Goal: Task Accomplishment & Management: Complete application form

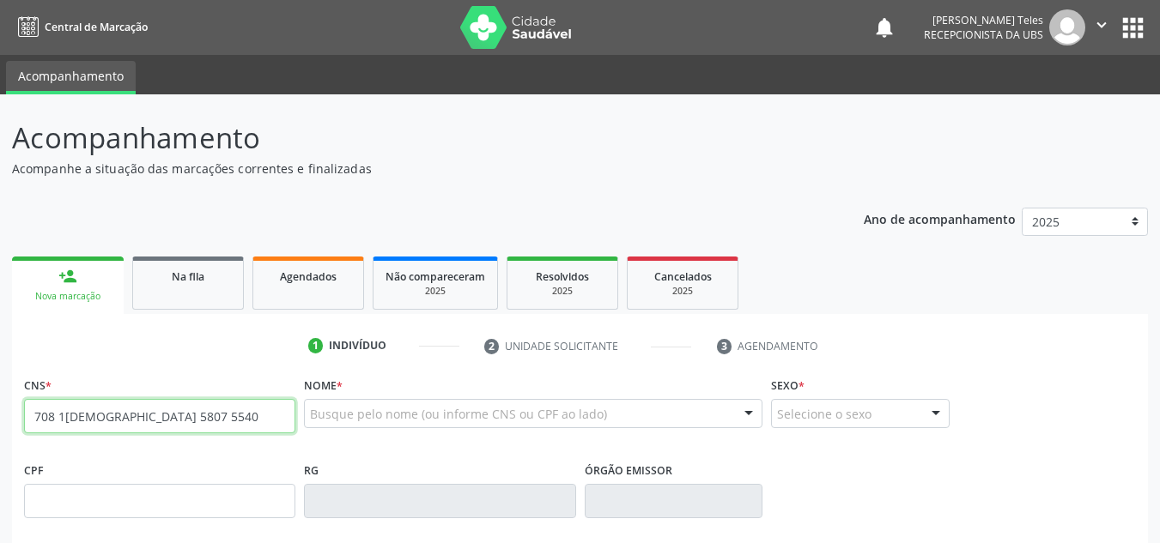
type input "708 1[DEMOGRAPHIC_DATA] 5807 5540"
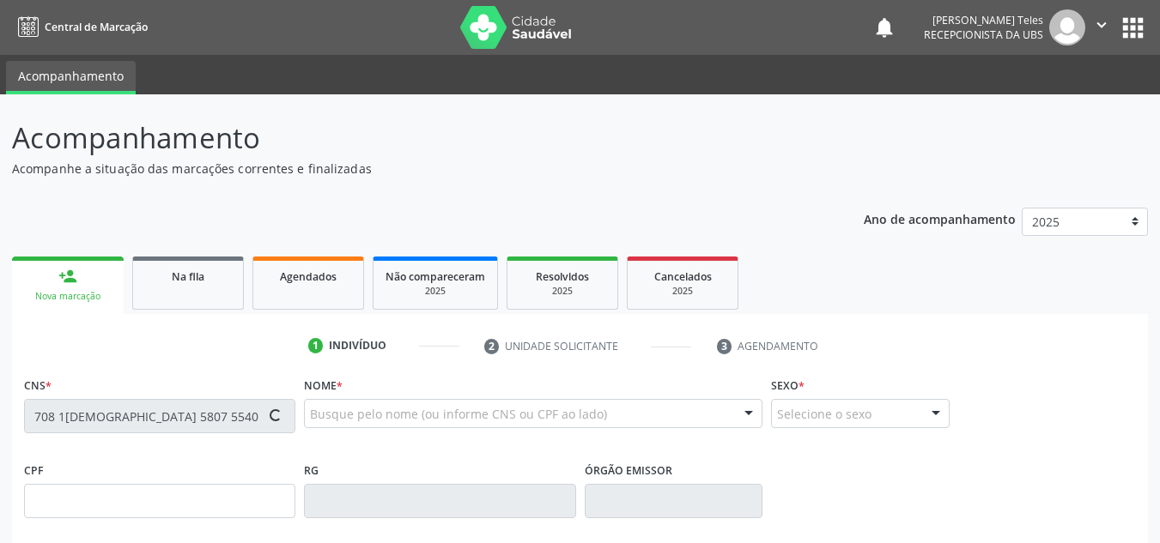
type input "576.657.965-91"
type input "03[DATE]"
type input "[PERSON_NAME]"
type input "[PHONE_NUMBER]"
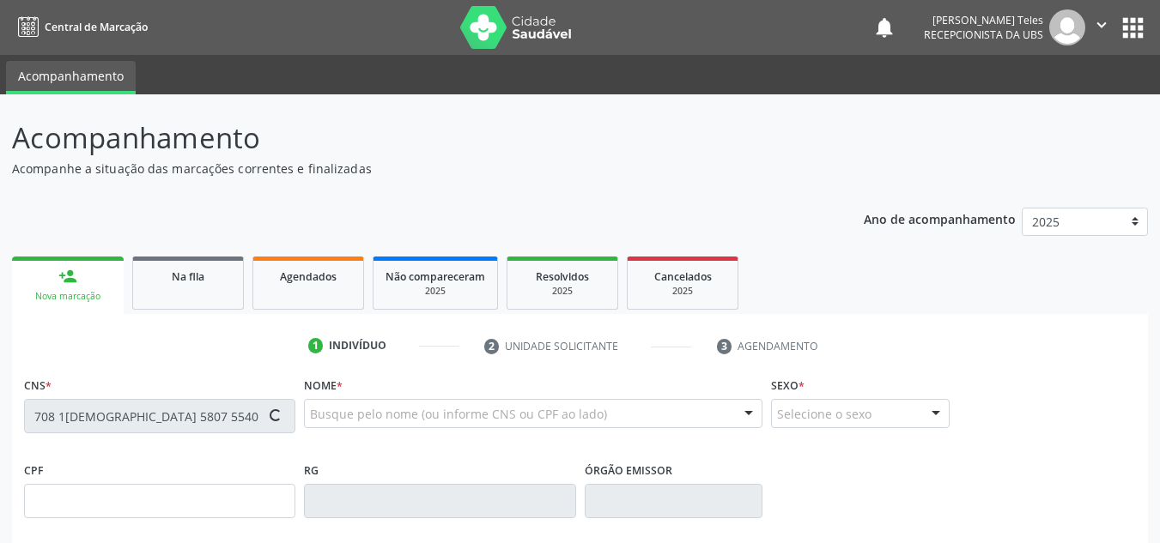
type input "381.937.105-25"
type input "257"
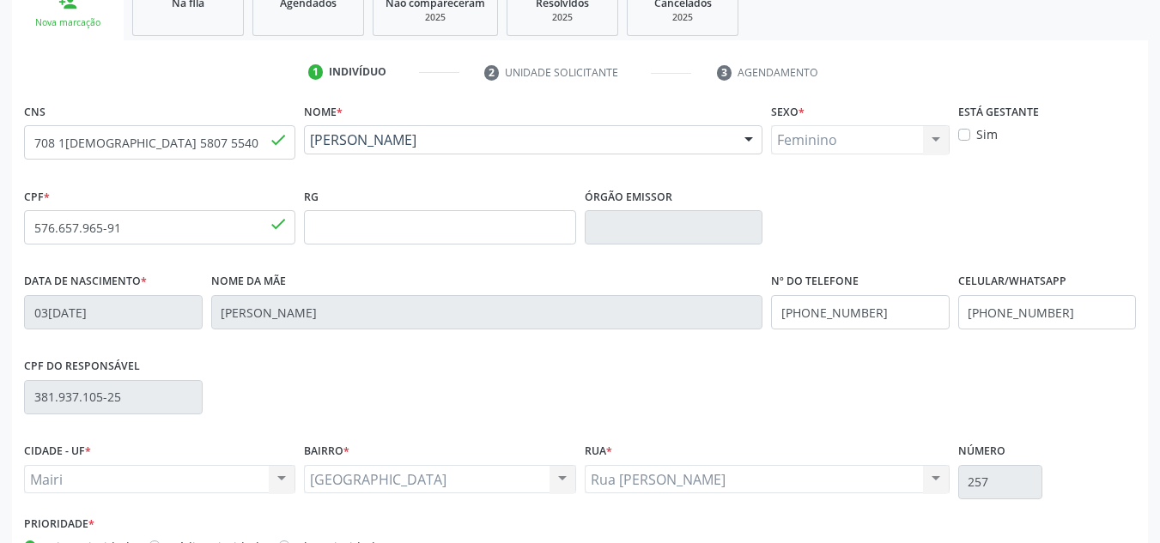
scroll to position [387, 0]
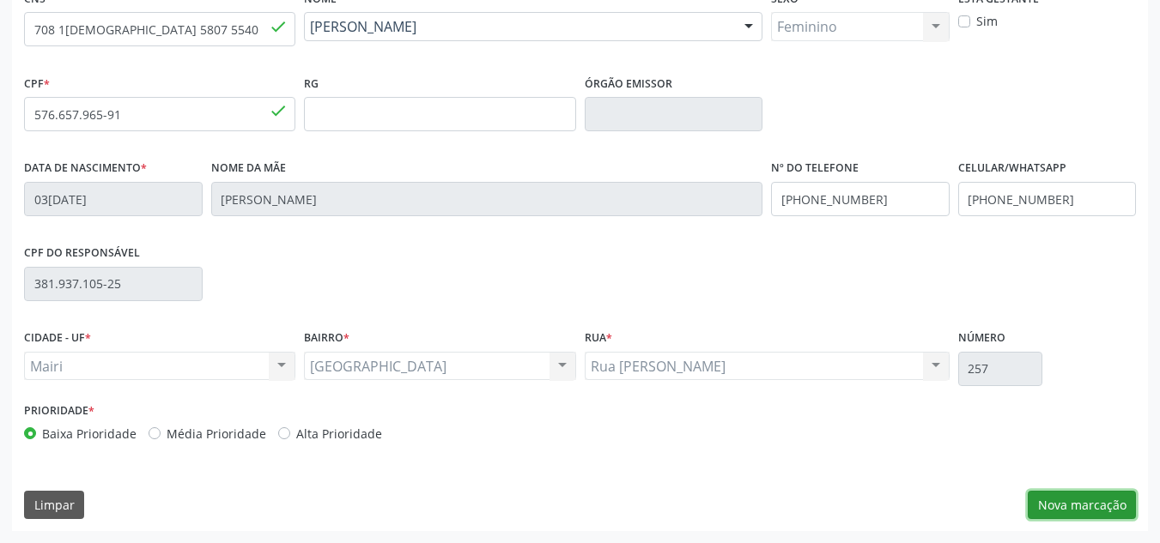
click at [1094, 515] on button "Nova marcação" at bounding box center [1082, 505] width 108 height 29
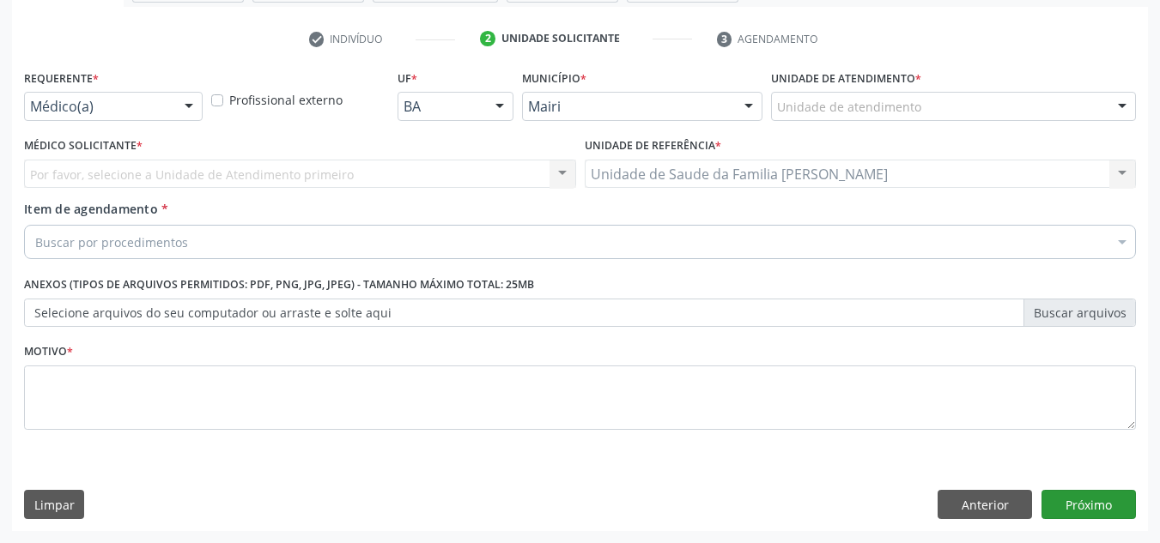
scroll to position [307, 0]
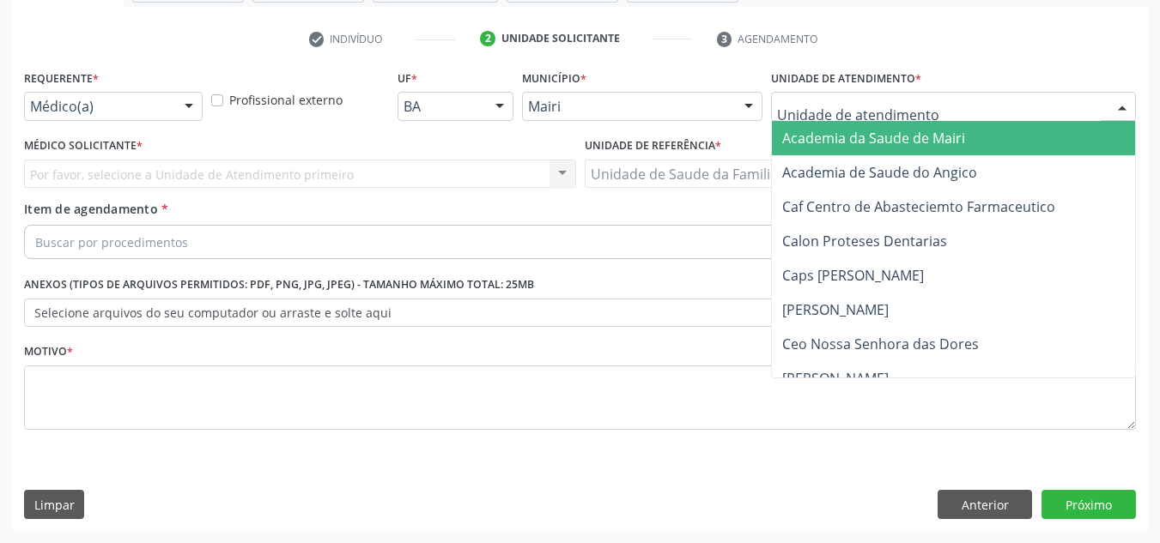
type input "j"
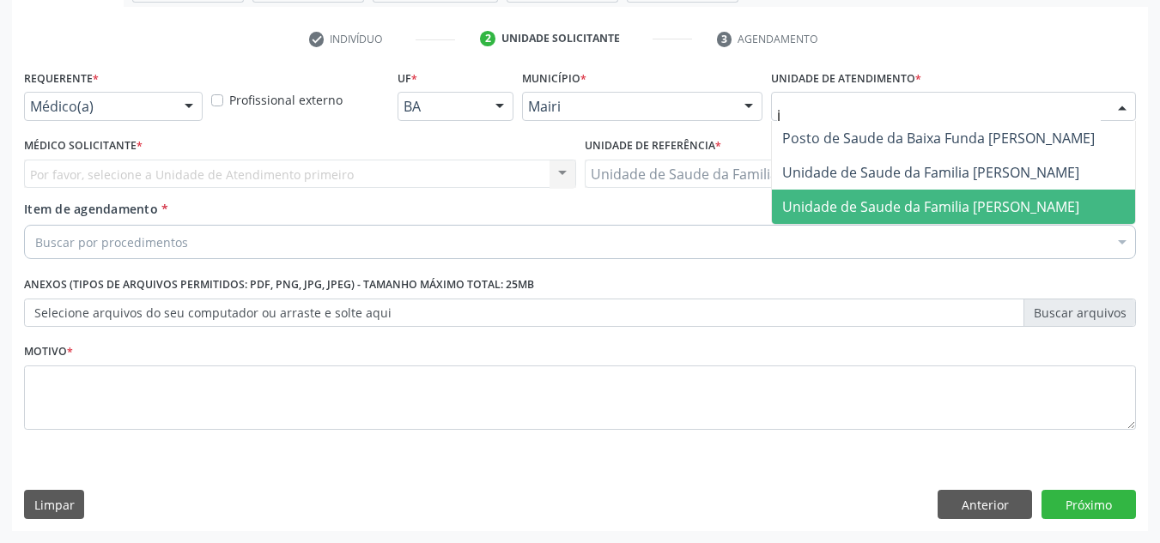
click at [836, 198] on span "Unidade de Saude da Familia [PERSON_NAME]" at bounding box center [930, 206] width 297 height 19
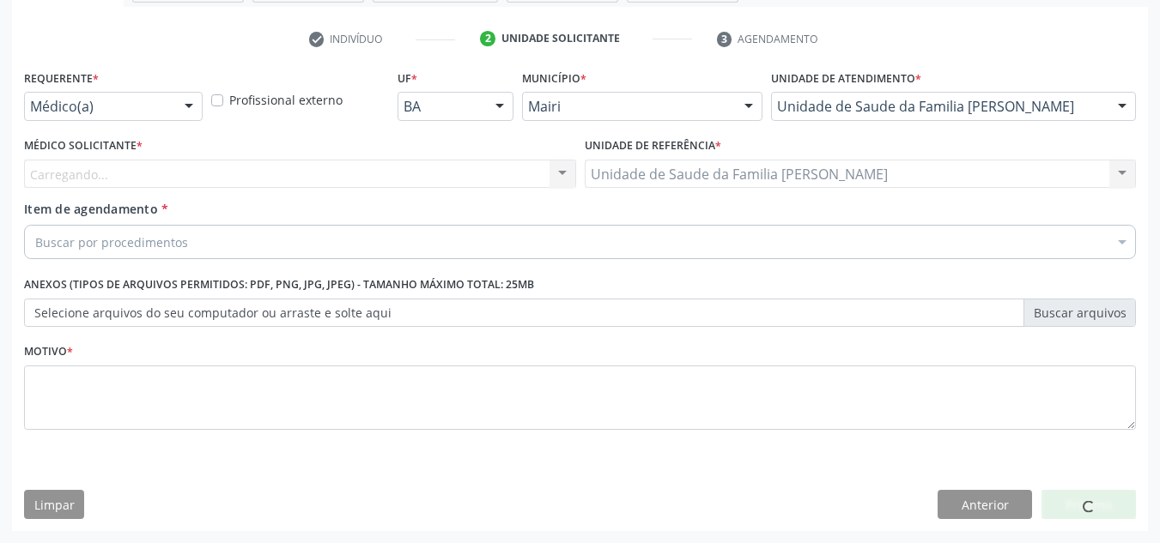
click at [179, 169] on div "Carregando... Nenhum resultado encontrado para: " " Não há nenhuma opção para s…" at bounding box center [300, 174] width 552 height 29
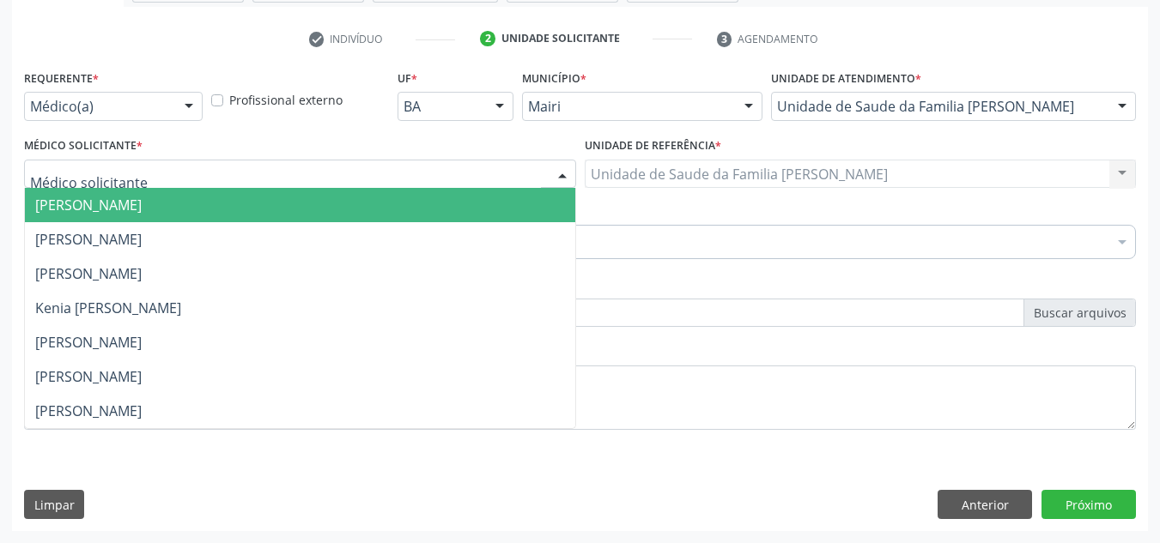
click at [179, 169] on div at bounding box center [300, 174] width 552 height 29
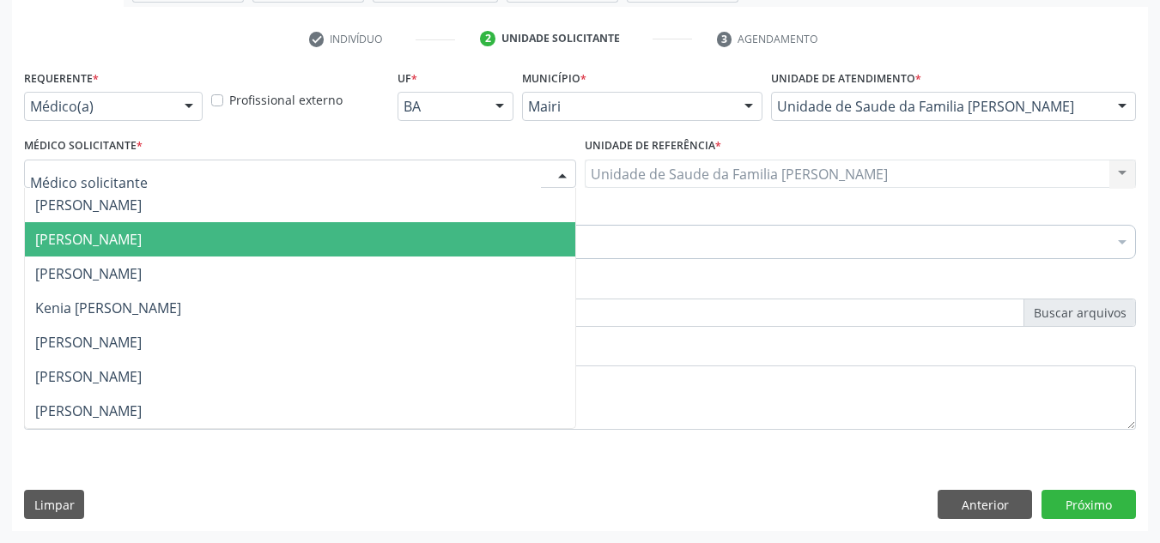
click at [142, 235] on span "[PERSON_NAME]" at bounding box center [88, 239] width 106 height 19
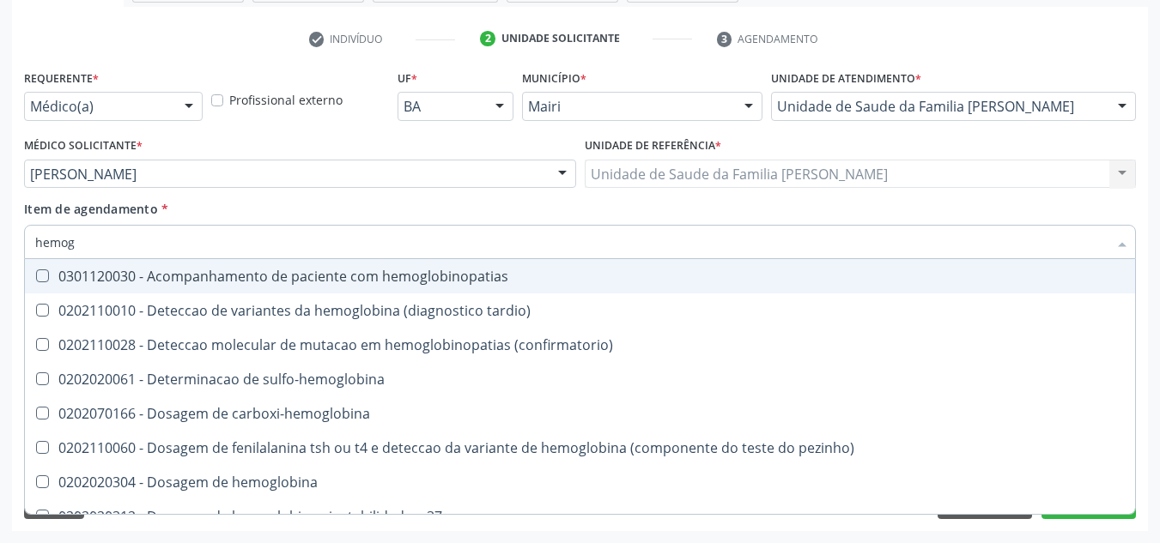
type input "hemogr"
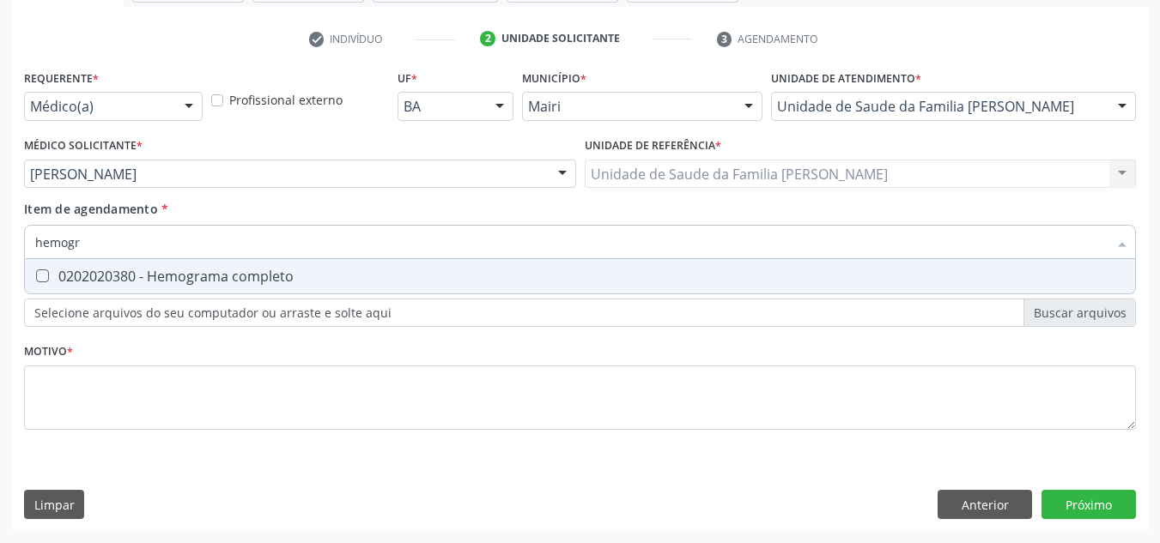
click at [150, 282] on div "0202020380 - Hemograma completo" at bounding box center [580, 277] width 1090 height 14
checkbox completo "true"
type input "hemog"
checkbox completo "false"
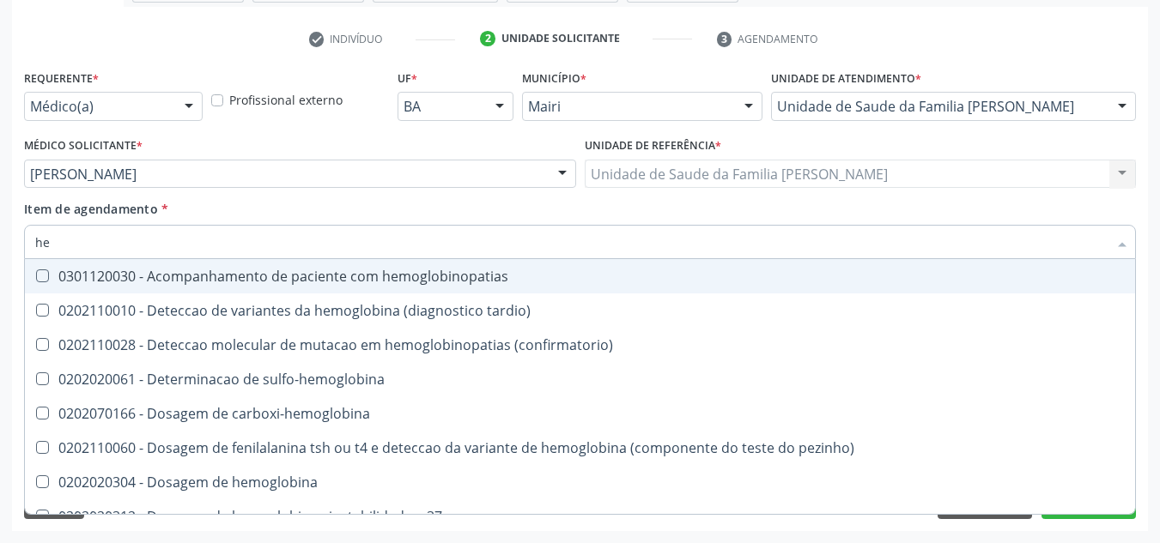
type input "h"
checkbox completo "false"
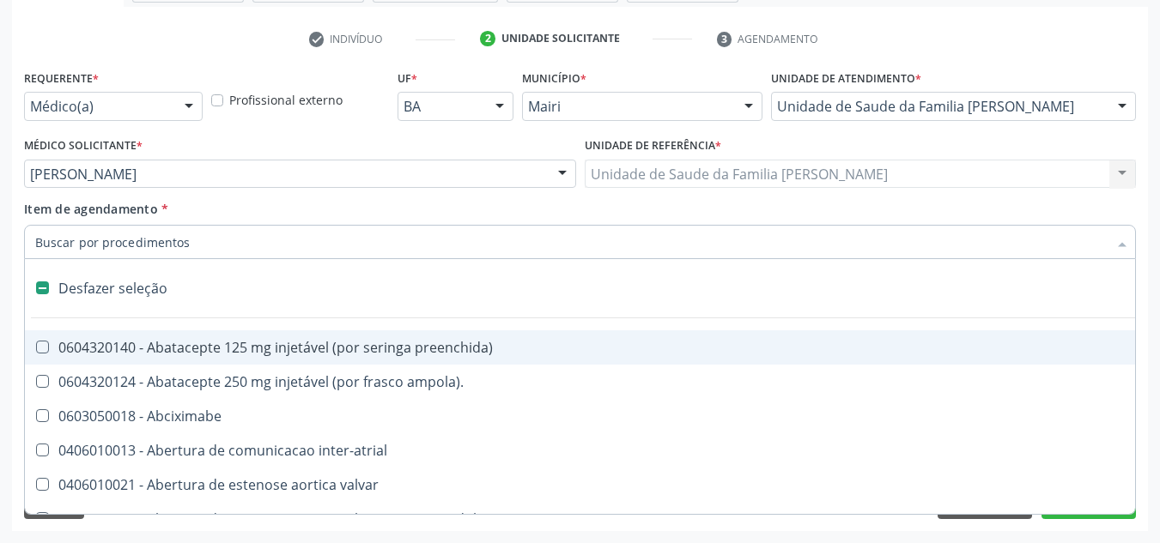
type input "g"
checkbox adolescente\) "true"
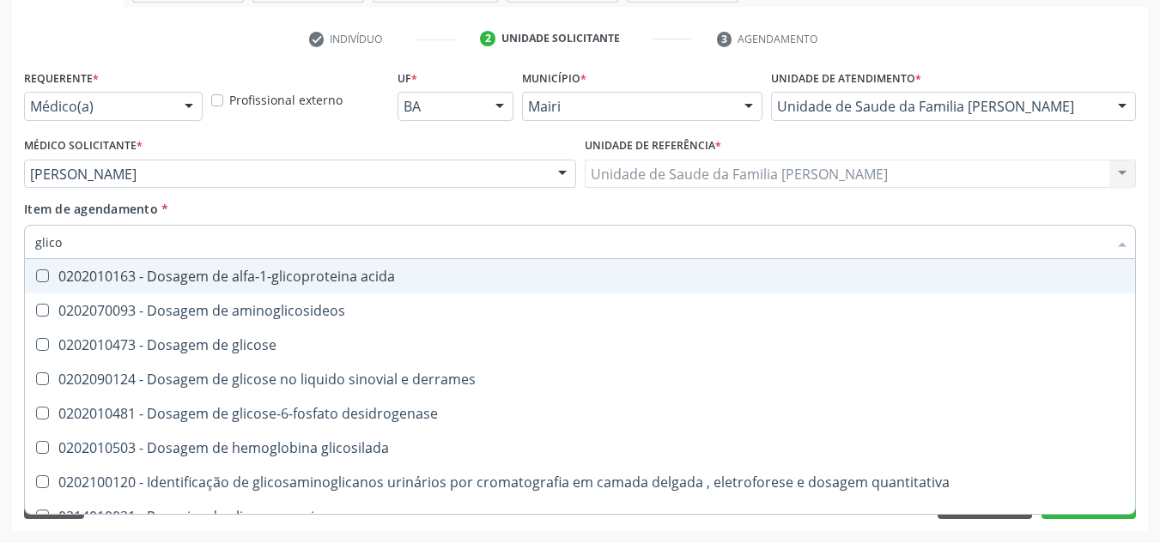
type input "glicos"
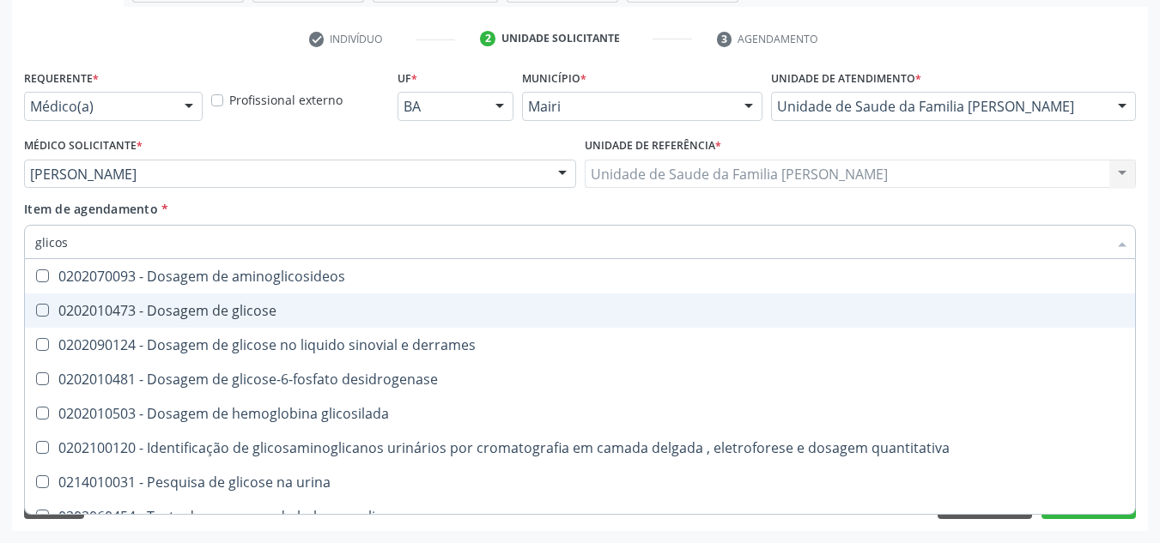
click at [163, 310] on div "0202010473 - Dosagem de glicose" at bounding box center [580, 311] width 1090 height 14
checkbox glicose "true"
type input "glico"
checkbox glicose "false"
checkbox derrames "true"
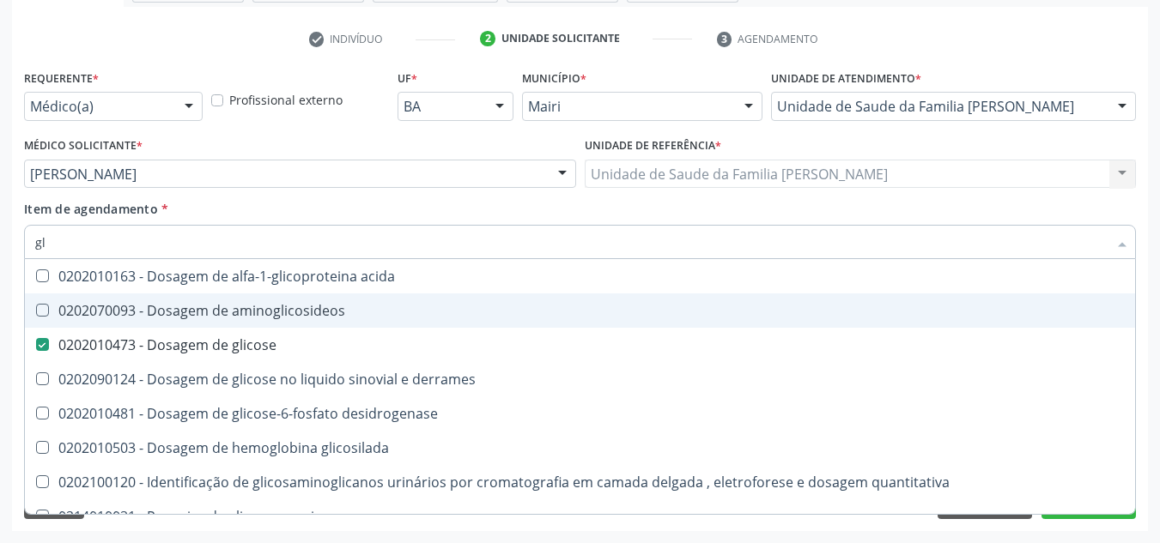
type input "g"
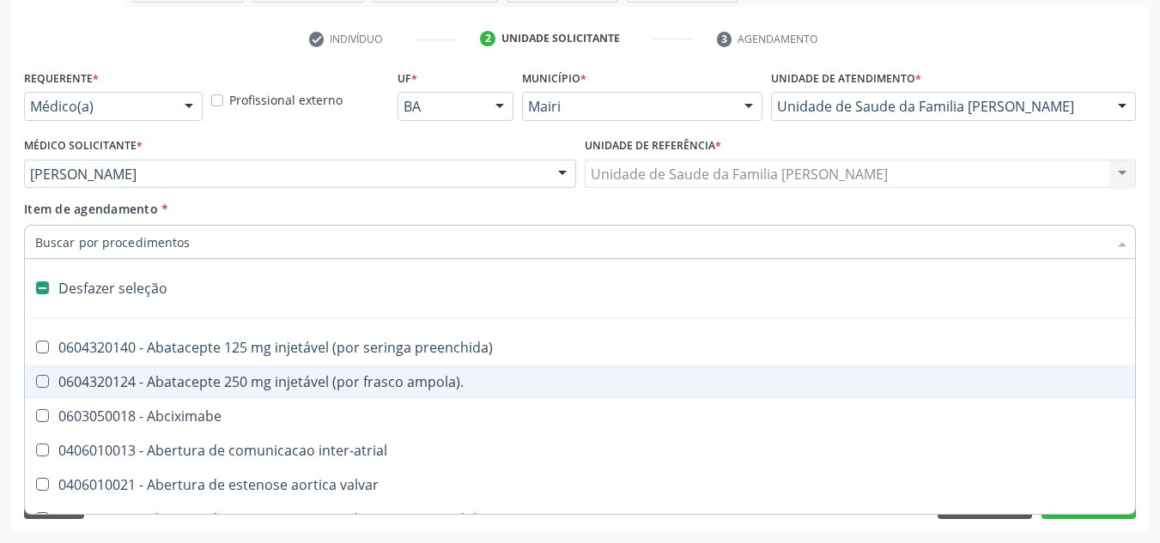
checkbox Abciximabe "false"
type input "h"
checkbox joelho "true"
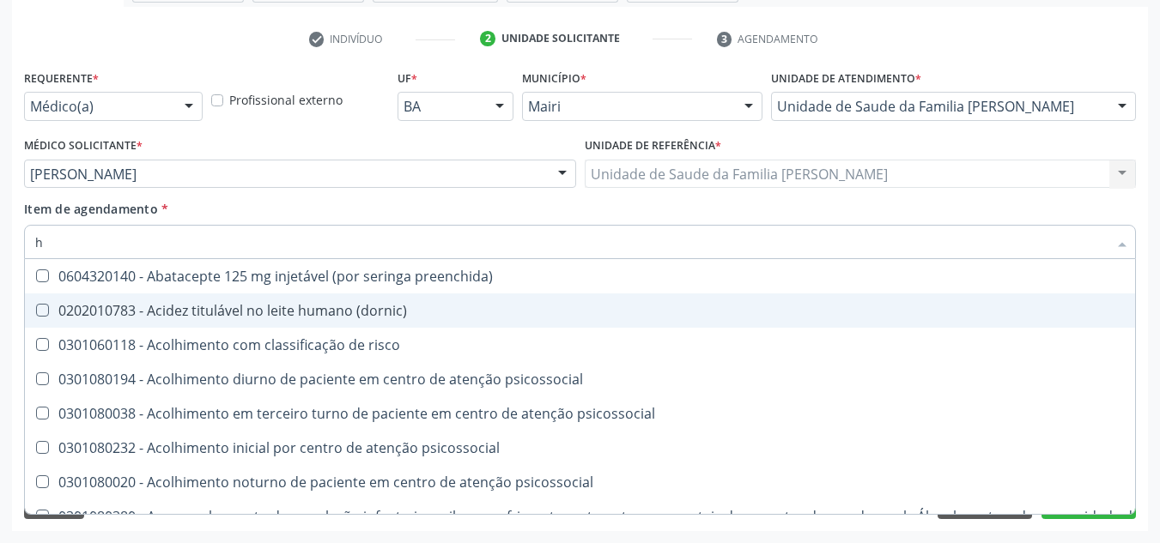
type input "he"
checkbox removível "true"
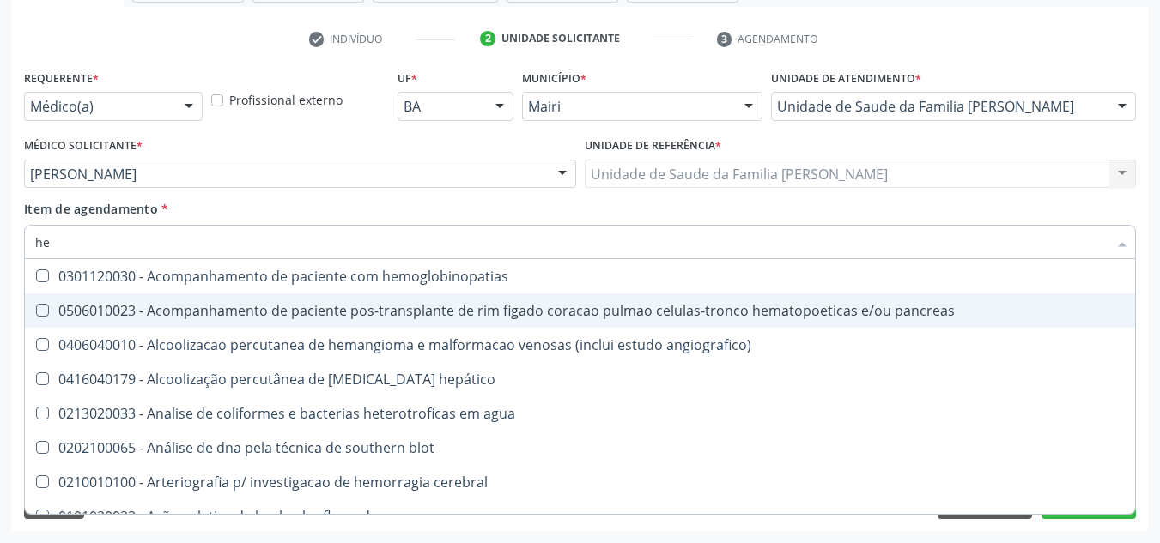
type input "hem"
checkbox transplante "true"
checkbox completo "false"
type input "hemo"
checkbox retro-retal "true"
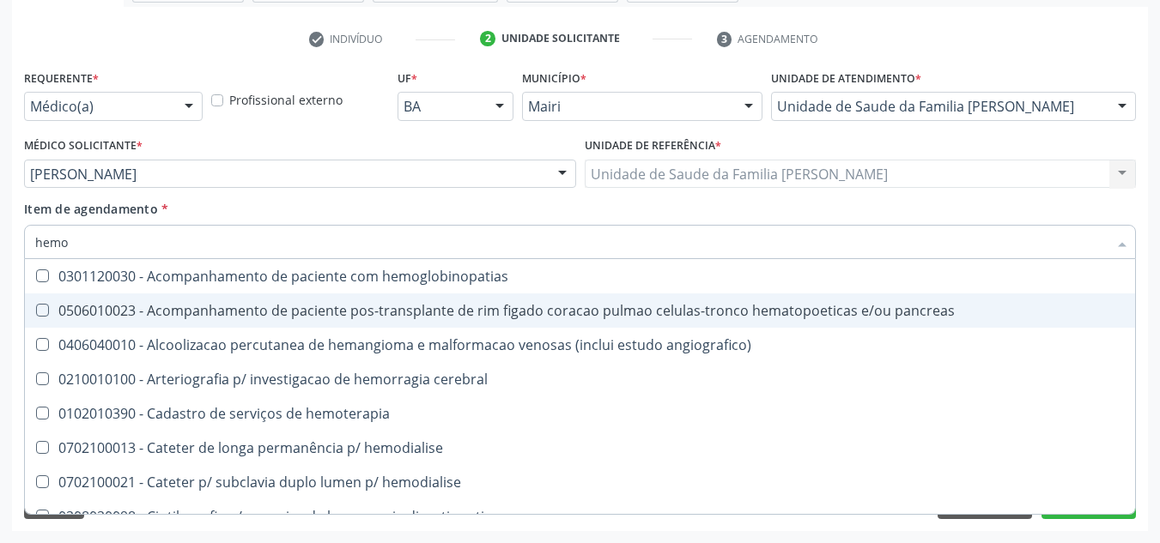
checkbox completo "false"
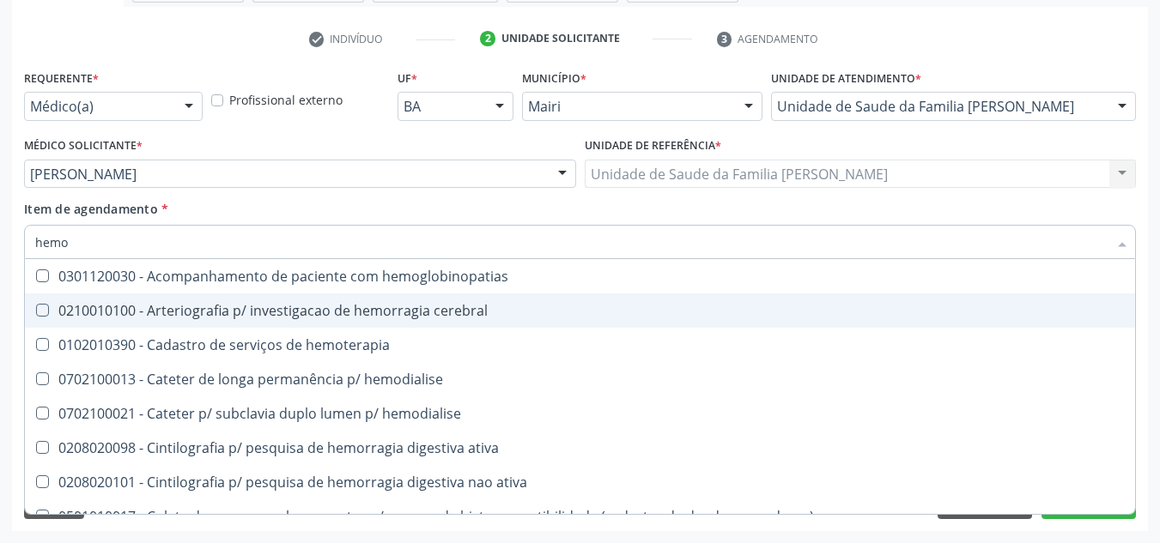
type input "hemog"
checkbox carboxi-hemoglobina "true"
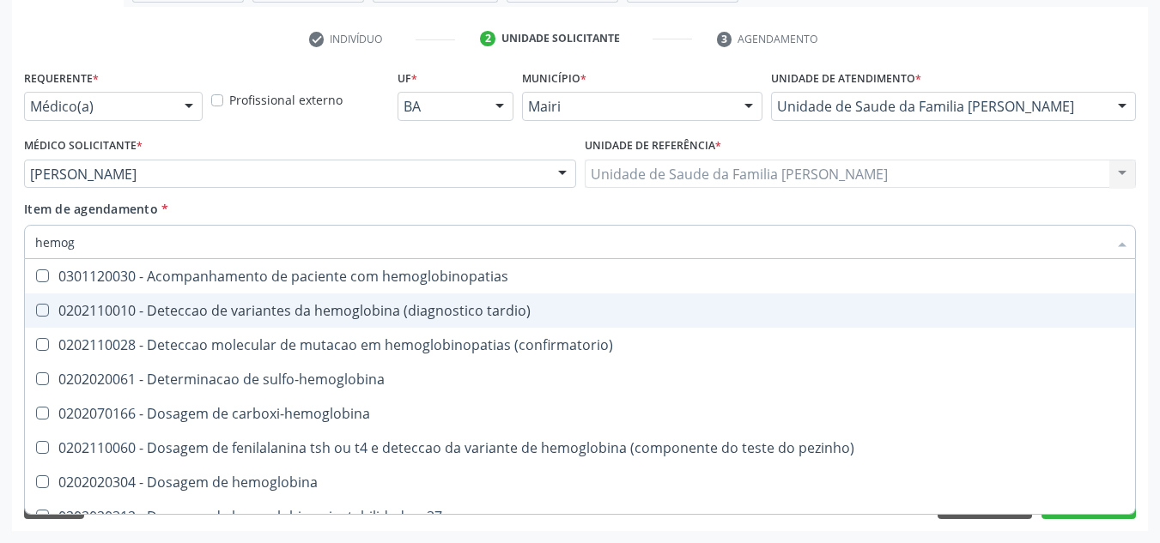
type input "hemogr"
checkbox hemoglobinopatias "true"
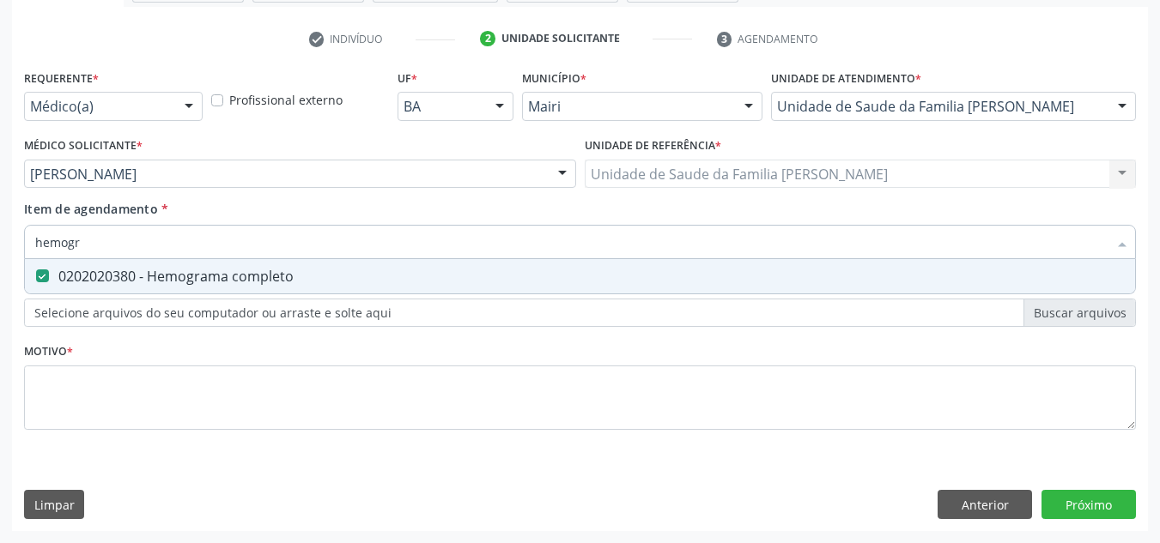
type input "hemog"
checkbox completo "false"
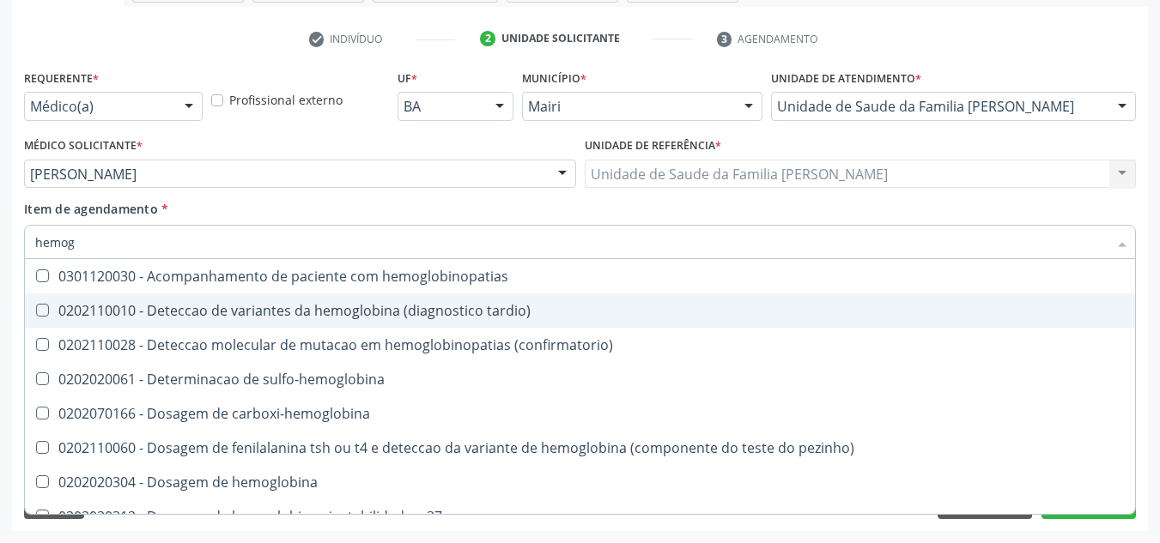
type input "hemo"
checkbox completo "false"
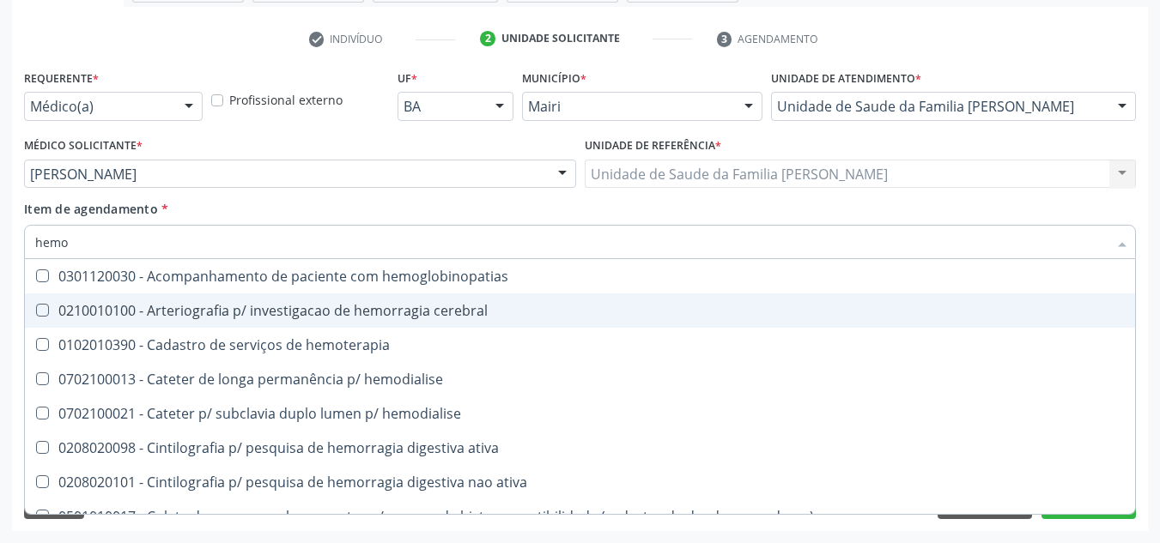
type input "hemog"
checkbox carboxi-hemoglobina "true"
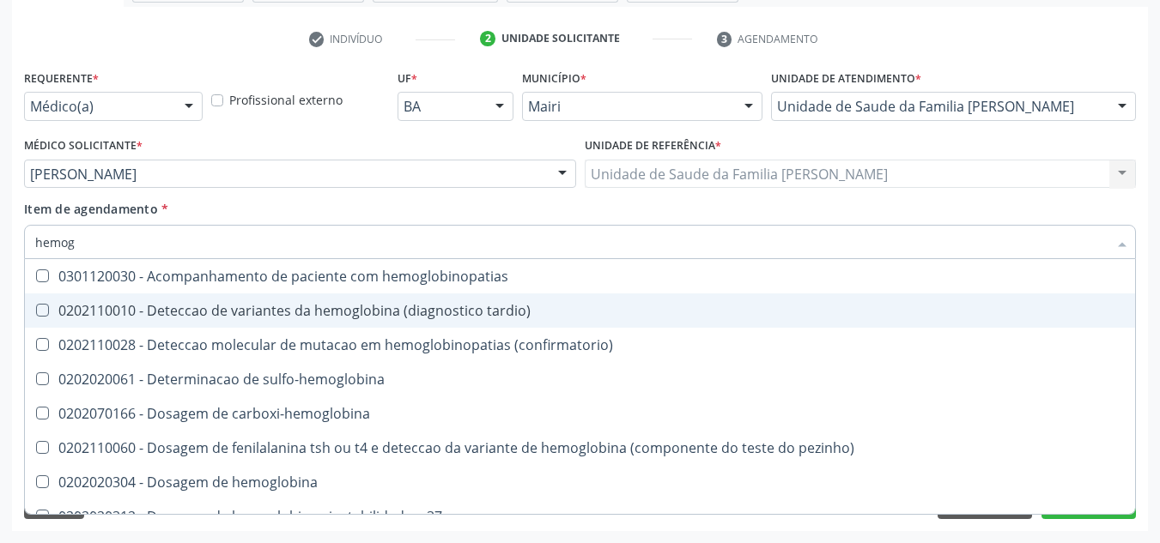
type input "hemogl"
checkbox completo "false"
type input "hemoglobina"
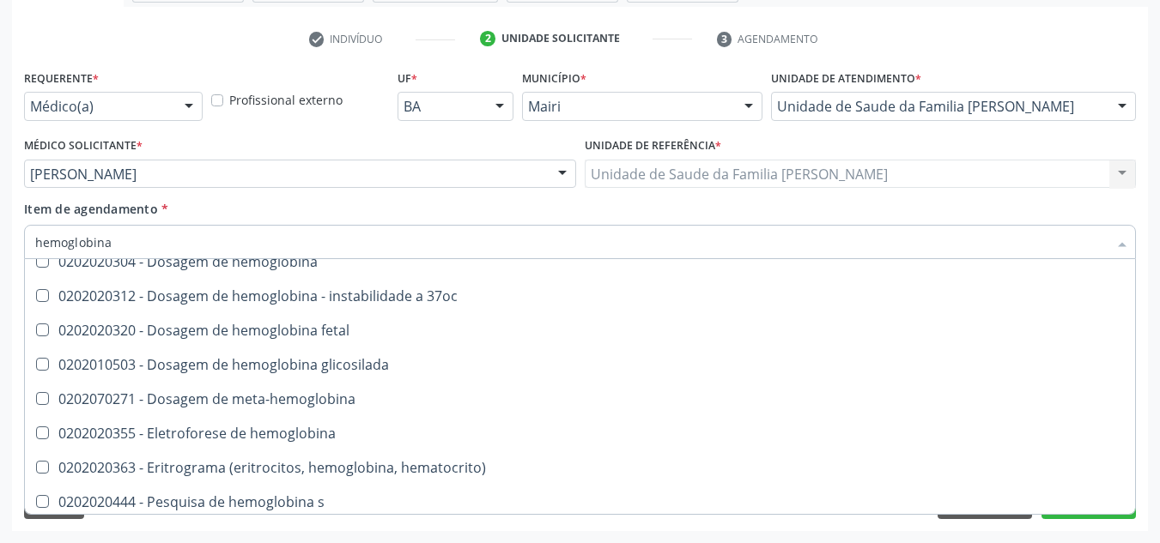
scroll to position [157, 0]
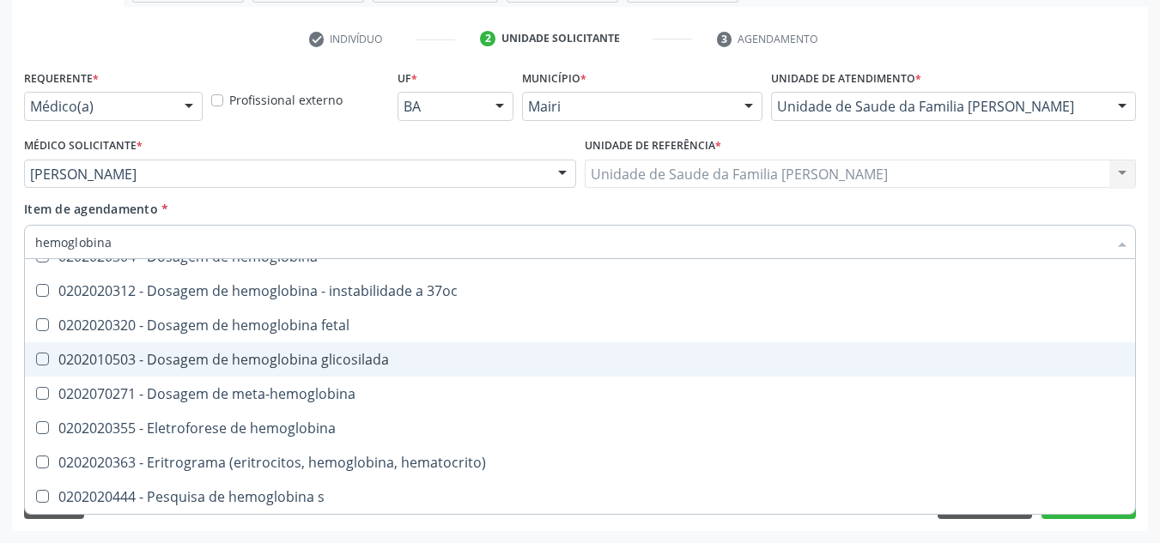
click at [184, 358] on div "0202010503 - Dosagem de hemoglobina glicosilada" at bounding box center [580, 360] width 1090 height 14
checkbox glicosilada "true"
type input "hemoglobin"
checkbox glicosilada "false"
checkbox hemoglobina "true"
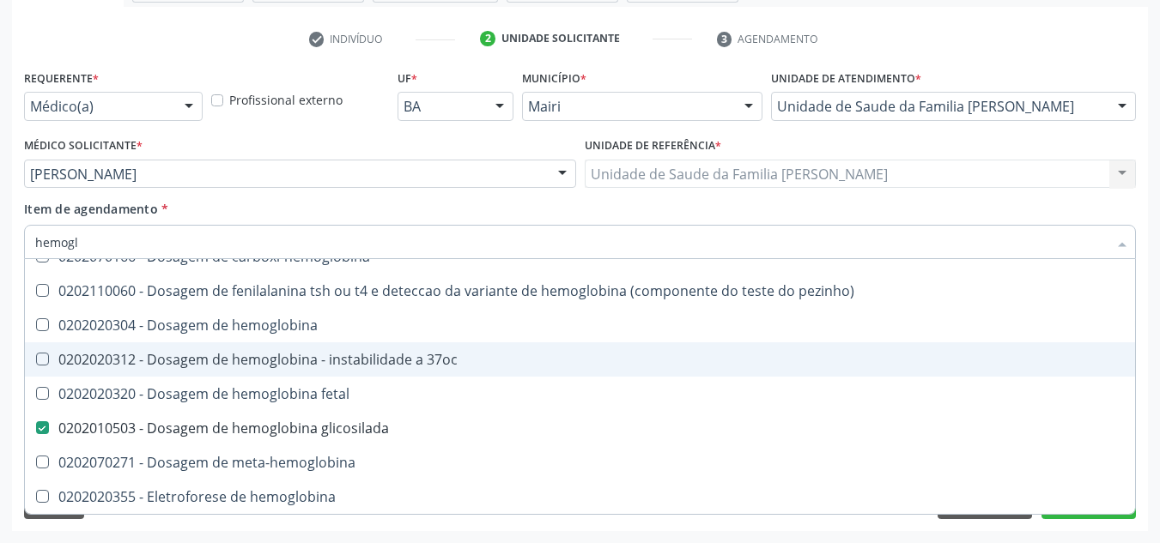
type input "hemog"
checkbox s "true"
type input "h"
checkbox glicosilada "false"
checkbox s "false"
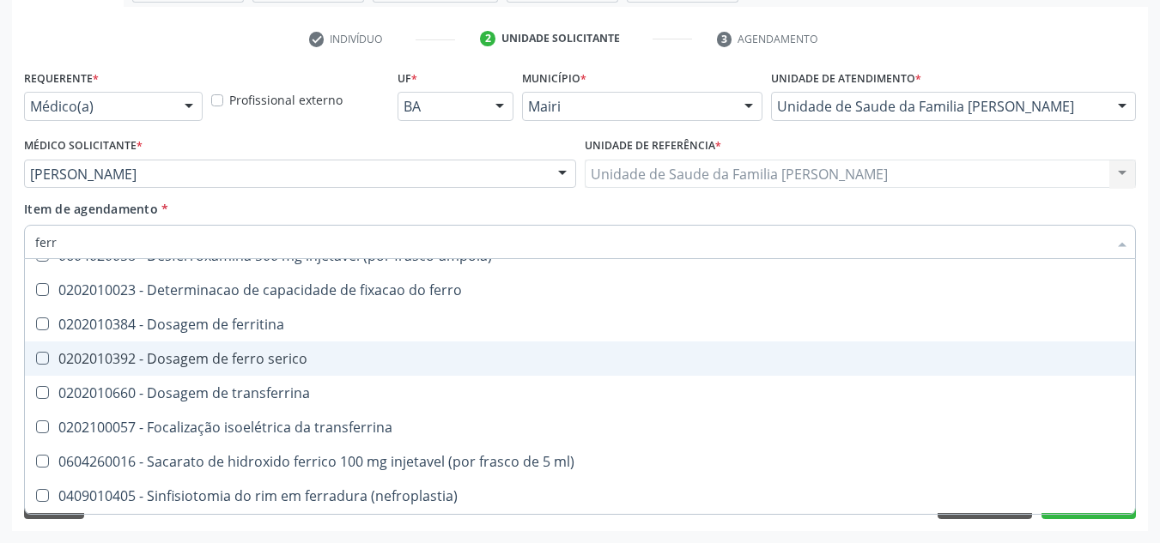
scroll to position [21, 0]
type input "ferro"
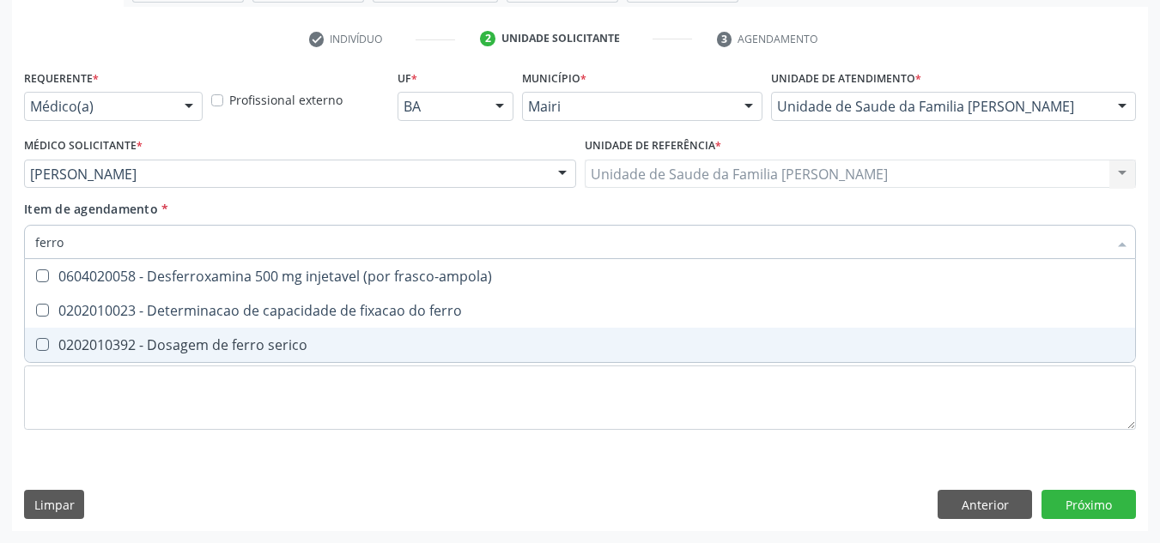
click at [186, 348] on div "0202010392 - Dosagem de ferro serico" at bounding box center [580, 345] width 1090 height 14
checkbox serico "true"
type input "ferr"
checkbox serico "false"
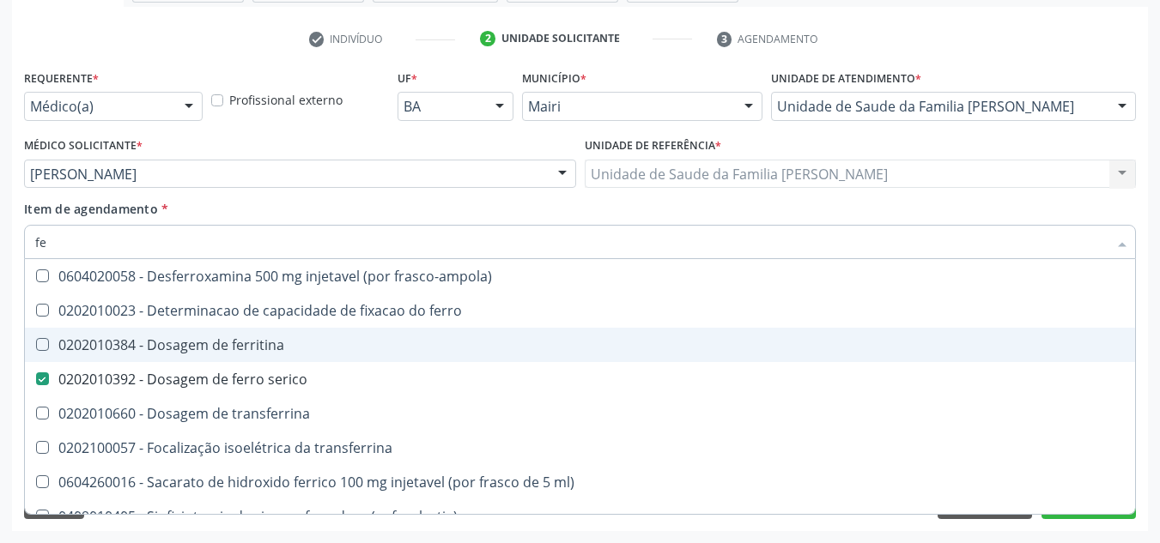
type input "f"
checkbox serico "false"
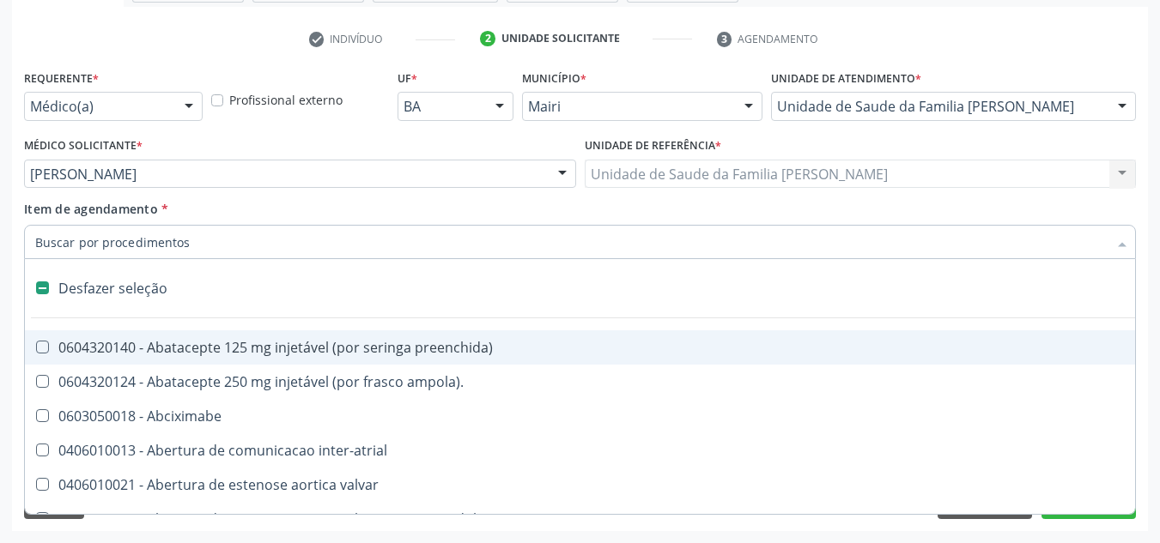
type input "f"
checkbox leitura "true"
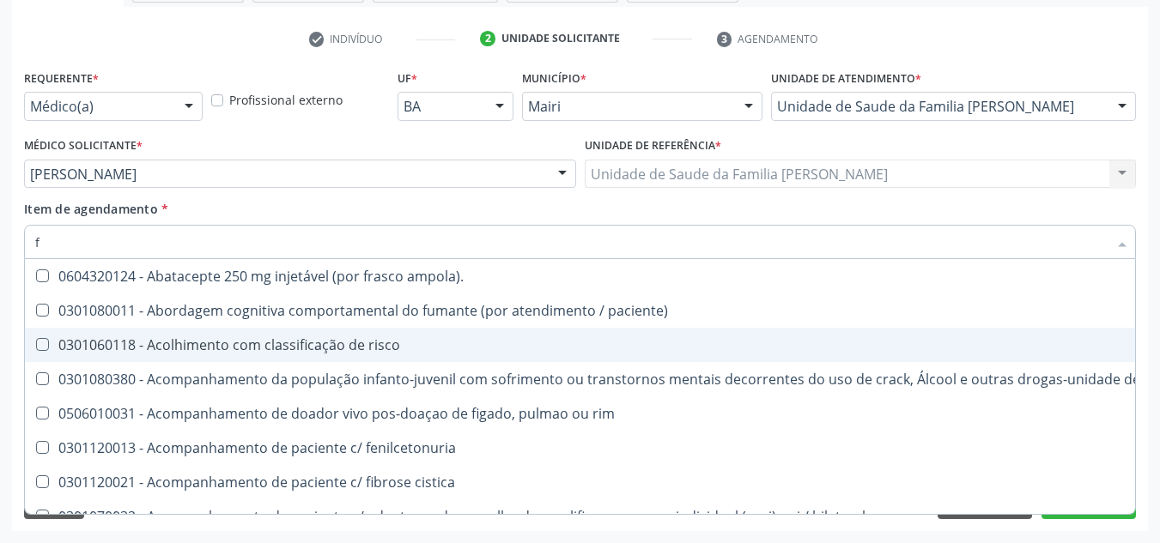
type input "fe"
checkbox c "true"
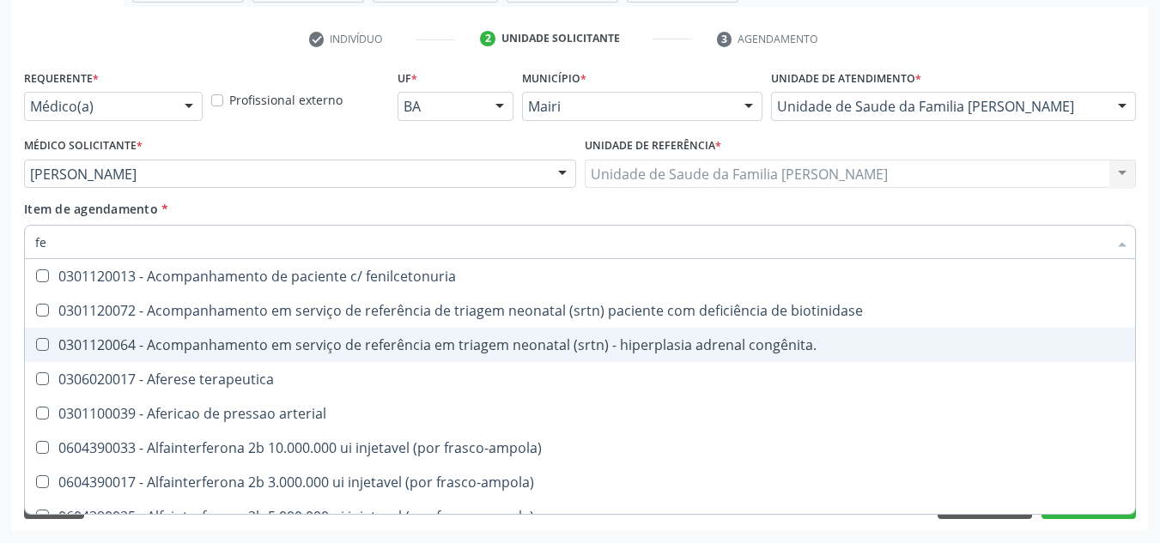
type input "fer"
checkbox joelho "true"
checkbox serico "false"
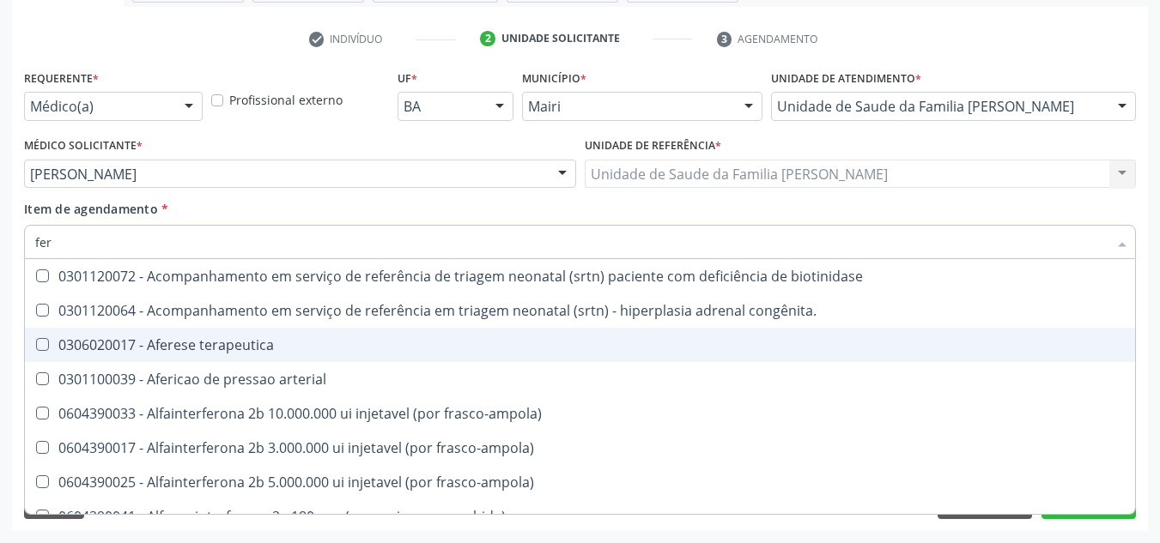
type input "ferr"
checkbox arterial "true"
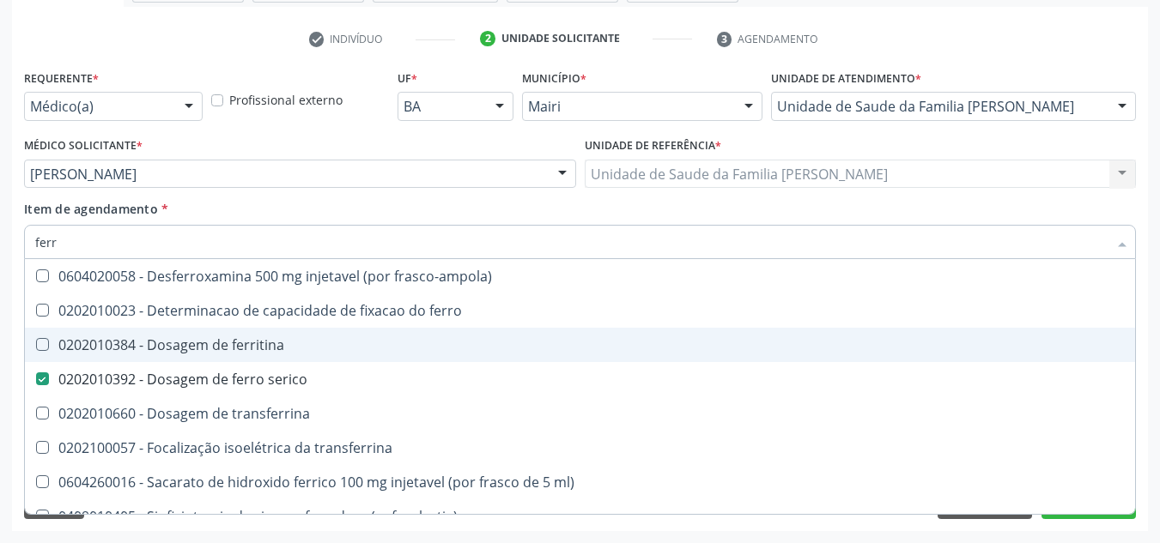
click at [186, 348] on div "0202010384 - Dosagem de ferritina" at bounding box center [580, 345] width 1090 height 14
checkbox ferritina "true"
type input "fer"
checkbox ferritina "false"
checkbox serico "false"
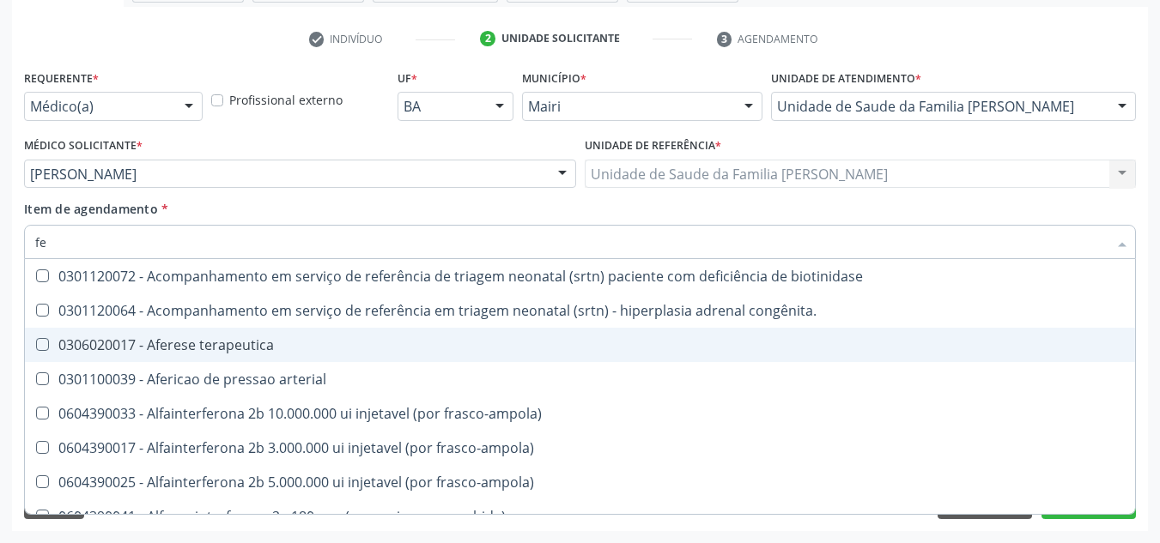
type input "f"
checkbox ferritina "false"
checkbox serico "false"
checkbox interferencia "false"
checkbox inferior "false"
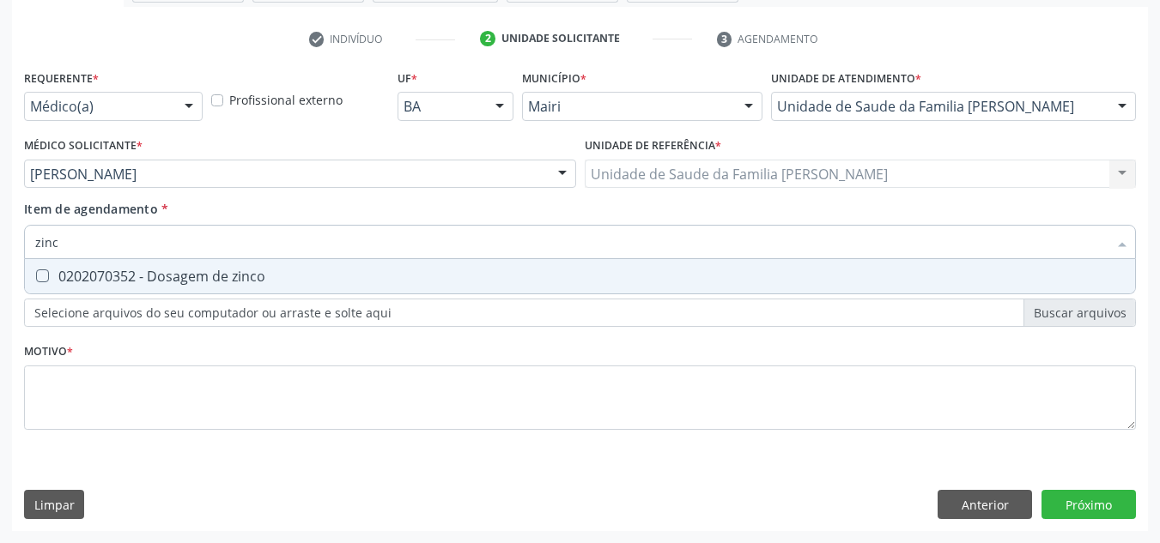
type input "zinco"
click at [200, 270] on div "0202070352 - Dosagem de zinco" at bounding box center [580, 277] width 1090 height 14
checkbox zinco "true"
type input "z"
checkbox zinco "false"
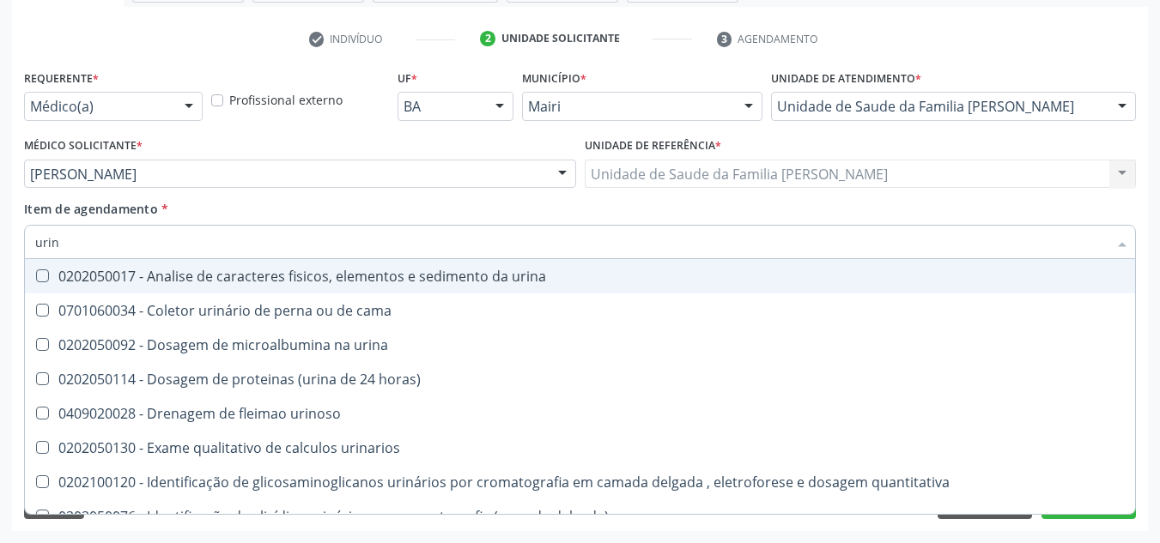
type input "urina"
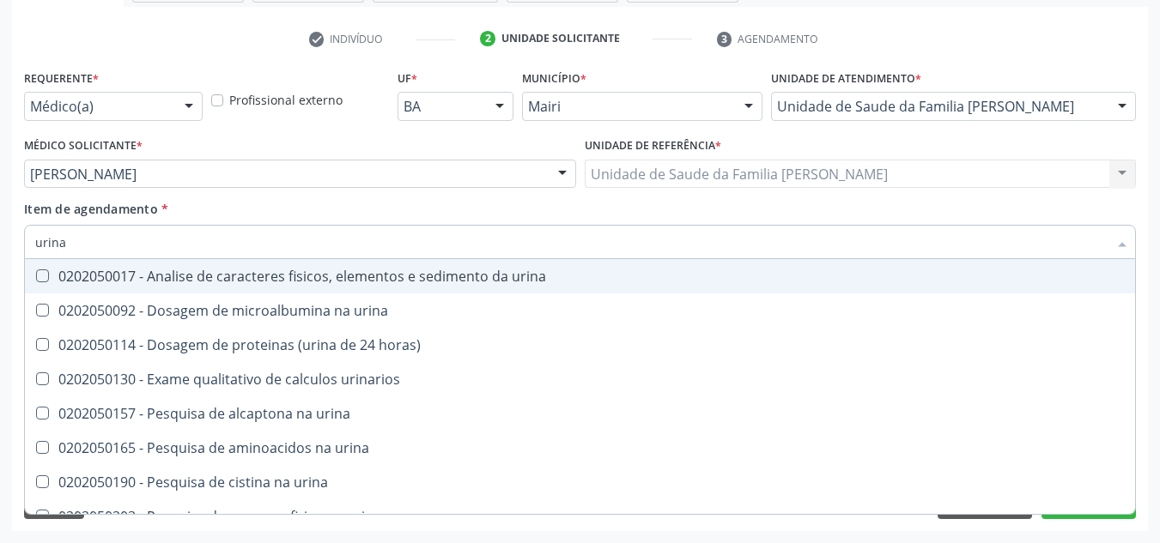
click at [200, 270] on div "0202050017 - Analise de caracteres fisicos, elementos e sedimento da urina" at bounding box center [580, 277] width 1090 height 14
checkbox urina "true"
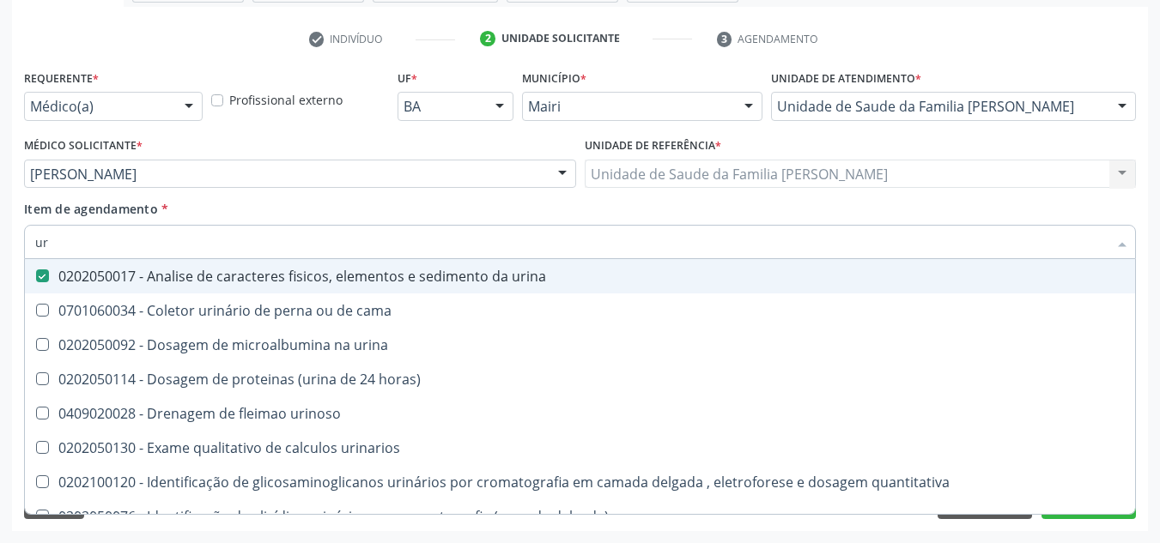
type input "u"
checkbox urina "false"
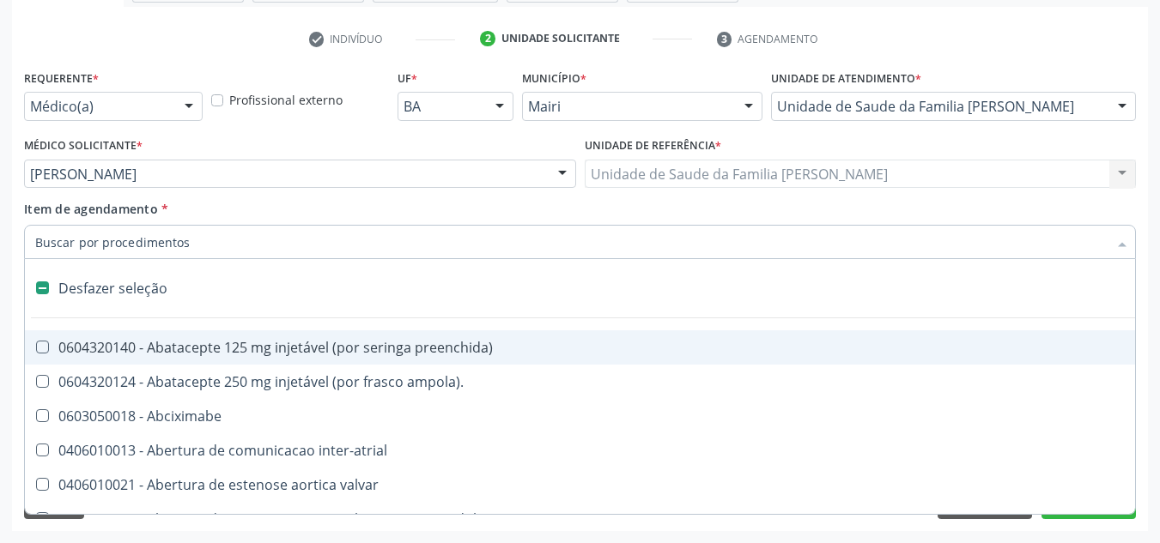
type input "u"
checkbox frasco-ampola\) "true"
checkbox urina "false"
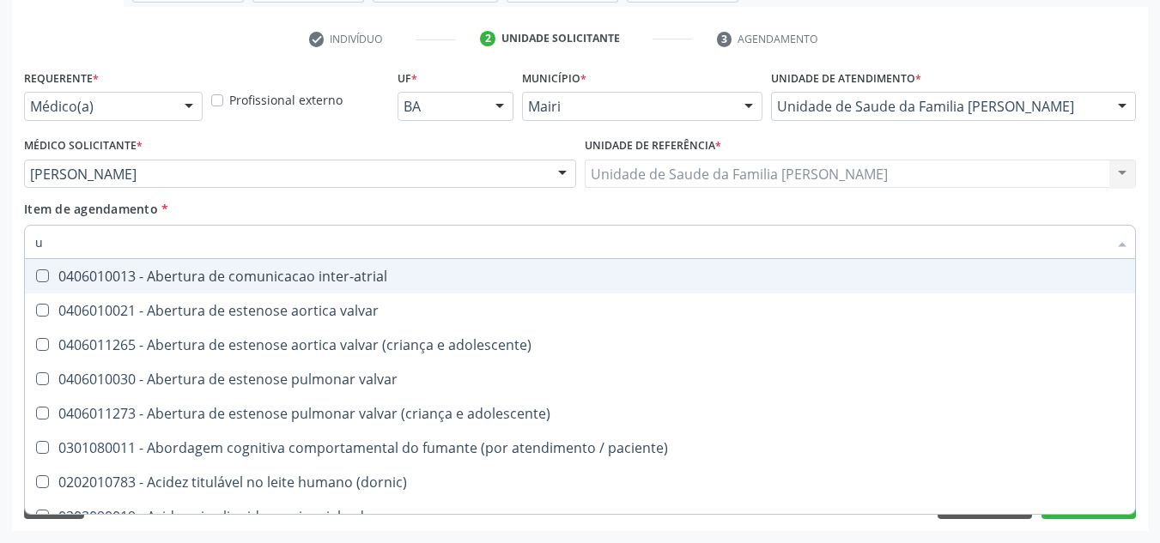
type input "ur"
checkbox fenilcetonuria "true"
checkbox urina "false"
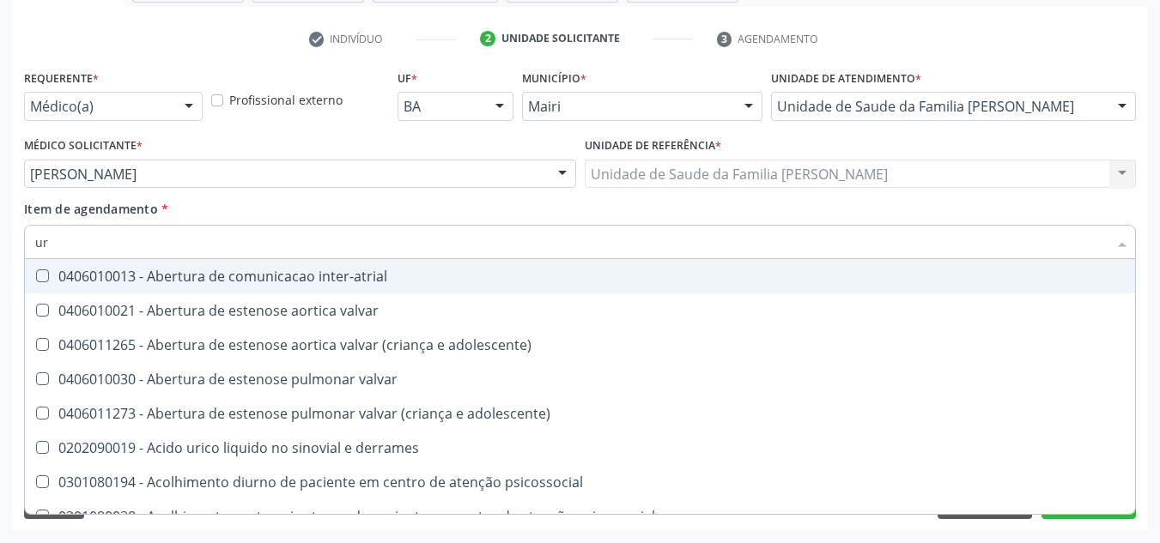
type input "ure"
checkbox urina "false"
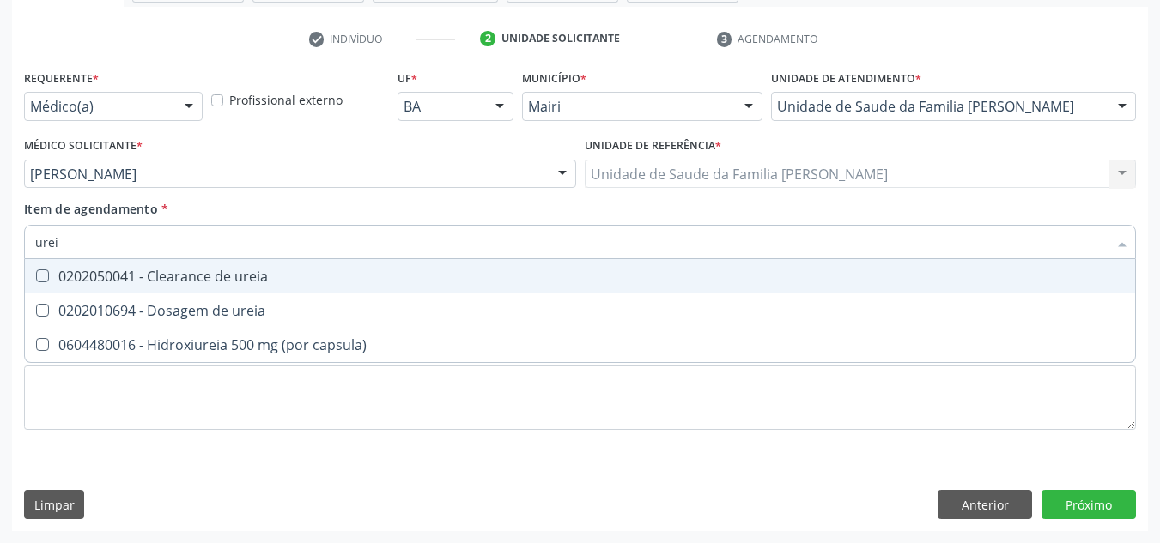
type input "ureia"
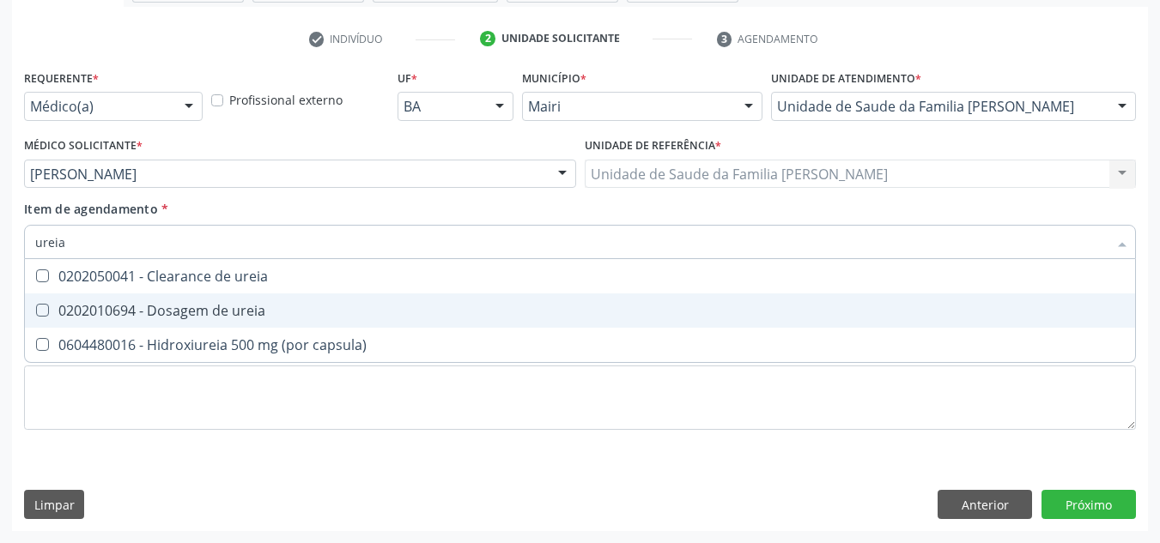
click at [210, 304] on div "0202010694 - Dosagem de ureia" at bounding box center [580, 311] width 1090 height 14
checkbox ureia "true"
type input "u"
checkbox ureia "false"
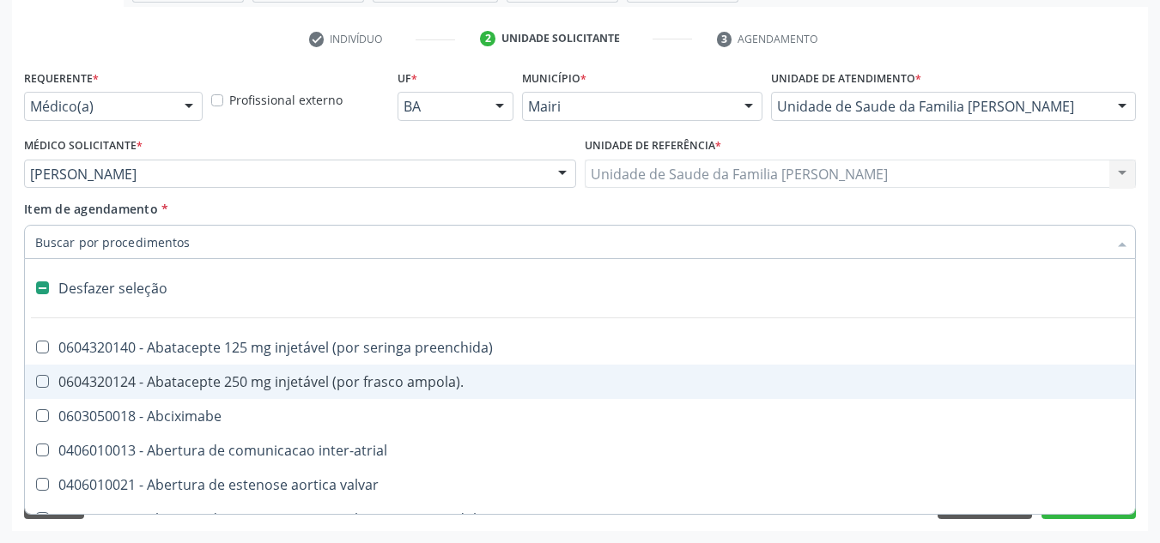
type input "c"
checkbox reto "true"
checkbox urina "false"
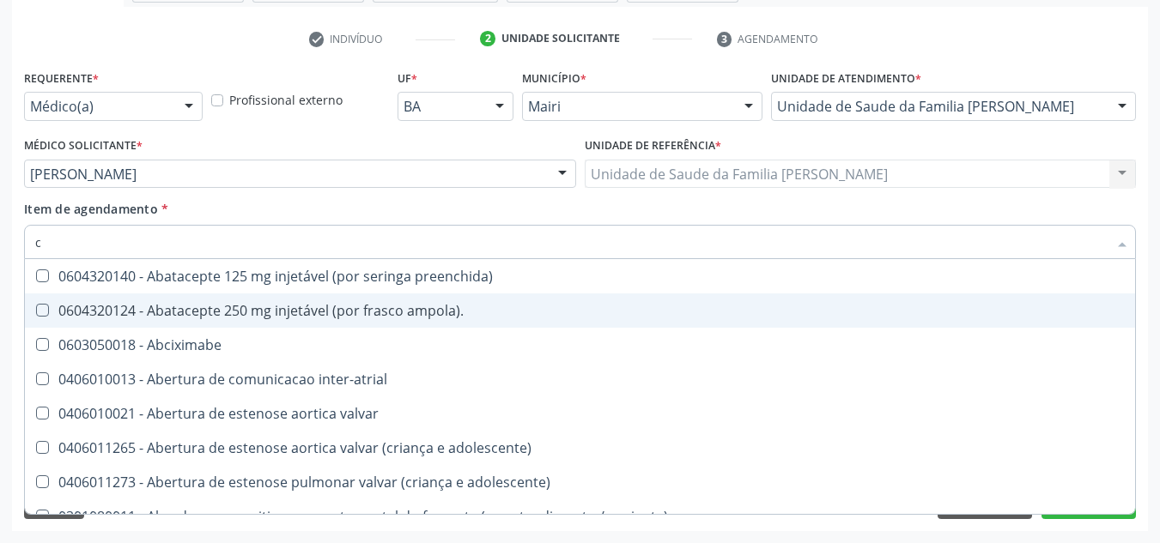
type input "cr"
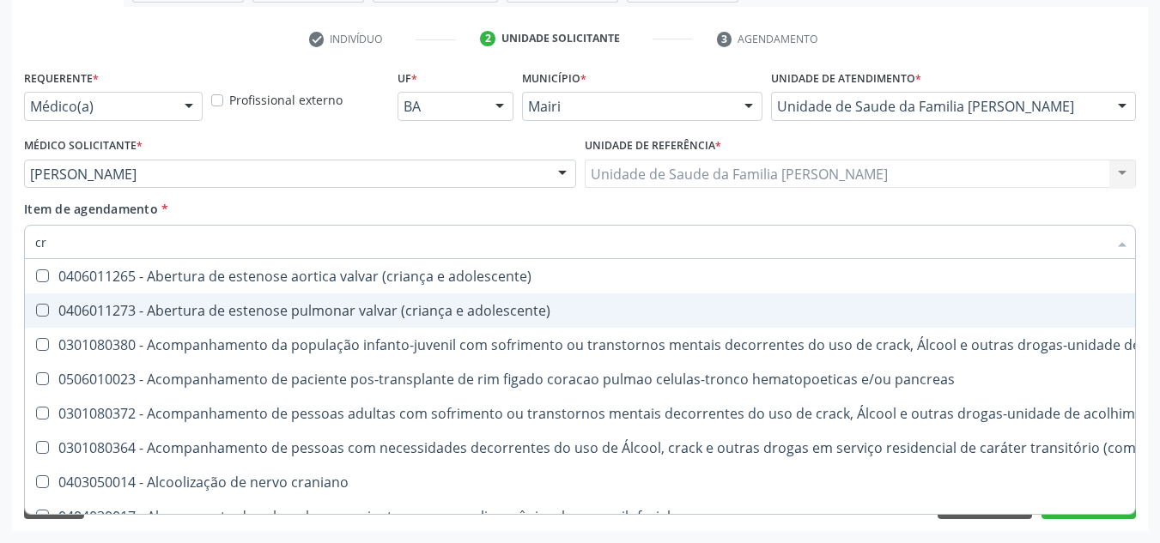
checkbox craniano "false"
type input "cre"
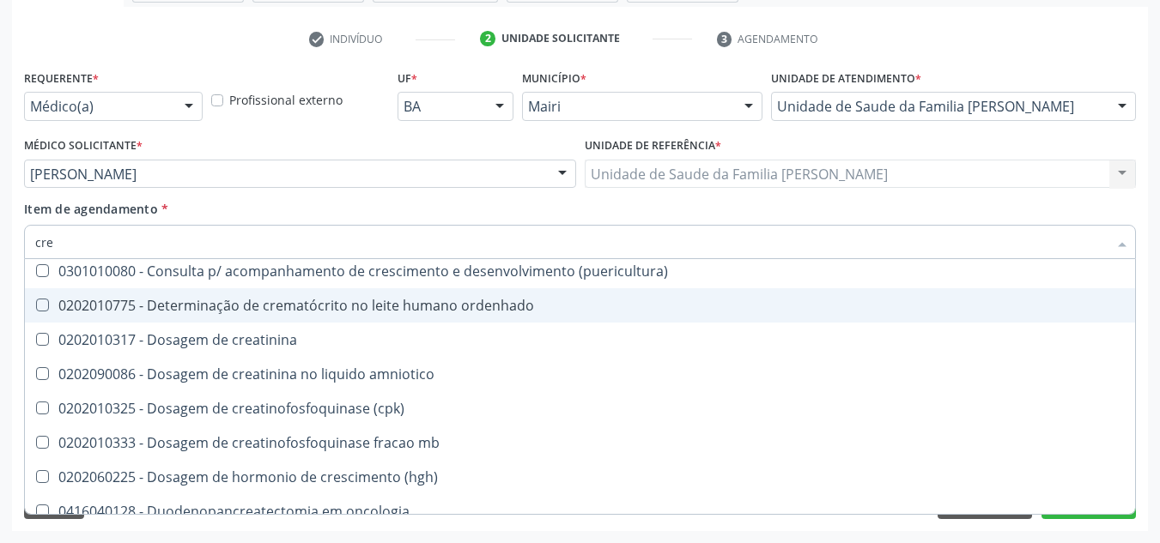
scroll to position [172, 0]
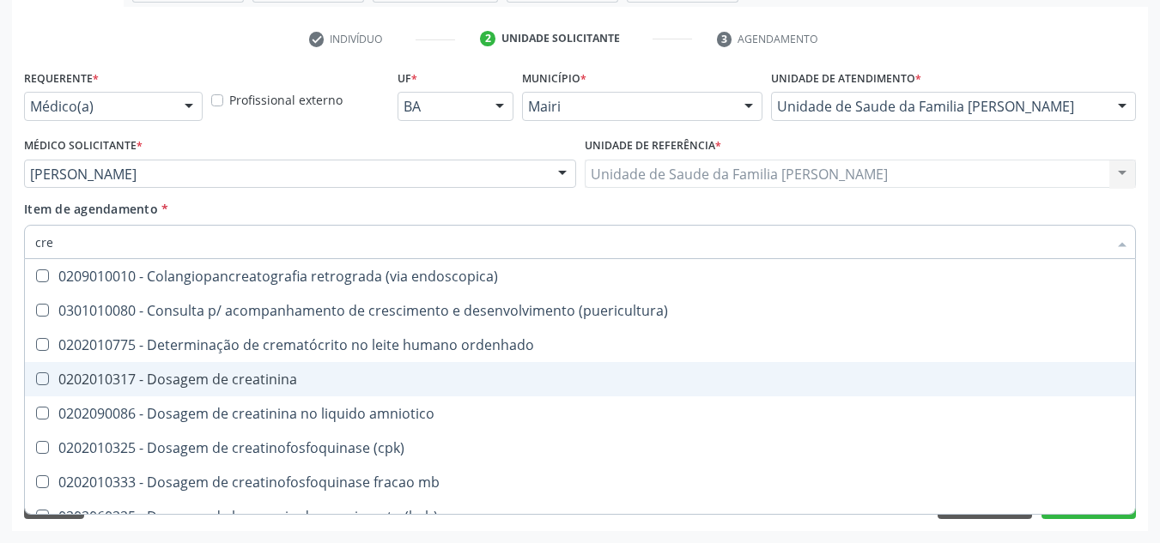
click at [239, 376] on div "0202010317 - Dosagem de creatinina" at bounding box center [580, 380] width 1090 height 14
checkbox creatinina "true"
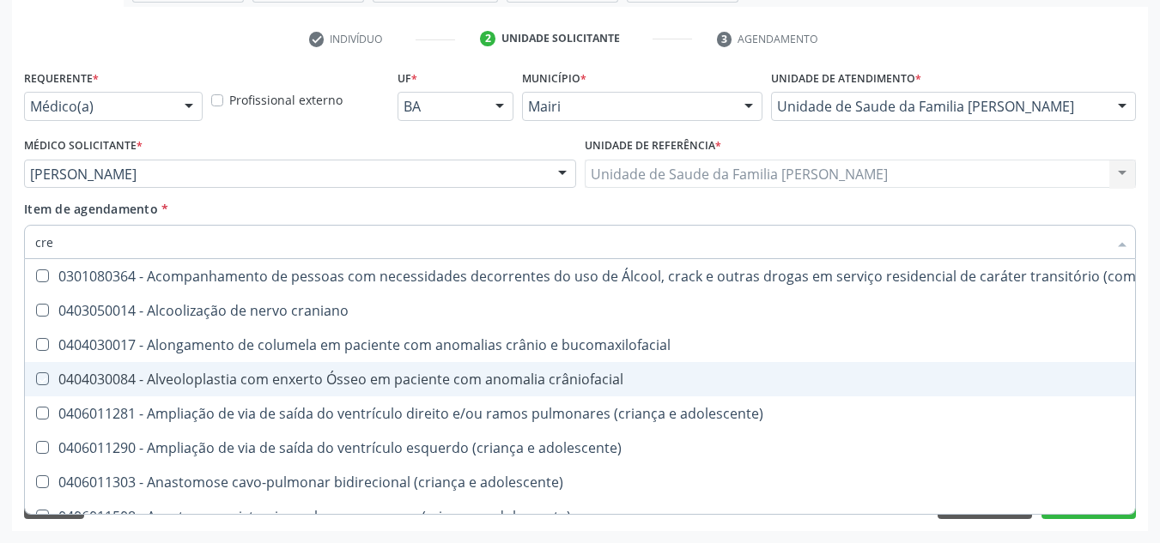
type input "cr"
checkbox crâniofacial "false"
type input "c"
checkbox creatinina "false"
checkbox craniano "false"
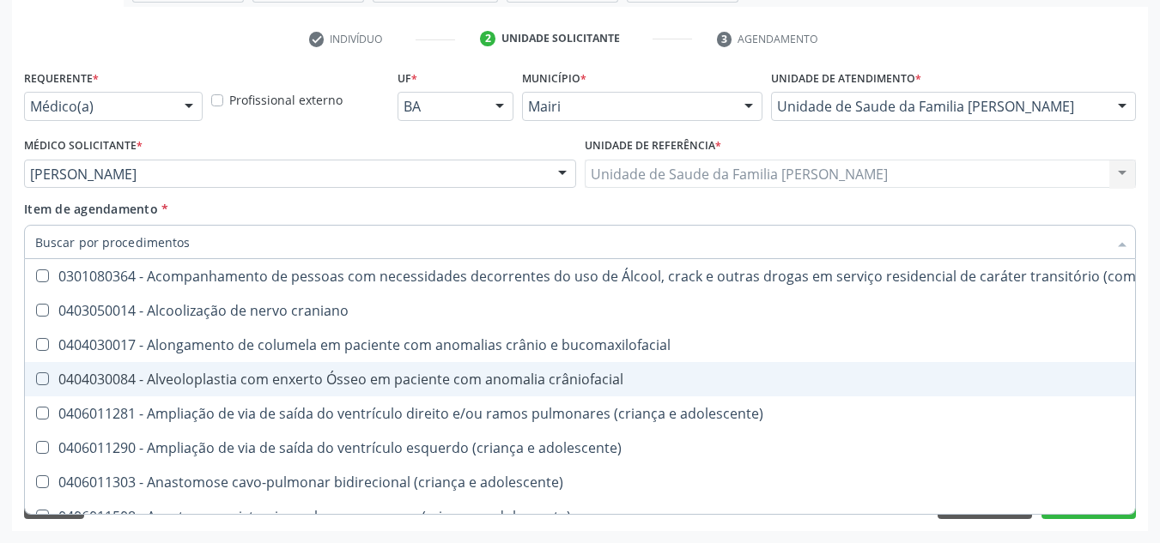
checkbox \(hantavirose\) "true"
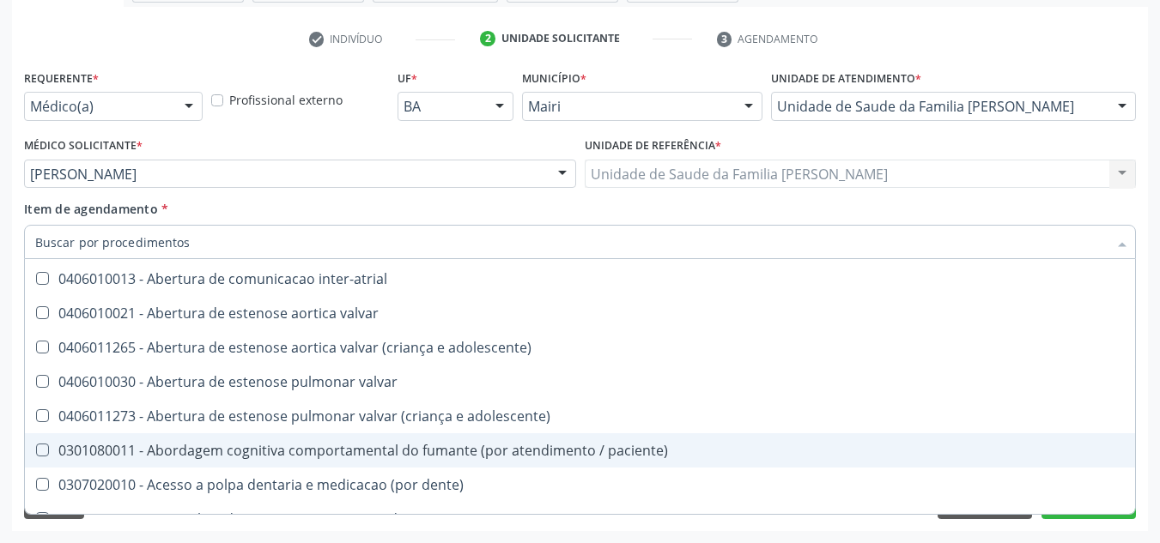
scroll to position [243, 0]
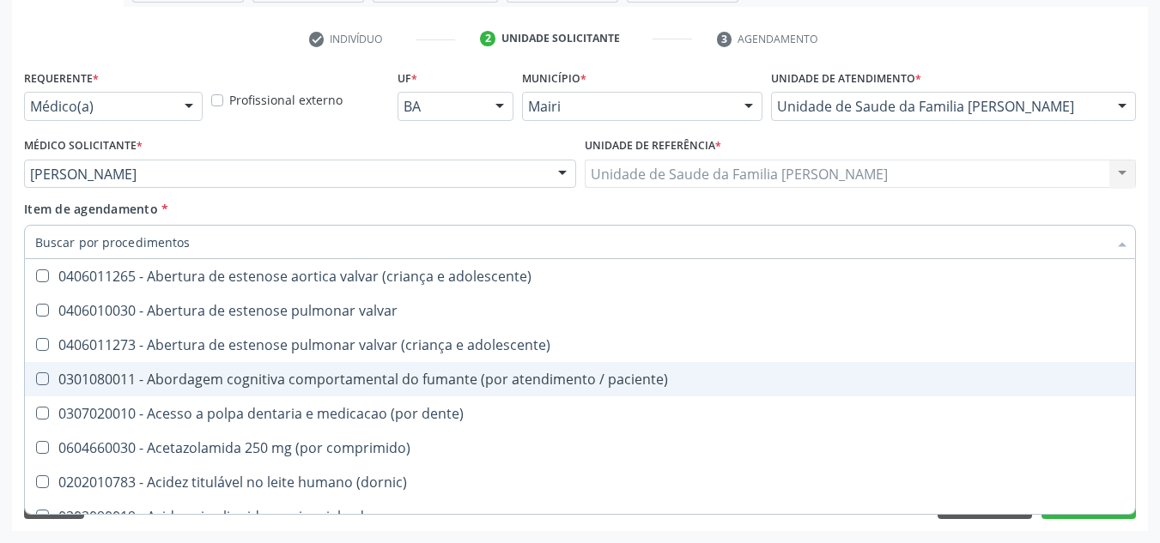
type input "t"
checkbox dedo "true"
checkbox urina "false"
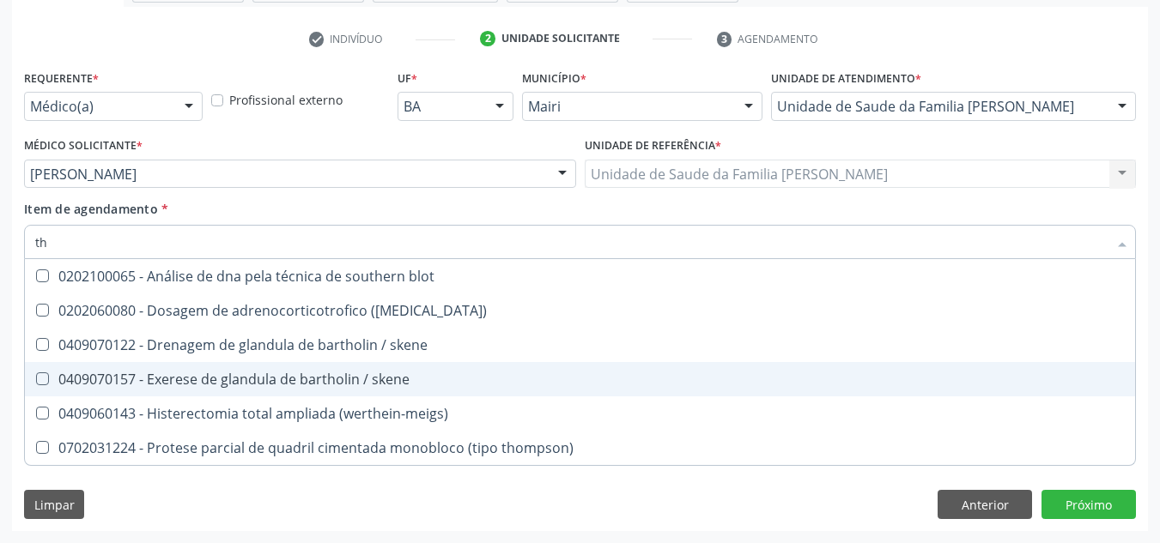
scroll to position [0, 0]
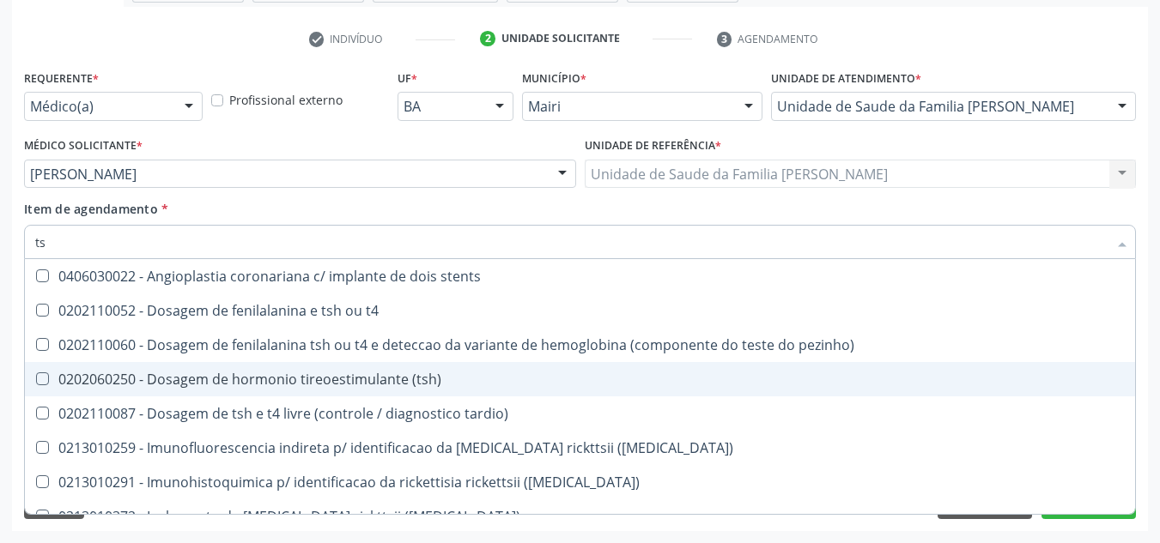
type input "tsh"
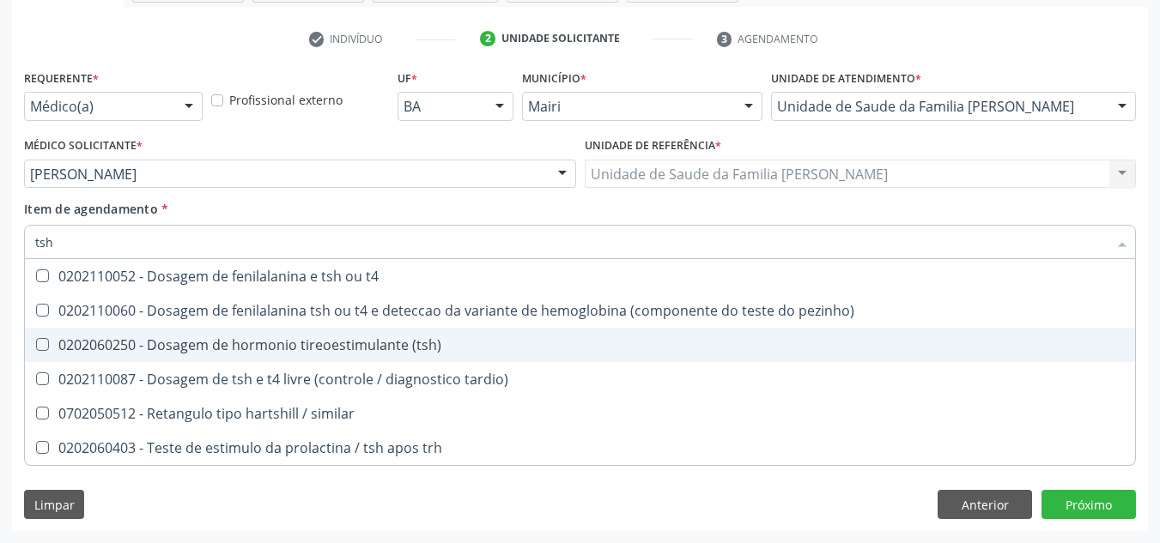
click at [269, 342] on div "0202060250 - Dosagem de hormonio tireoestimulante (tsh)" at bounding box center [580, 345] width 1090 height 14
checkbox \(tsh\) "true"
type input "ts"
checkbox \(tsh\) "false"
checkbox tardio\) "true"
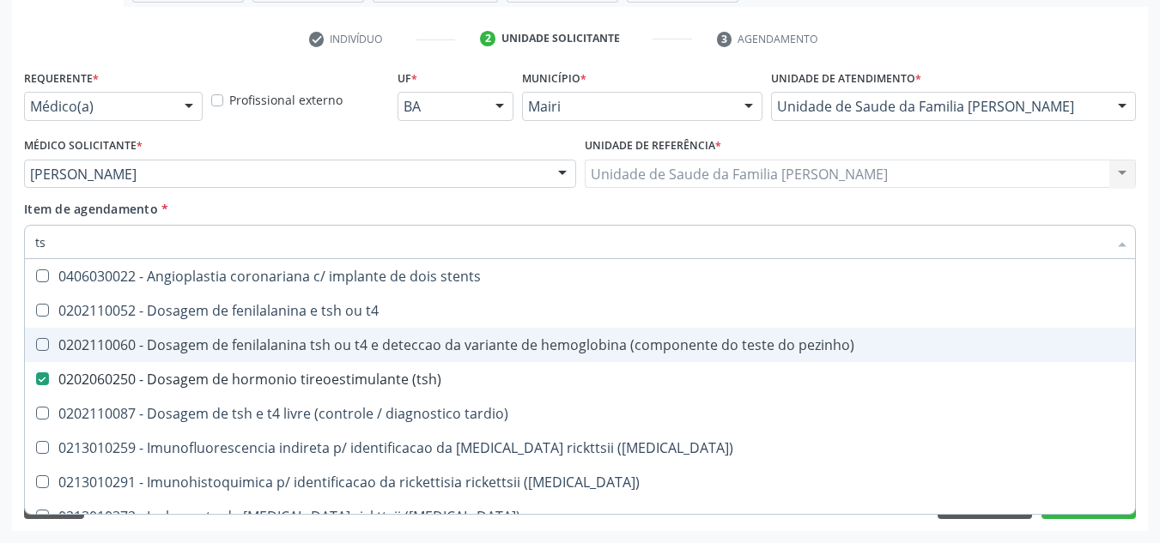
type input "t"
checkbox \(tsh\) "false"
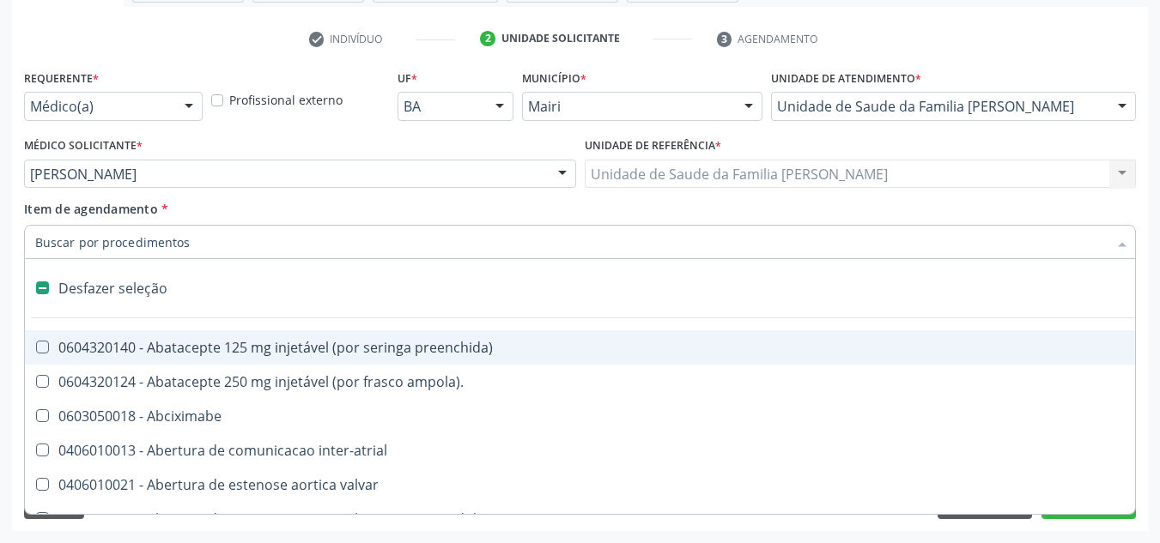
type input "t"
checkbox dedo "true"
checkbox urina "false"
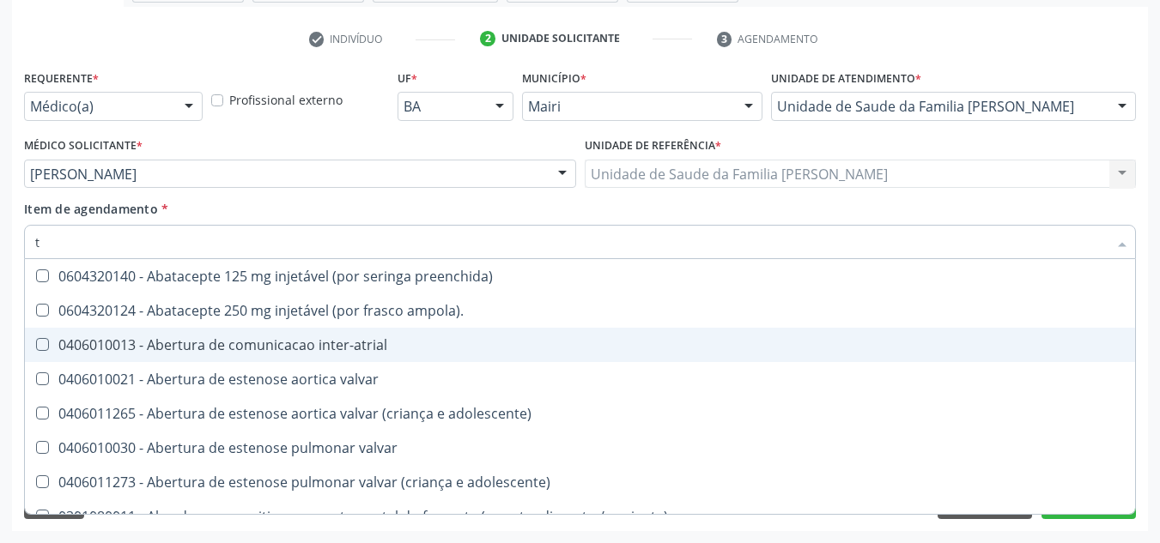
type input "t4"
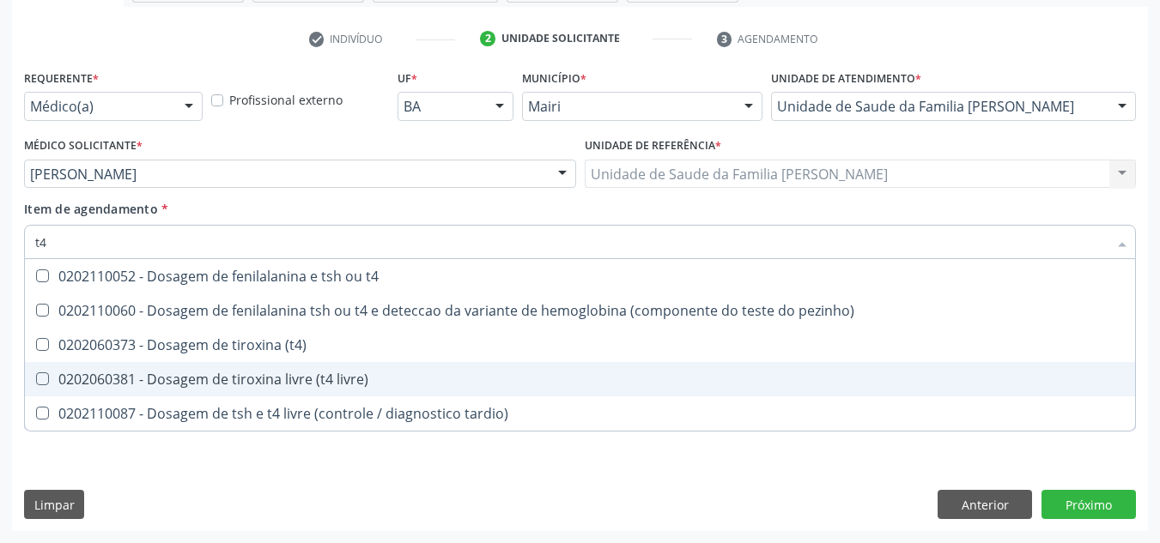
click at [280, 383] on div "0202060381 - Dosagem de tiroxina livre (t4 livre)" at bounding box center [580, 380] width 1090 height 14
checkbox livre\) "true"
type input "t"
checkbox livre\) "false"
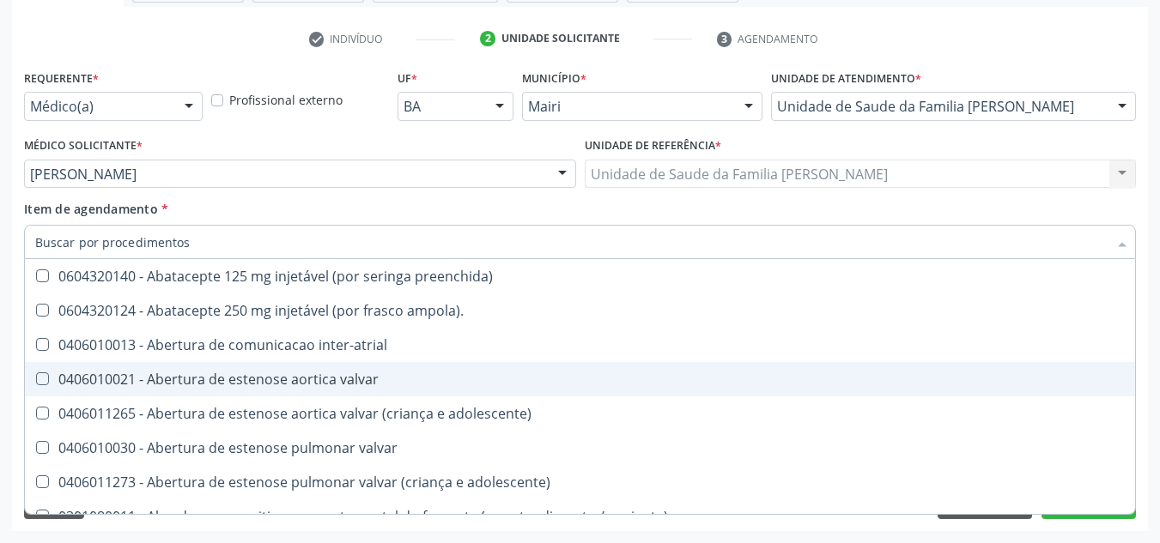
checkbox urina "false"
checkbox total "true"
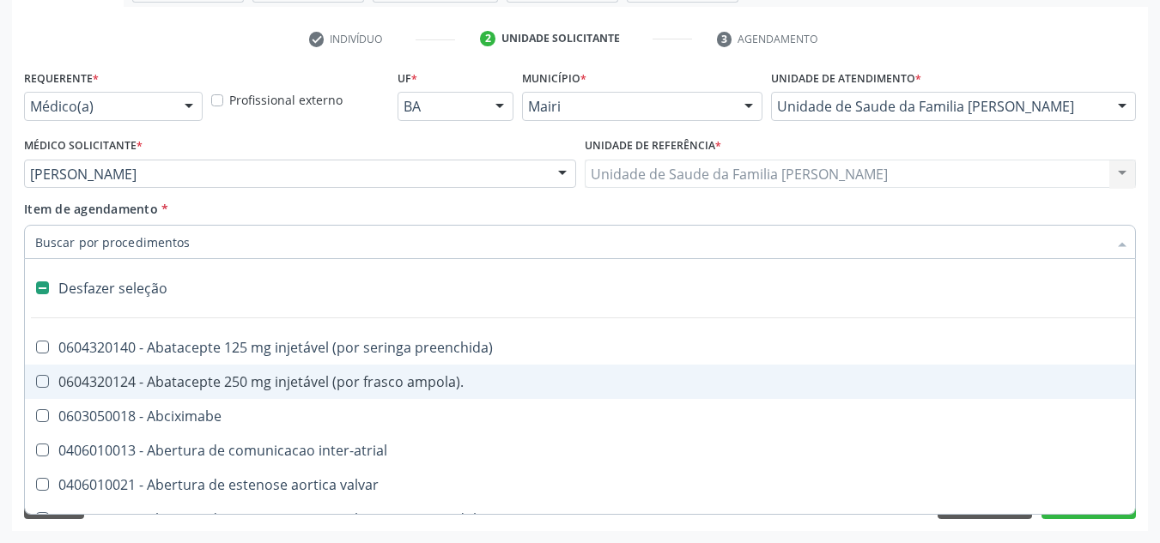
type input "f"
checkbox reabilitacao "true"
checkbox urina "false"
checkbox implantavel "true"
checkbox leitura "true"
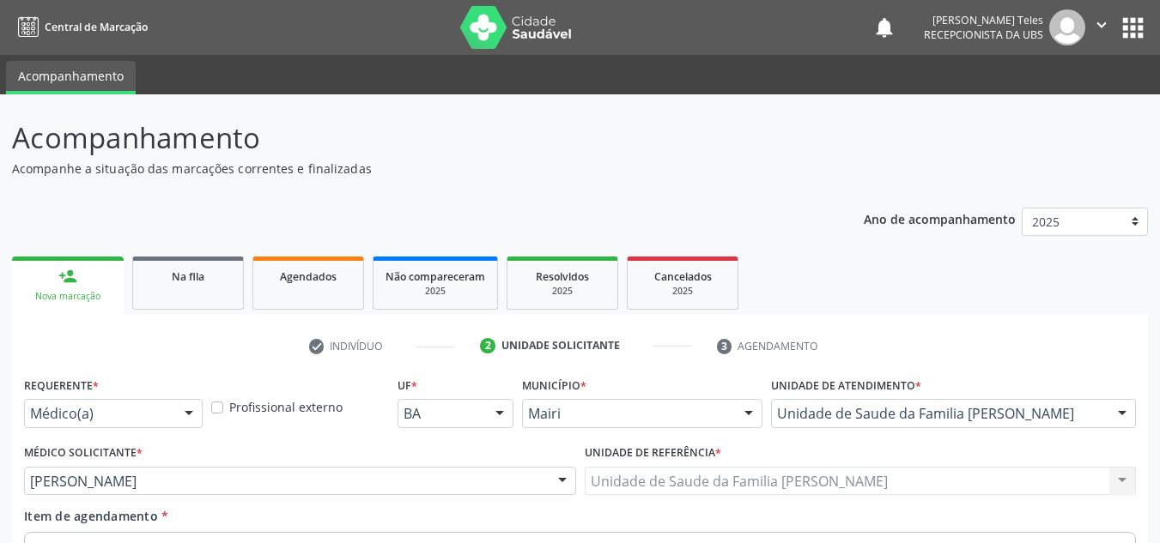
scroll to position [307, 0]
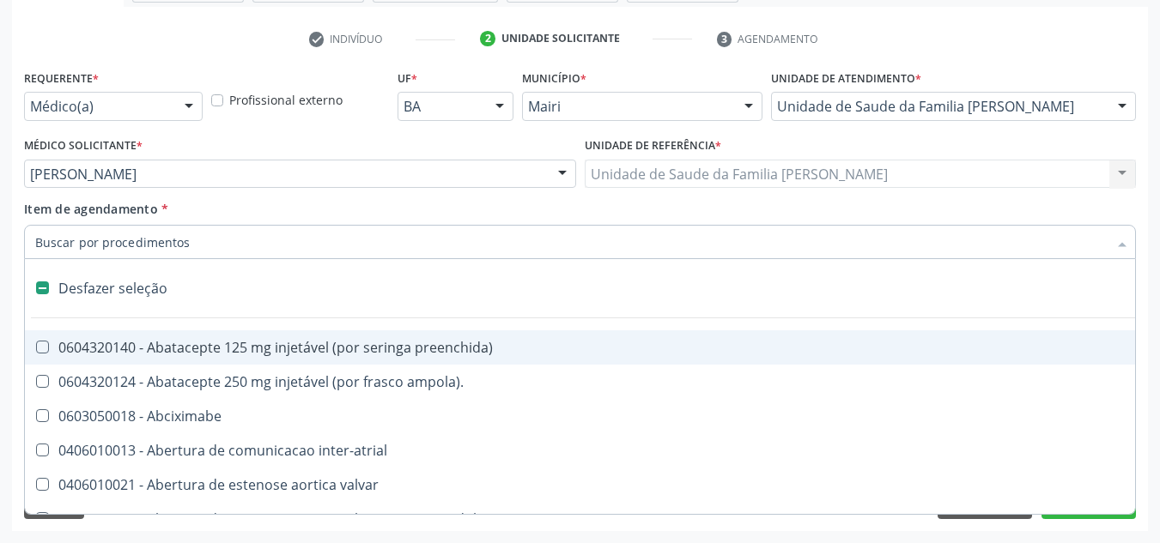
click at [191, 242] on input "Item de agendamento *" at bounding box center [571, 242] width 1072 height 34
type input "s"
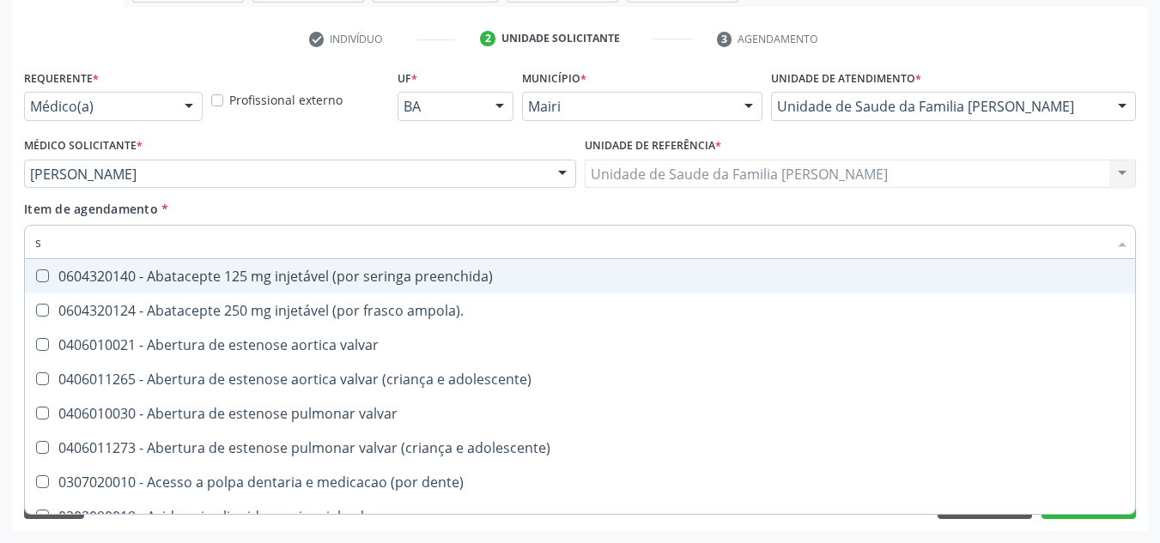
checkbox urina "true"
checkbox supra-aorticos "false"
type input "si"
checkbox multiprofissional "true"
checkbox urina "false"
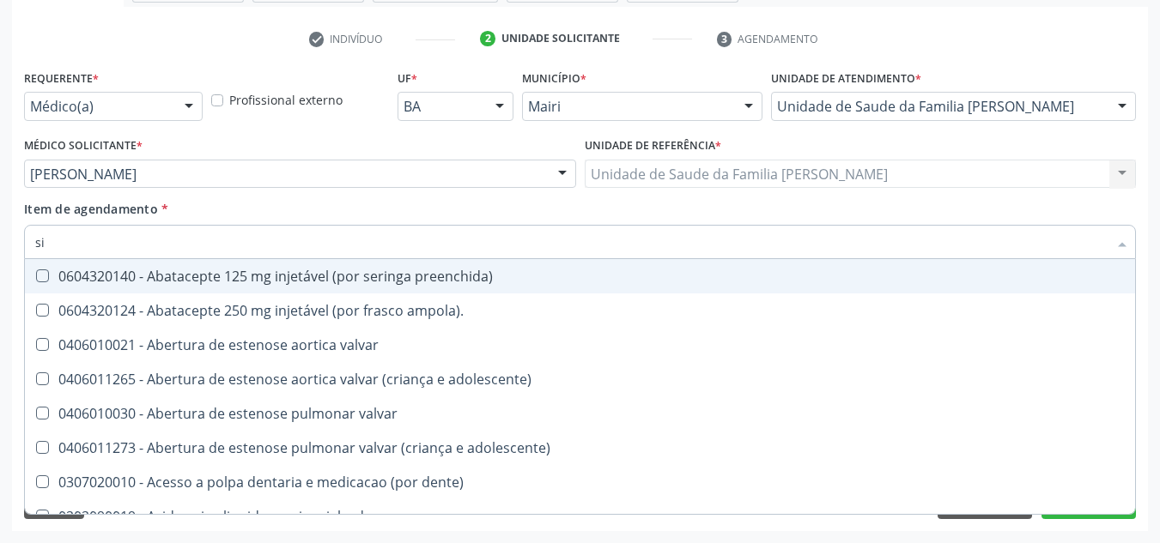
checkbox convencional\) "true"
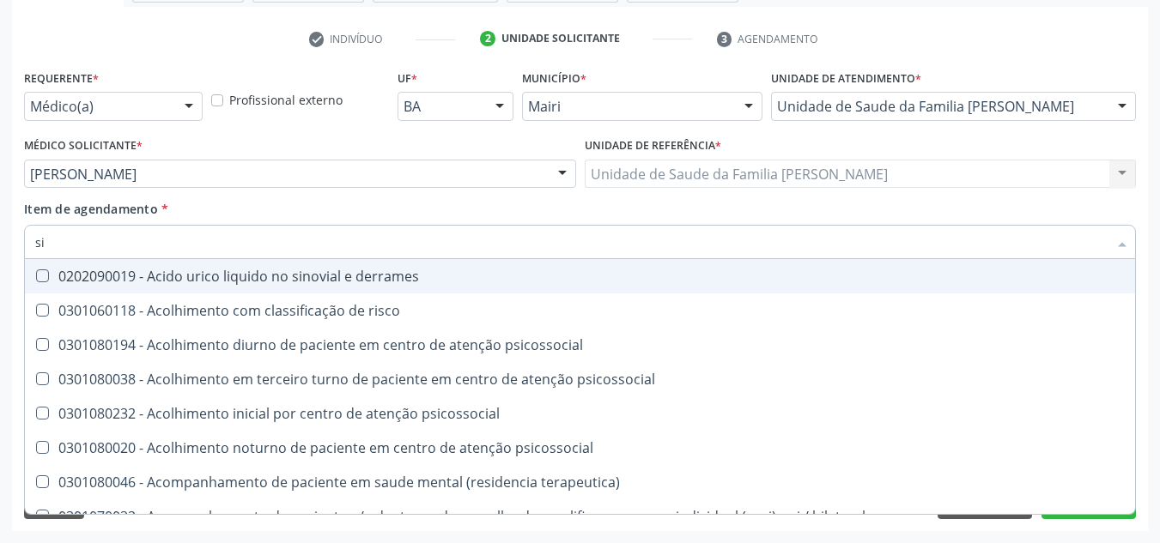
type input "sil"
checkbox psicossocial "true"
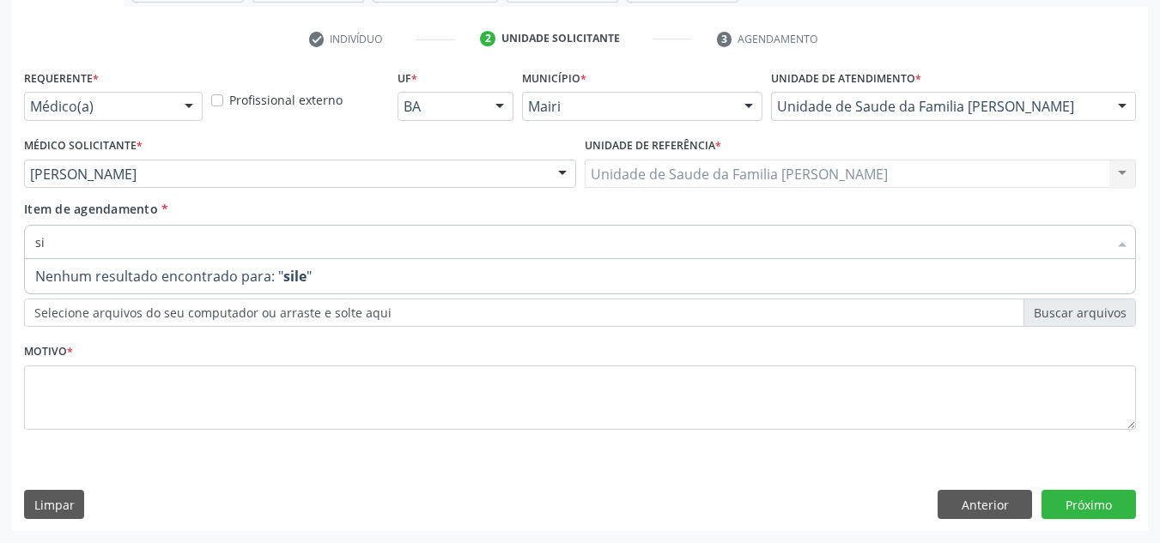
type input "s"
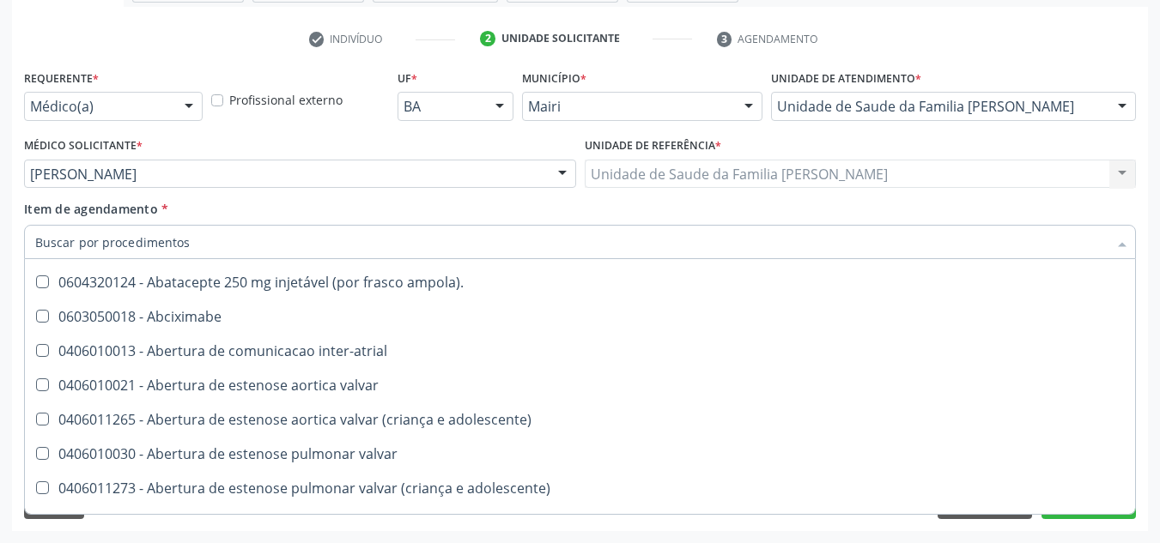
scroll to position [343, 0]
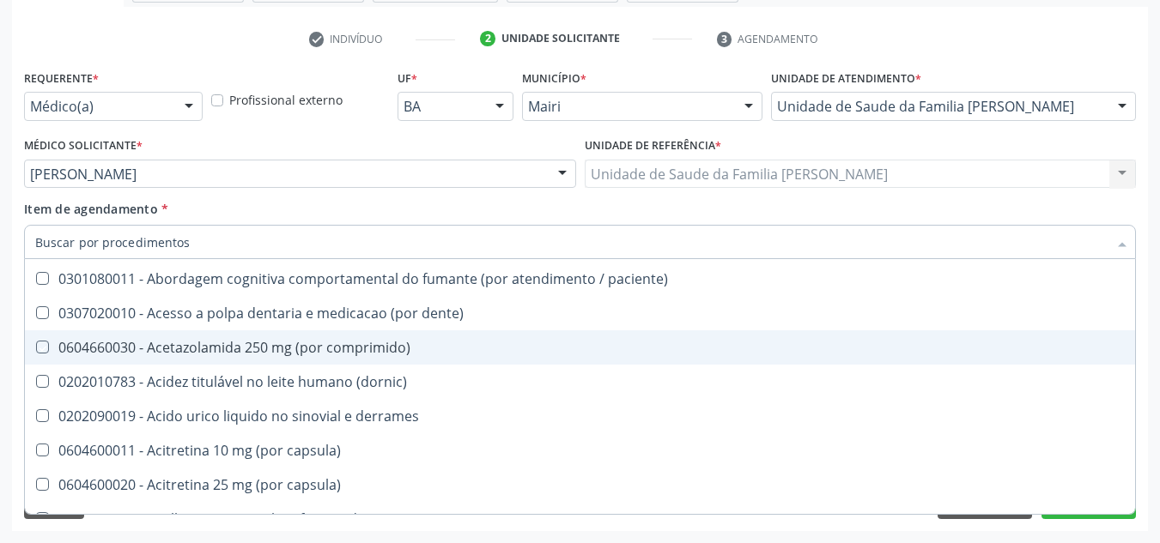
click at [1146, 422] on div "Requerente * Médico(a) Médico(a) Enfermeiro(a) Paciente Nenhum resultado encont…" at bounding box center [580, 298] width 1136 height 466
checkbox ampola\)\ "true"
checkbox Abciximabe "true"
checkbox inter-atrial "true"
checkbox valvar "true"
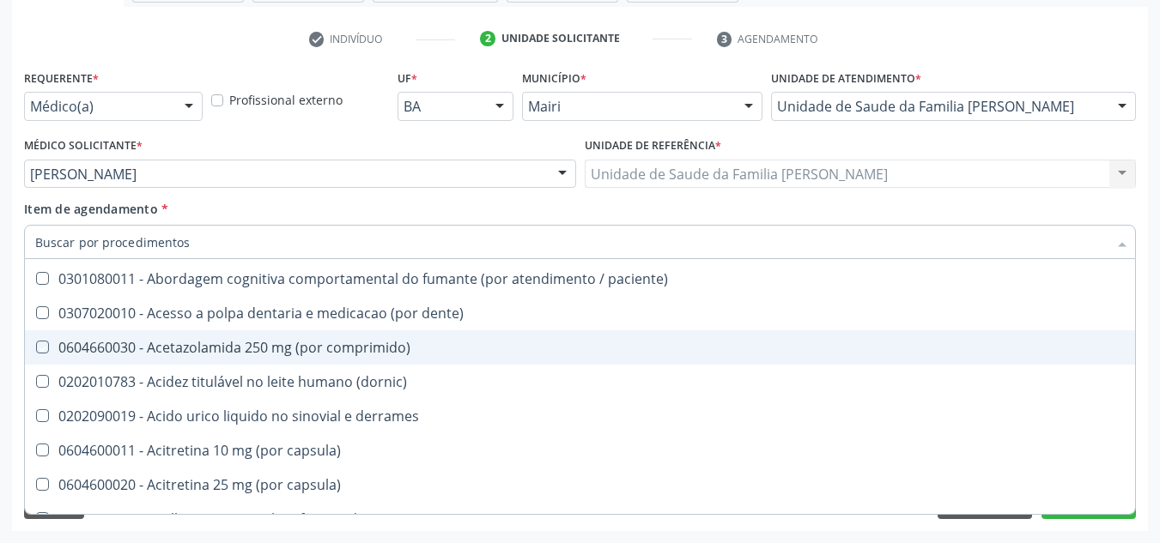
checkbox adolescente\) "true"
checkbox valvar "true"
checkbox adolescente\) "true"
checkbox paciente\) "true"
checkbox dente\) "true"
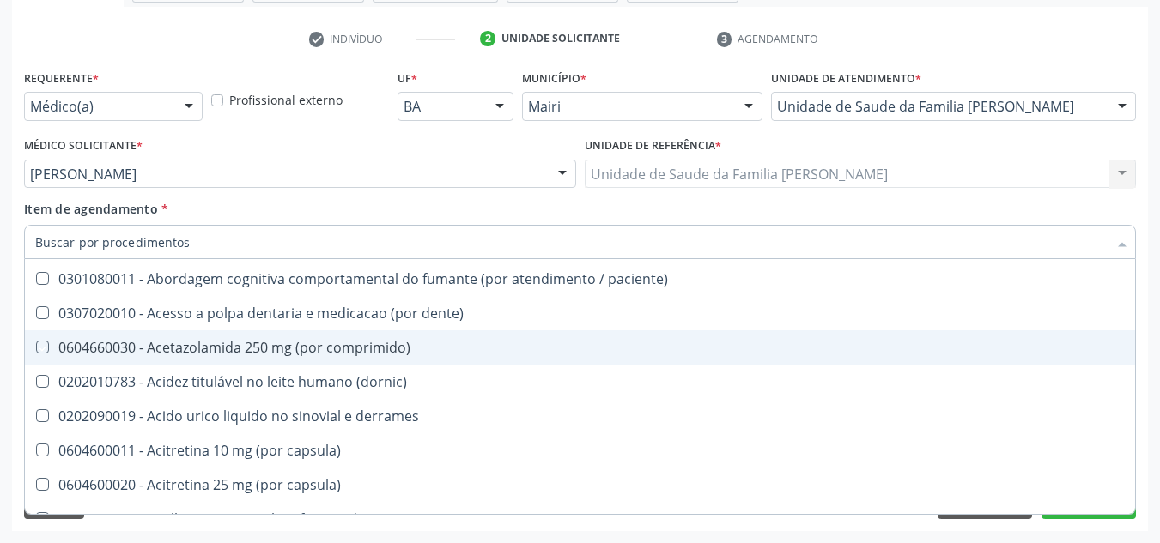
checkbox comprimido\) "true"
checkbox \(dornic\) "true"
checkbox derrames "true"
checkbox capsula\) "true"
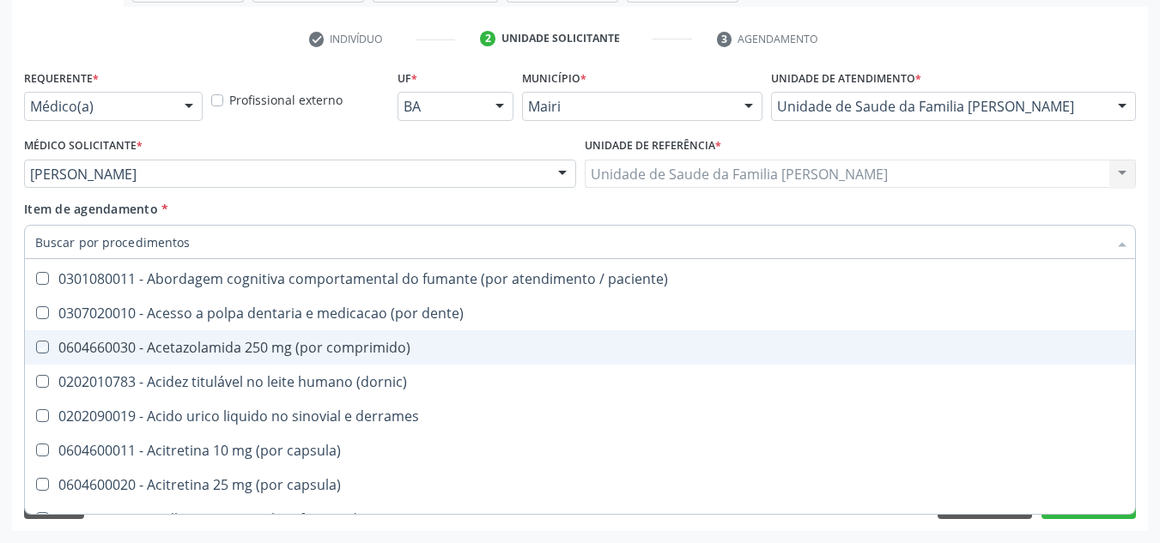
checkbox risco "true"
checkbox urina "false"
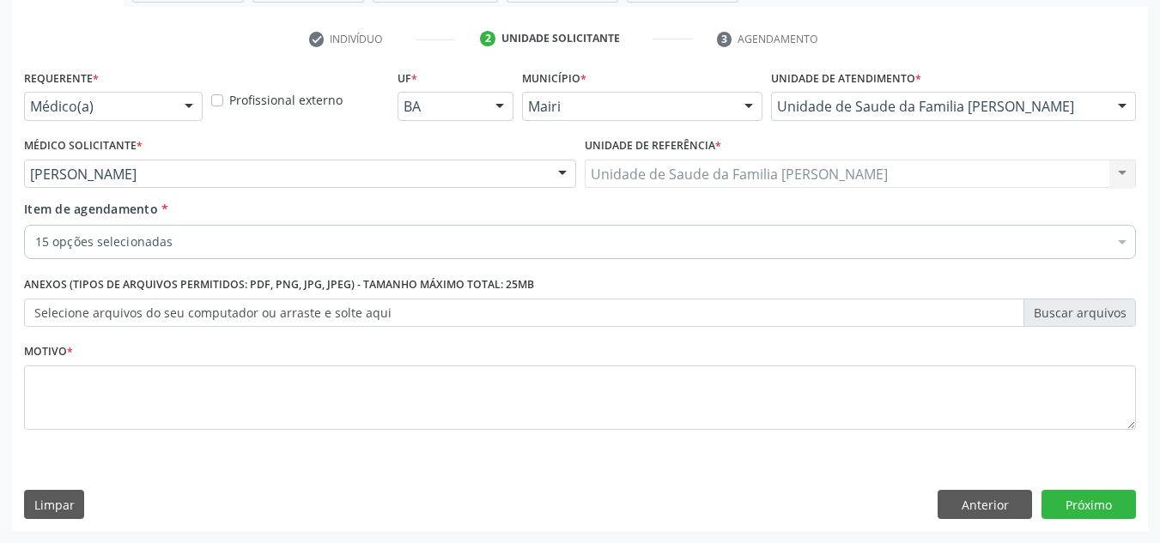
scroll to position [0, 0]
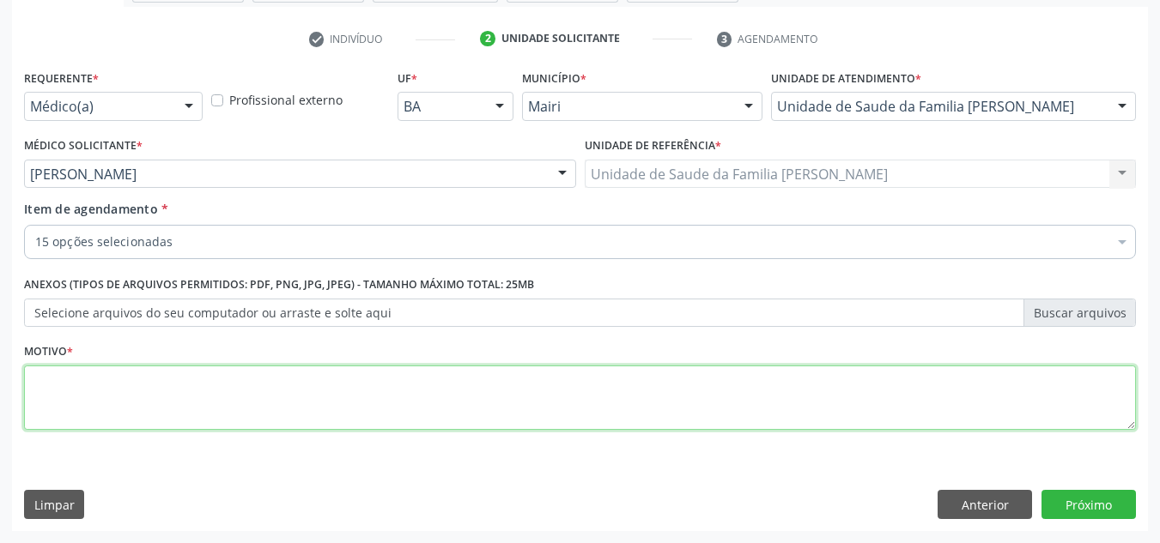
click at [84, 392] on textarea at bounding box center [580, 398] width 1112 height 65
type textarea "avaliacao"
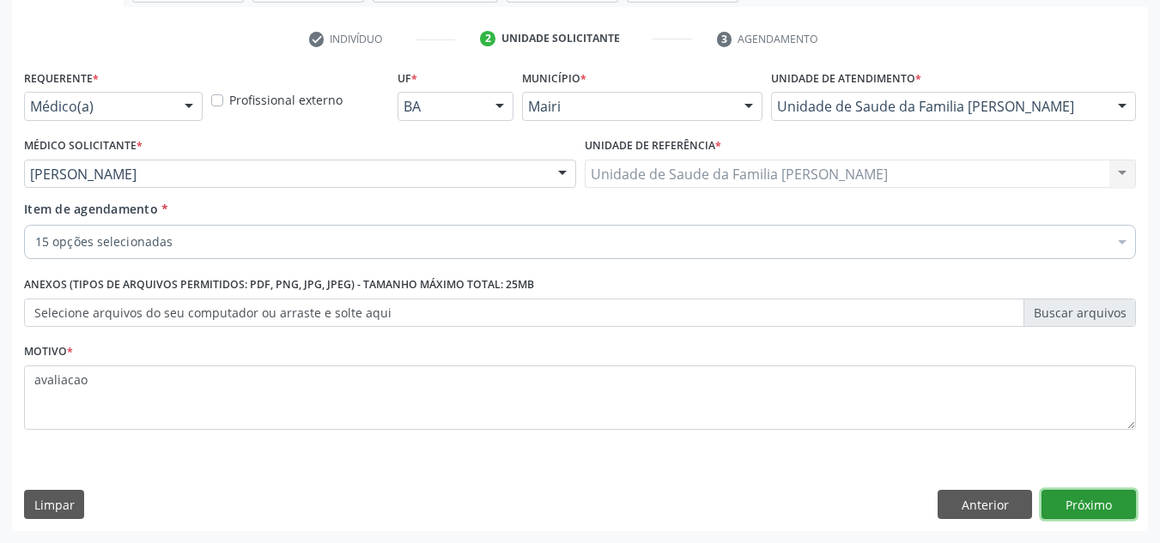
click at [1081, 495] on button "Próximo" at bounding box center [1088, 504] width 94 height 29
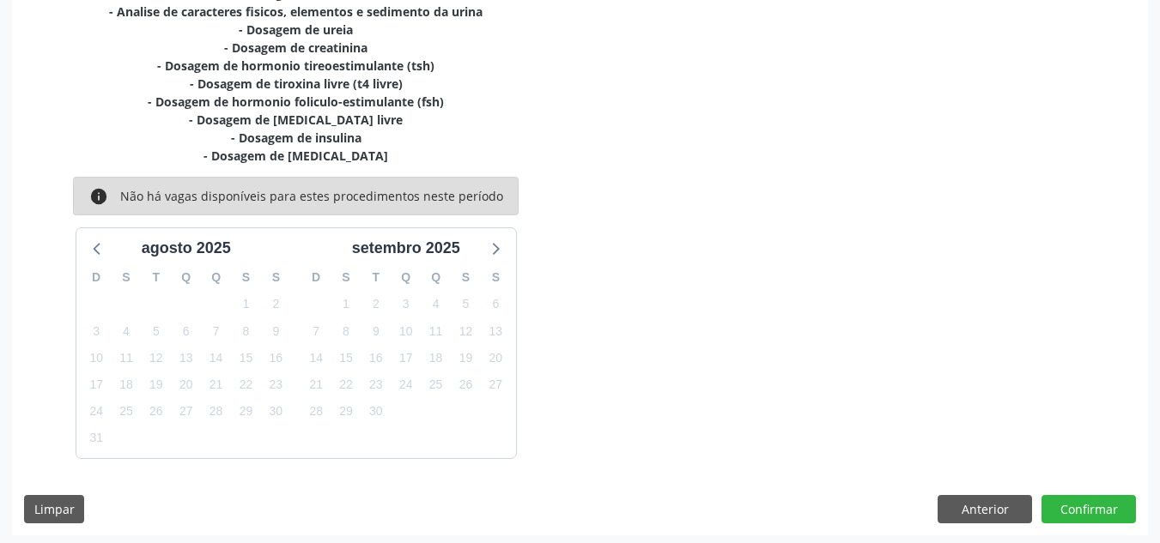
scroll to position [507, 0]
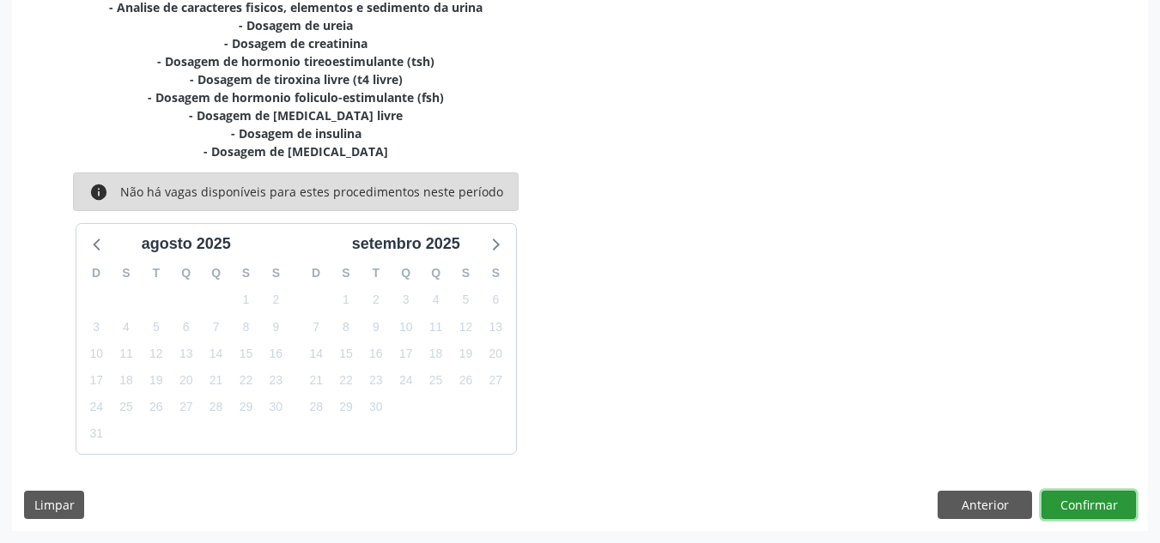
click at [1082, 498] on button "Confirmar" at bounding box center [1088, 505] width 94 height 29
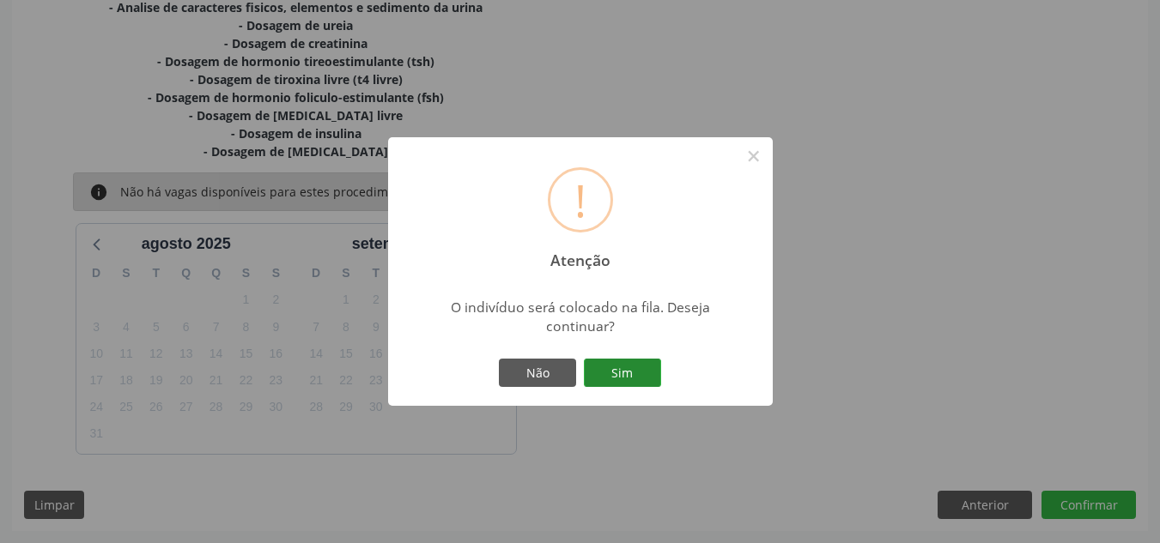
click at [611, 376] on button "Sim" at bounding box center [622, 373] width 77 height 29
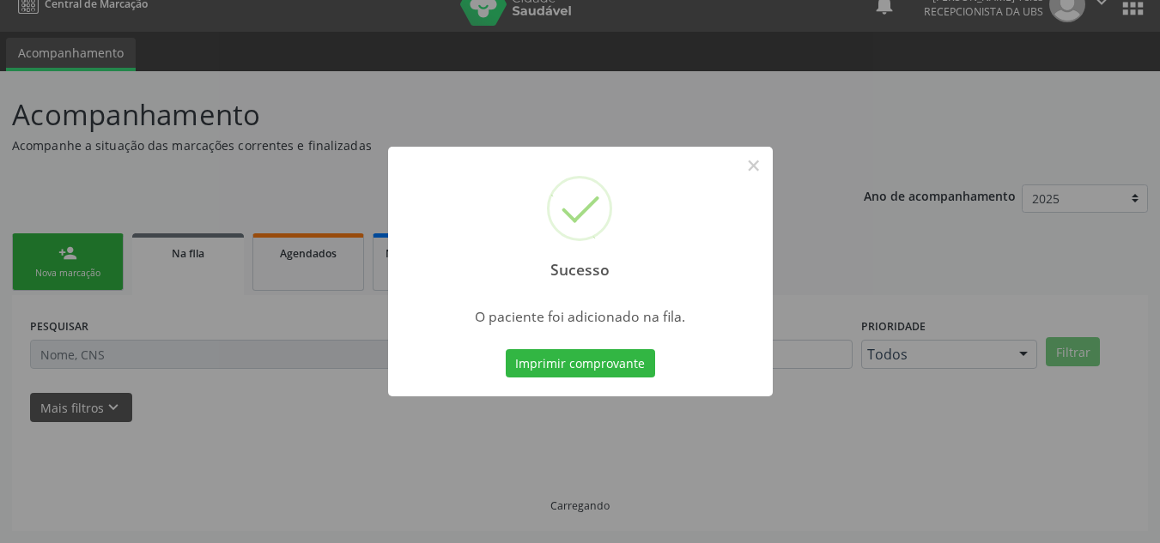
scroll to position [23, 0]
click at [606, 353] on button "Imprimir comprovante" at bounding box center [580, 363] width 149 height 29
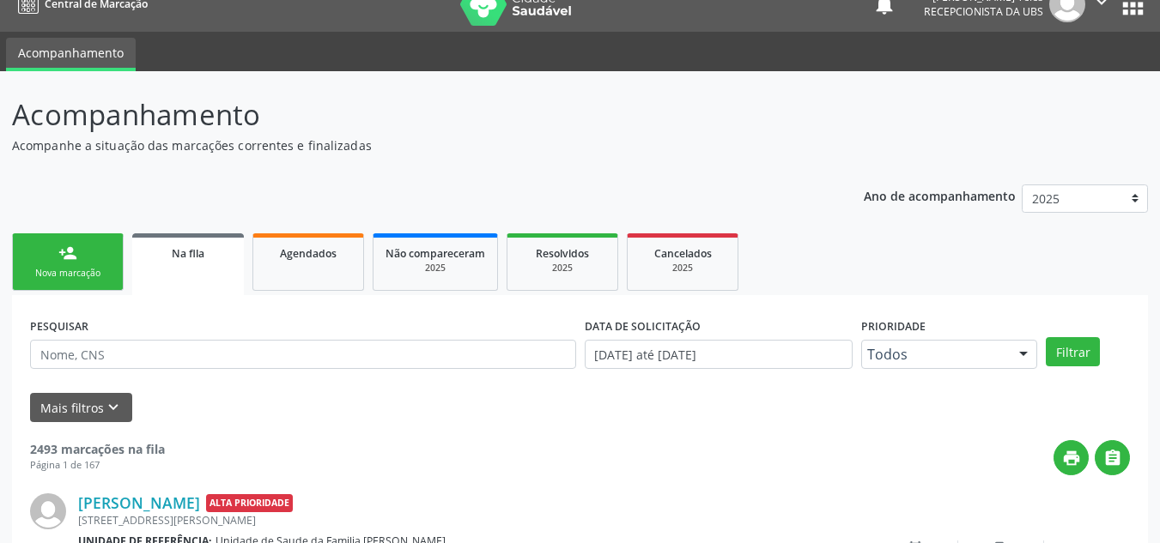
click at [76, 261] on div "person_add" at bounding box center [67, 253] width 19 height 19
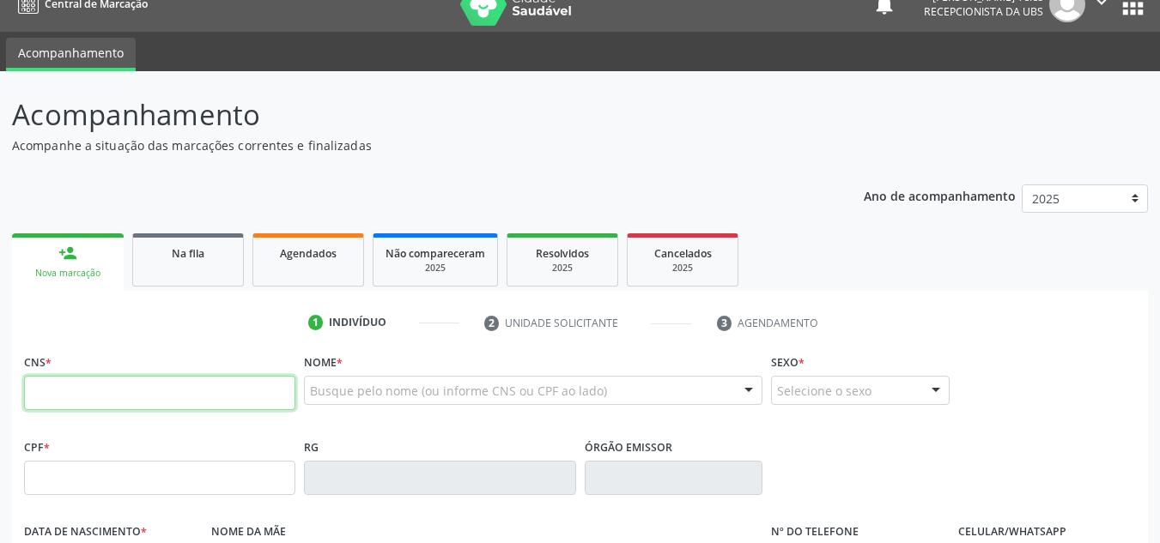
click at [111, 403] on input "text" at bounding box center [159, 393] width 271 height 34
type input "708 1[DEMOGRAPHIC_DATA] 5807 5540"
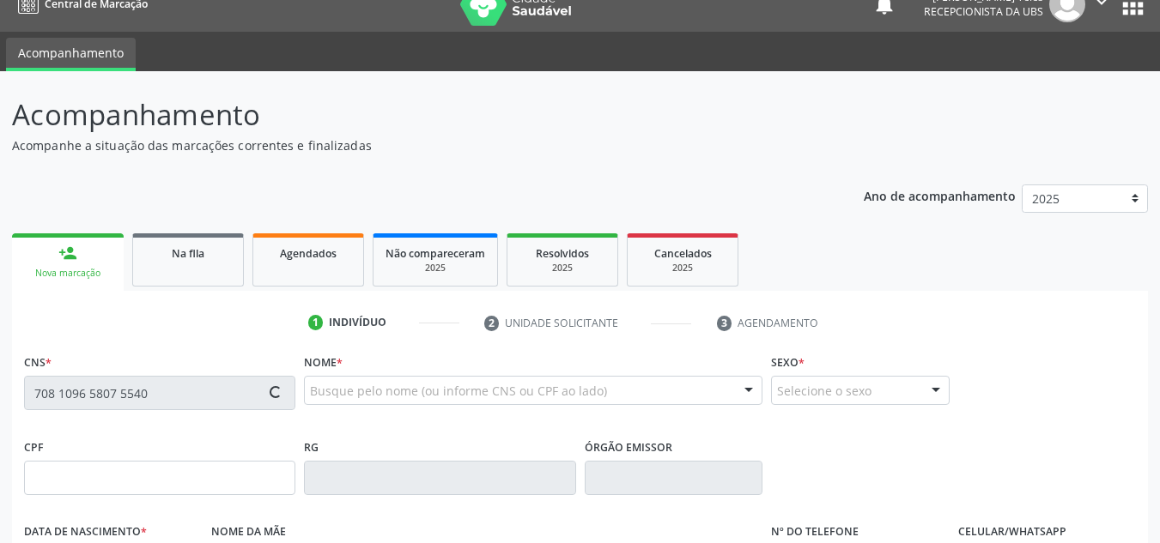
type input "576.657.965-91"
type input "03[DATE]"
type input "[PERSON_NAME]"
type input "[PHONE_NUMBER]"
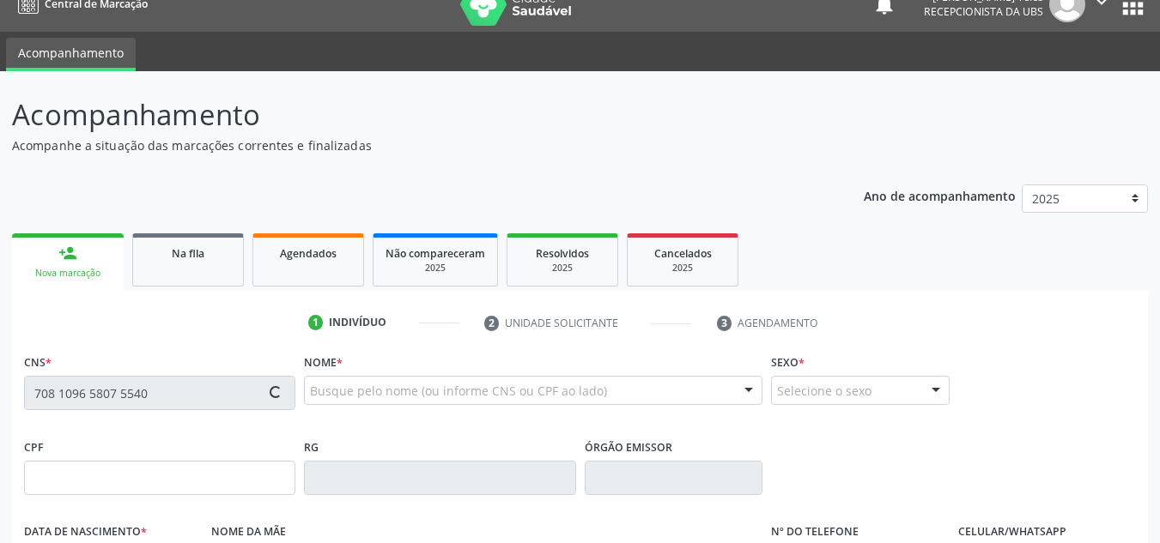
type input "381.937.105-25"
type input "257"
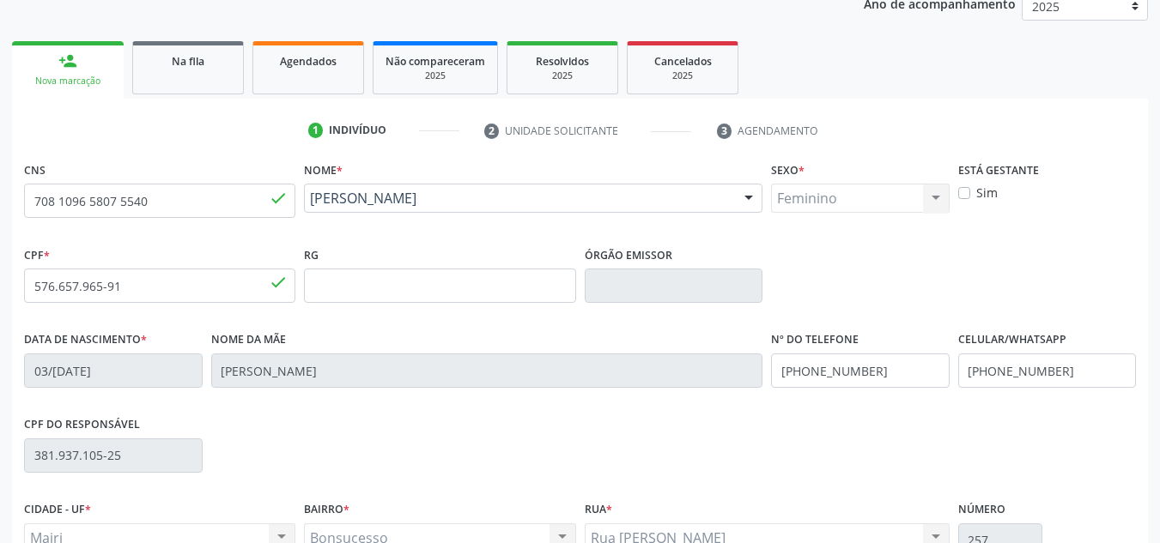
scroll to position [387, 0]
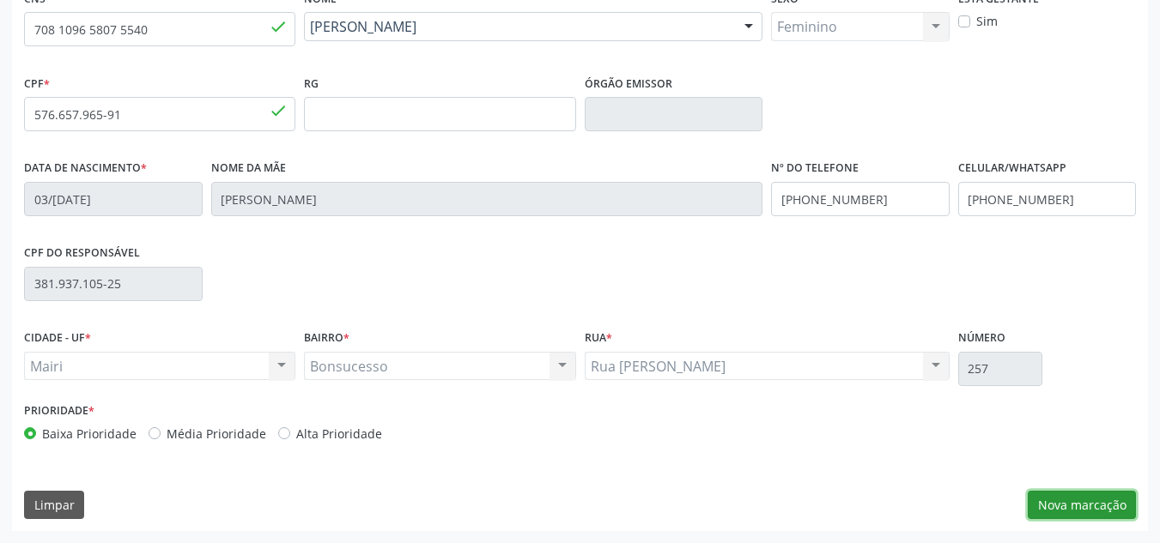
click at [1100, 504] on button "Nova marcação" at bounding box center [1082, 505] width 108 height 29
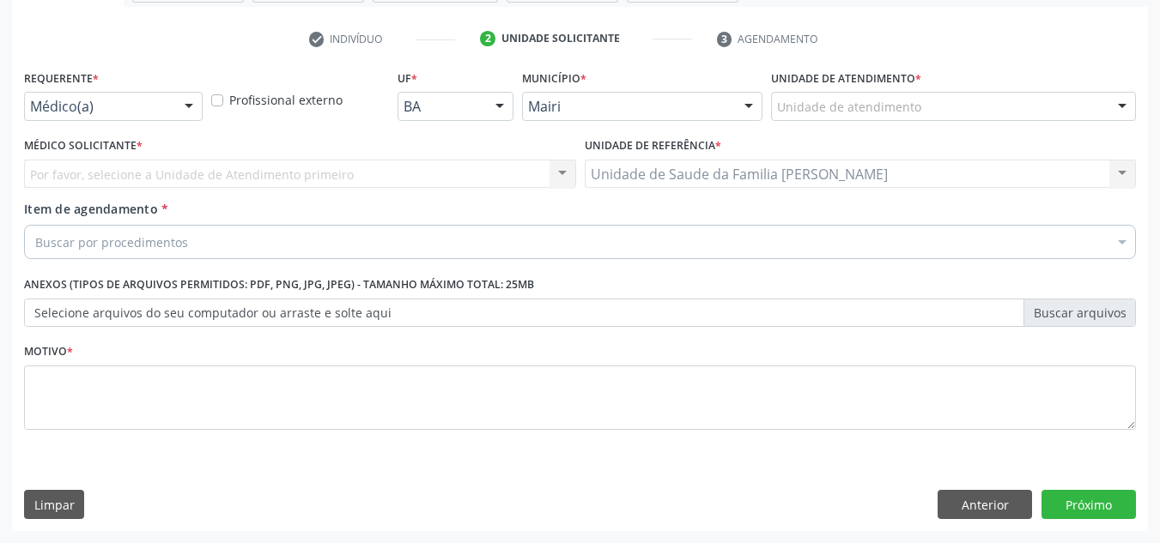
scroll to position [307, 0]
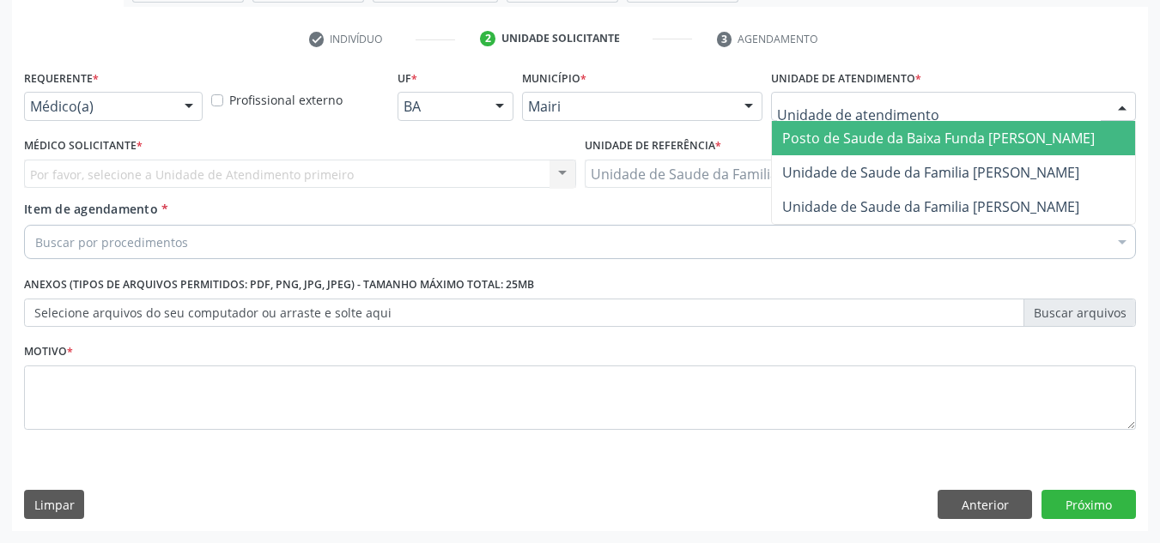
type input "j"
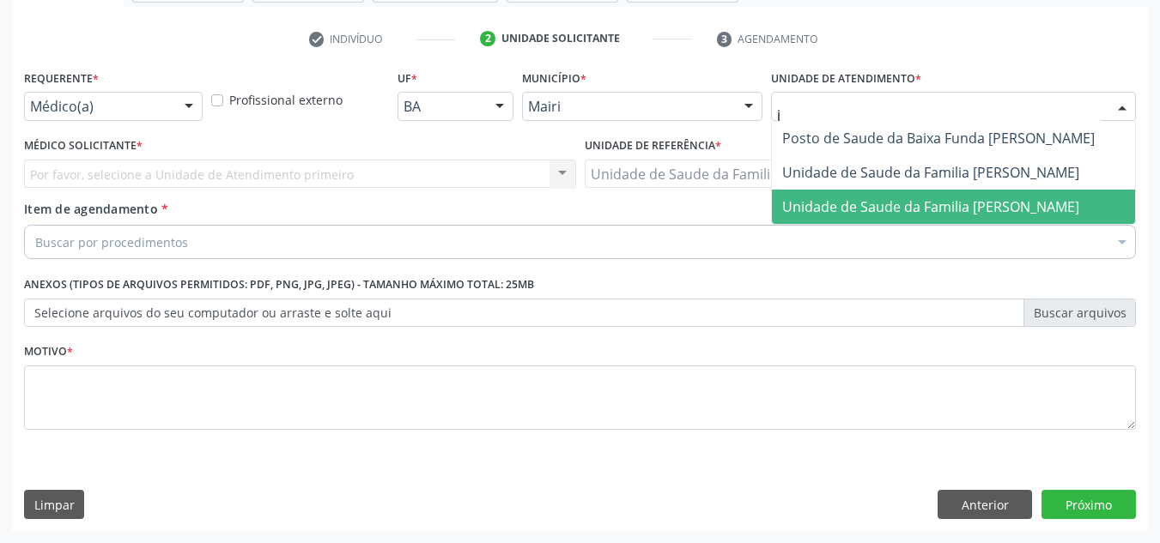
click at [837, 208] on span "Unidade de Saude da Familia [PERSON_NAME]" at bounding box center [930, 206] width 297 height 19
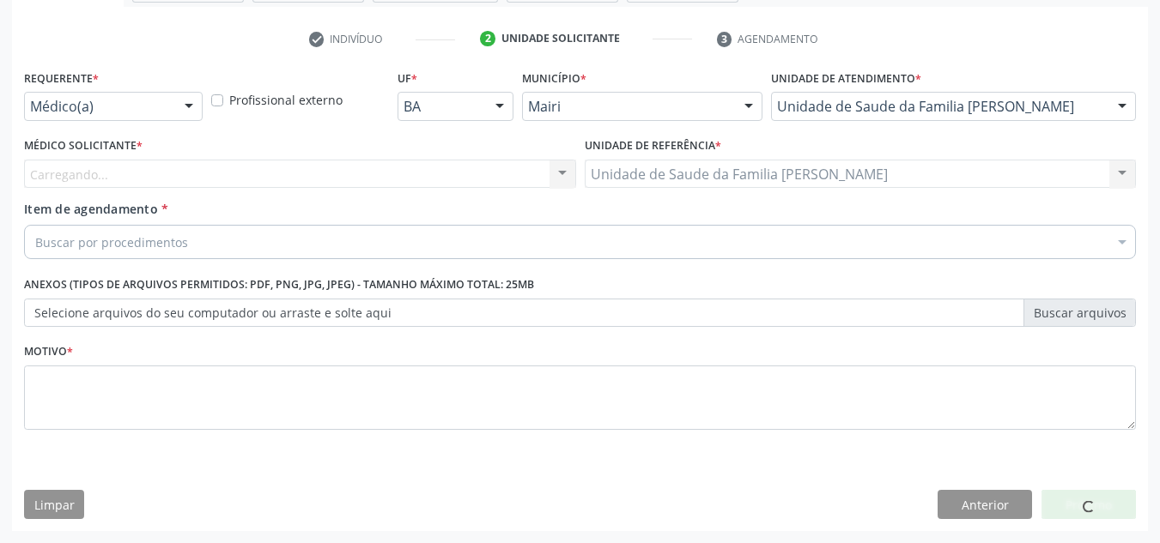
click at [44, 173] on div "Carregando... Nenhum resultado encontrado para: " " Não há nenhuma opção para s…" at bounding box center [300, 174] width 552 height 29
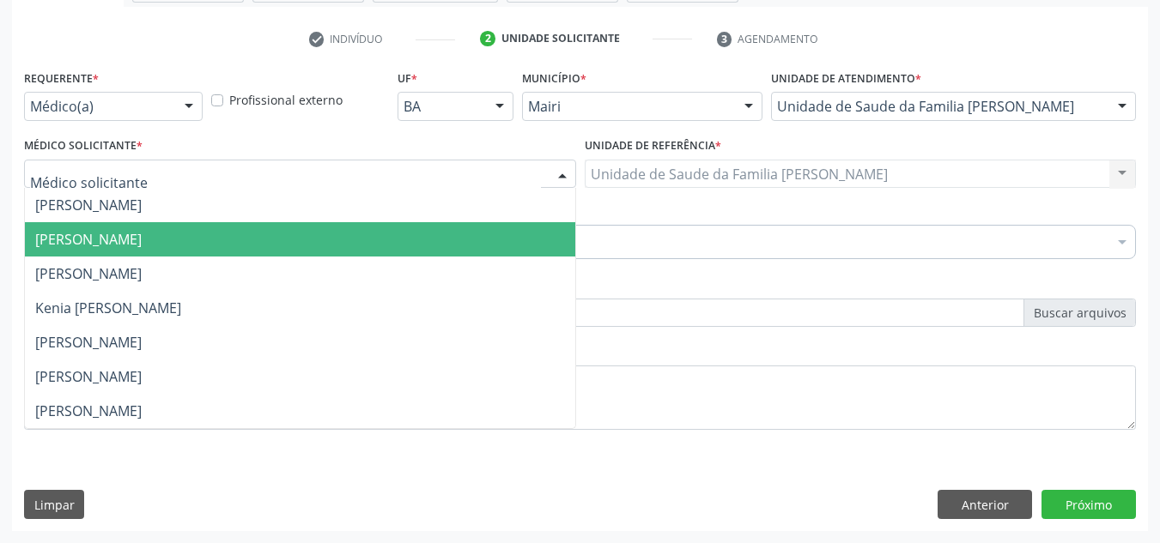
click at [66, 234] on span "[PERSON_NAME]" at bounding box center [88, 239] width 106 height 19
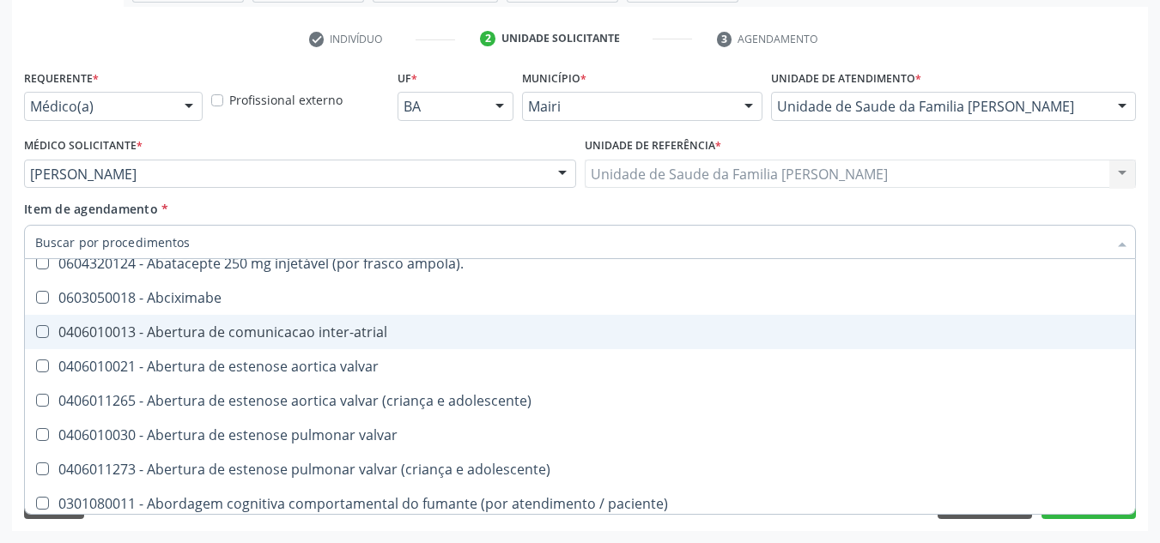
scroll to position [172, 0]
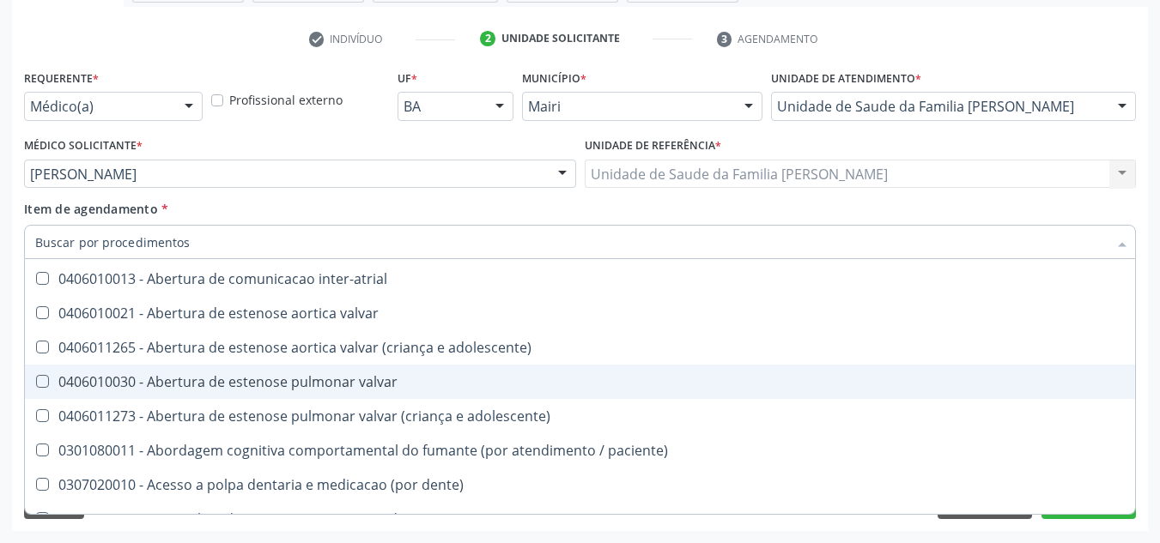
click at [1152, 388] on div "Acompanhamento Acompanhe a situação das marcações correntes e finalizadas Relat…" at bounding box center [580, 165] width 1160 height 756
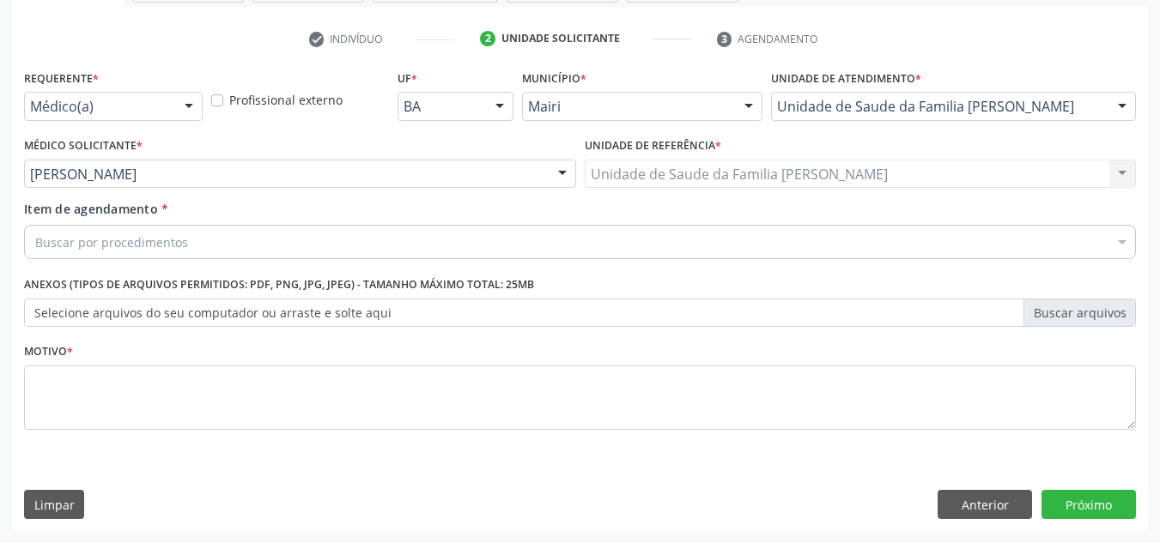
scroll to position [0, 0]
click at [977, 509] on button "Anterior" at bounding box center [985, 504] width 94 height 29
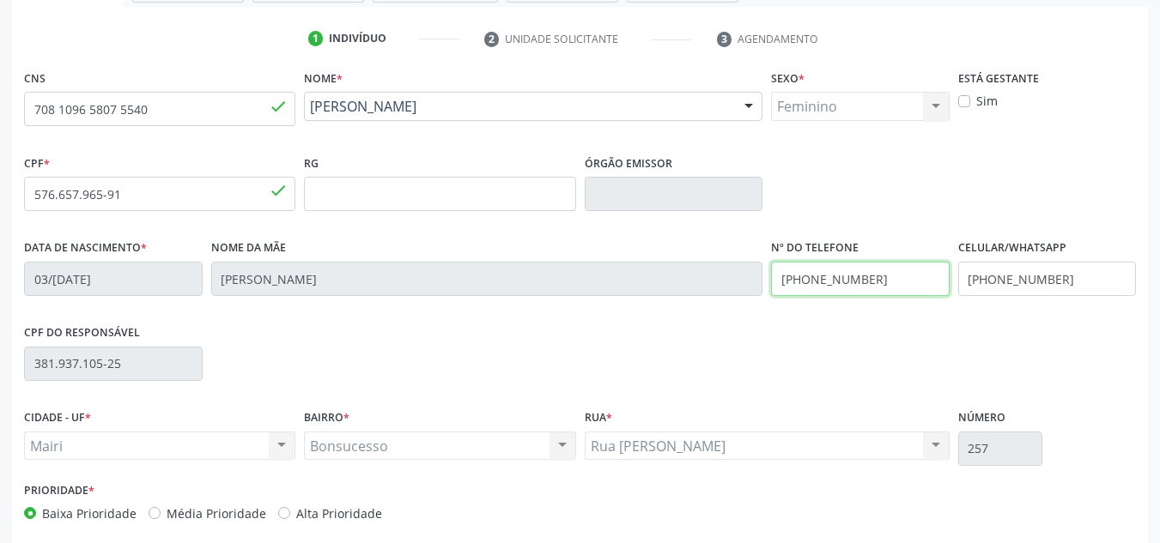
click at [884, 275] on input "[PHONE_NUMBER]" at bounding box center [860, 279] width 179 height 34
type input "("
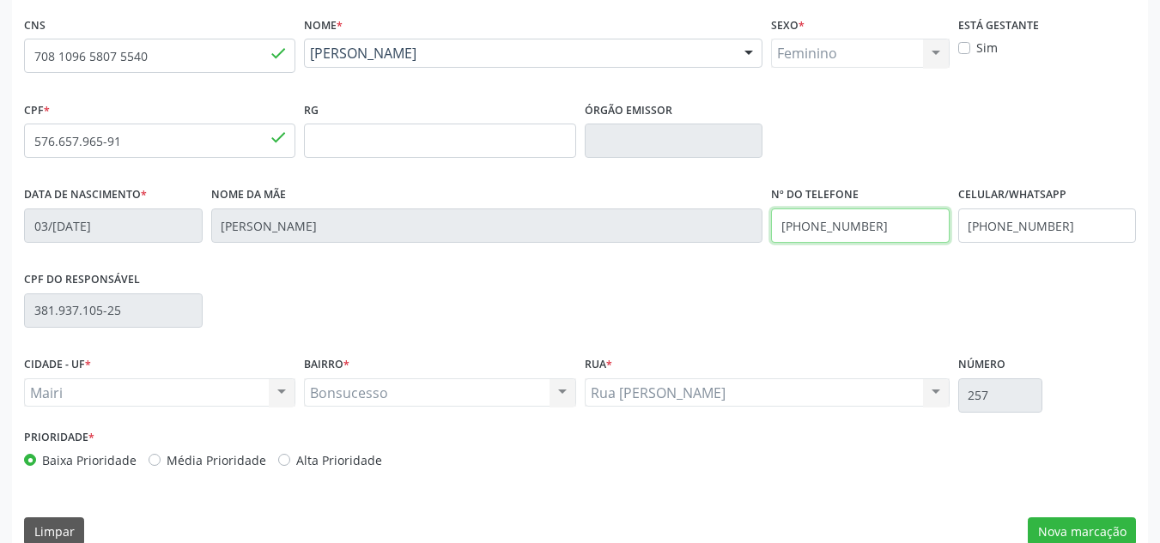
scroll to position [387, 0]
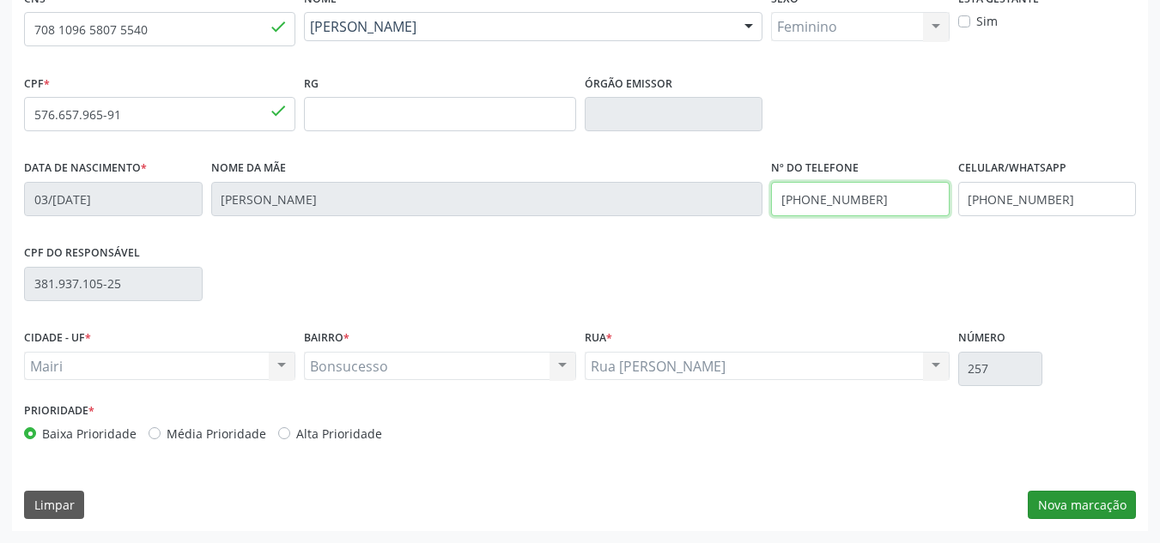
type input "(74) 99912-5807"
click at [1078, 501] on button "Nova marcação" at bounding box center [1082, 505] width 108 height 29
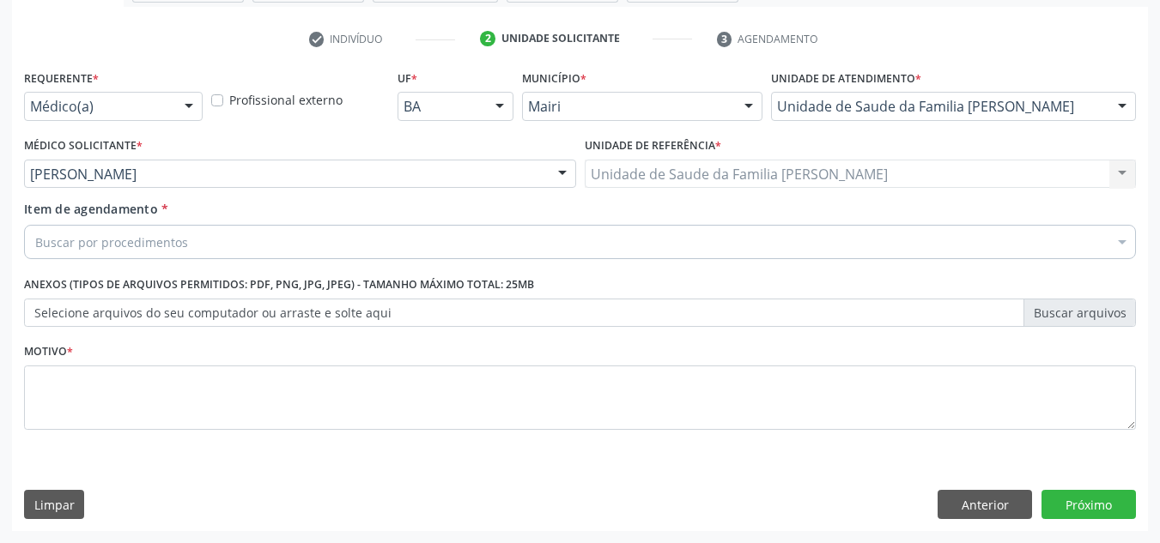
click at [239, 241] on div "Buscar por procedimentos" at bounding box center [580, 242] width 1112 height 34
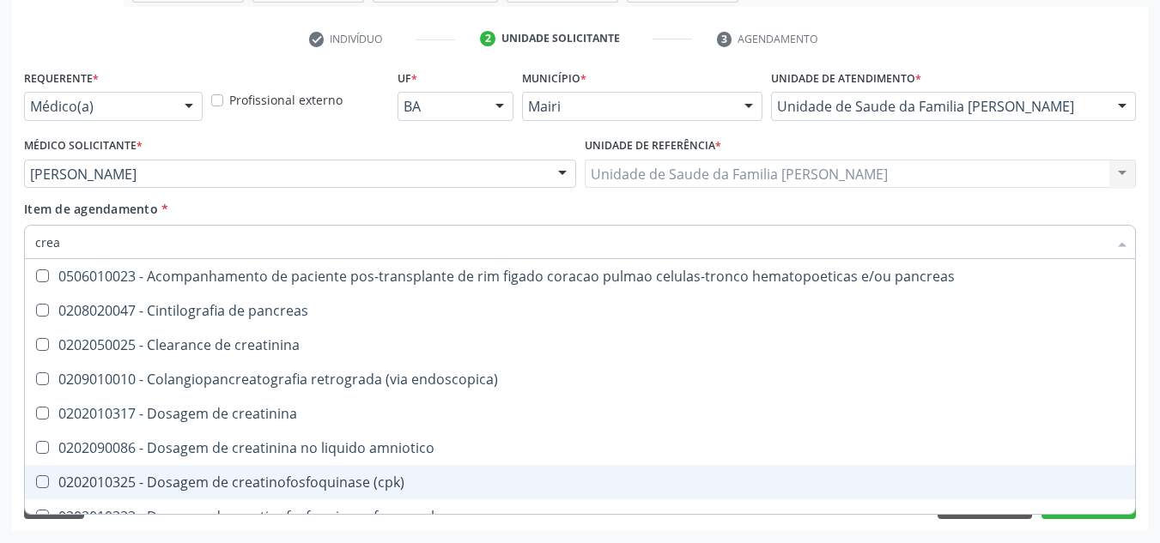
type input "creat"
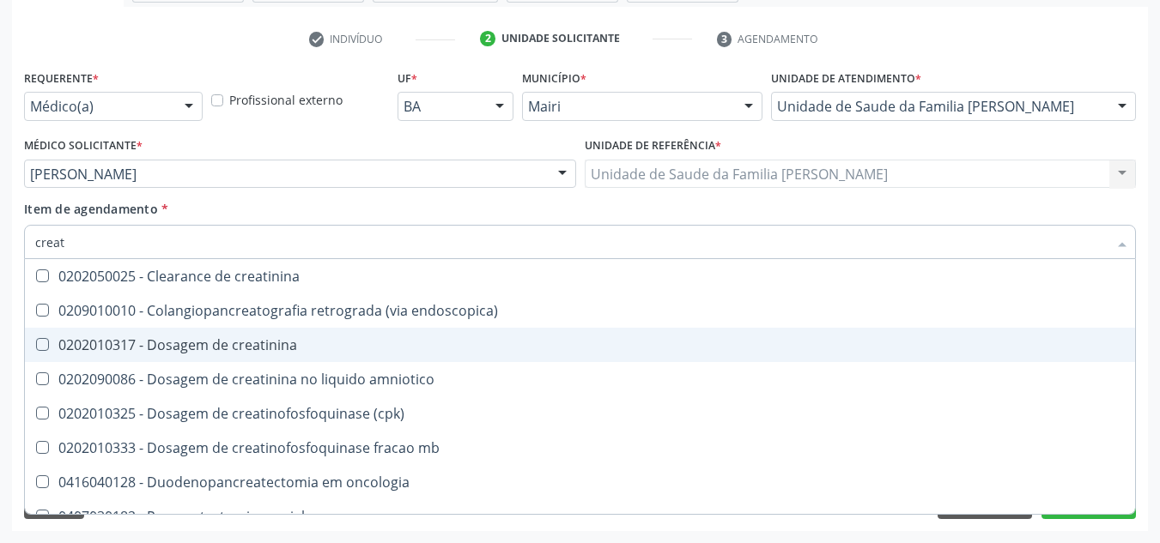
click at [249, 344] on div "0202010317 - Dosagem de creatinina" at bounding box center [580, 345] width 1090 height 14
checkbox creatinina "true"
type input "crea"
checkbox creatinina "false"
checkbox \(cpk\) "true"
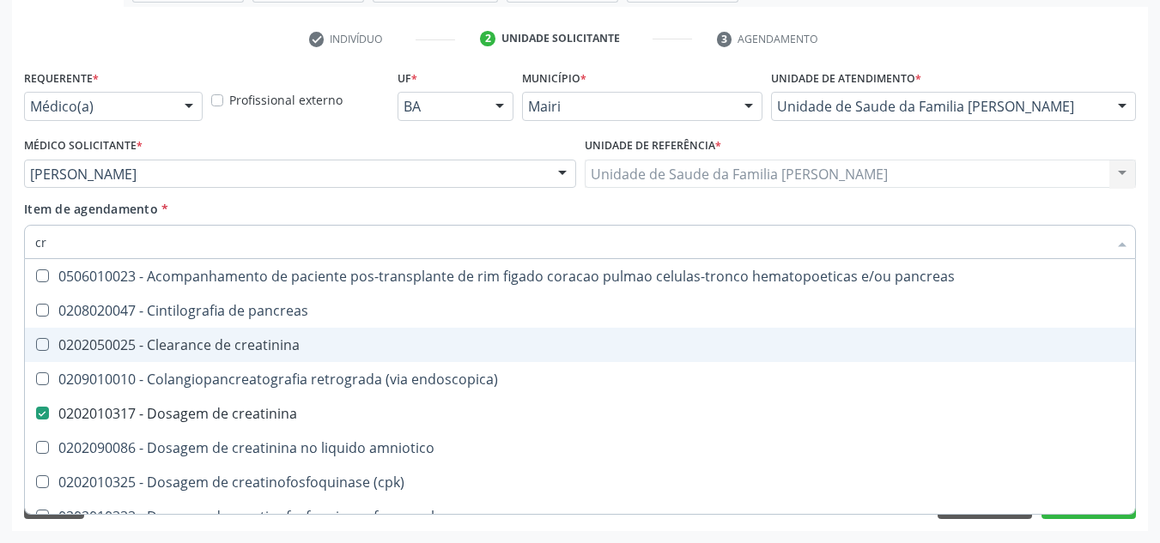
type input "c"
checkbox creatinina "false"
checkbox oncologia "false"
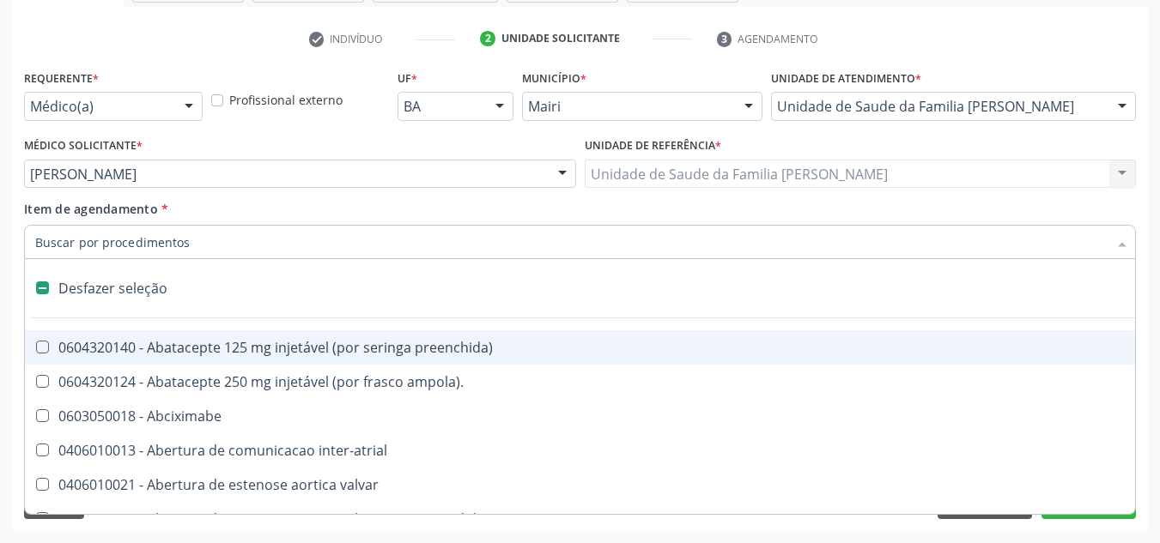
click at [235, 244] on input "Item de agendamento *" at bounding box center [571, 242] width 1072 height 34
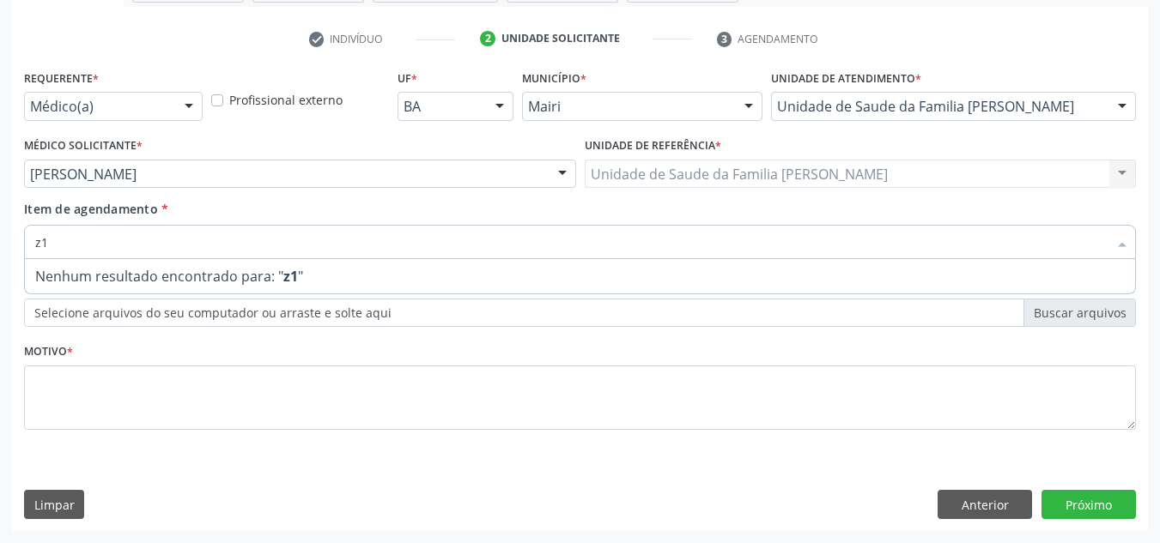
type input "z"
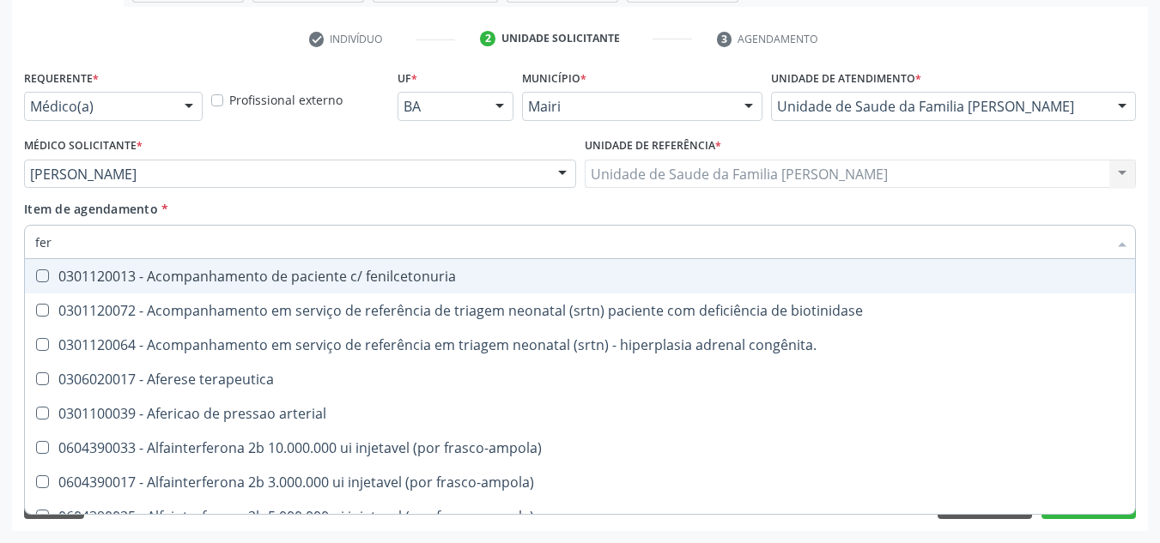
type input "ferr"
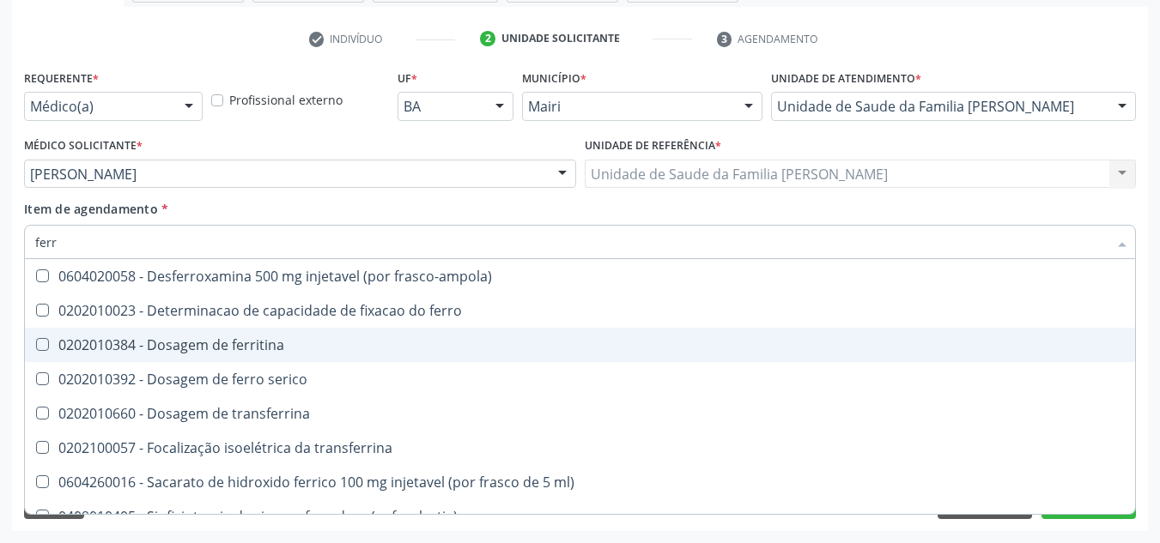
click at [271, 343] on div "0202010384 - Dosagem de ferritina" at bounding box center [580, 345] width 1090 height 14
checkbox ferritina "true"
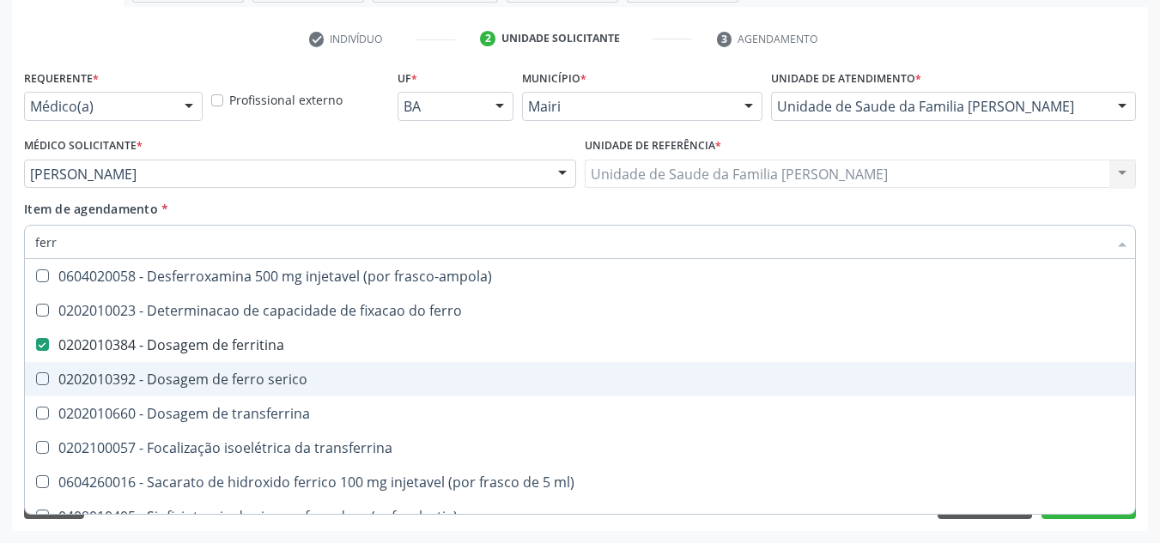
click at [275, 381] on div "0202010392 - Dosagem de ferro serico" at bounding box center [580, 380] width 1090 height 14
checkbox serico "true"
type input "fer"
checkbox ferritina "false"
checkbox serico "false"
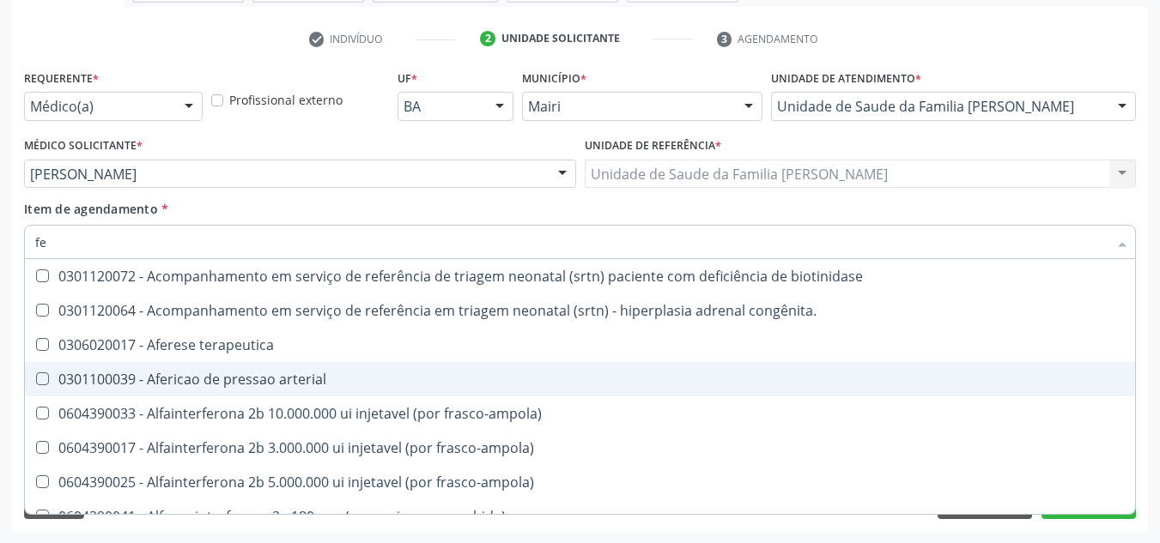
type input "f"
checkbox ferritina "false"
checkbox serico "false"
checkbox interferencia "false"
checkbox inferior "false"
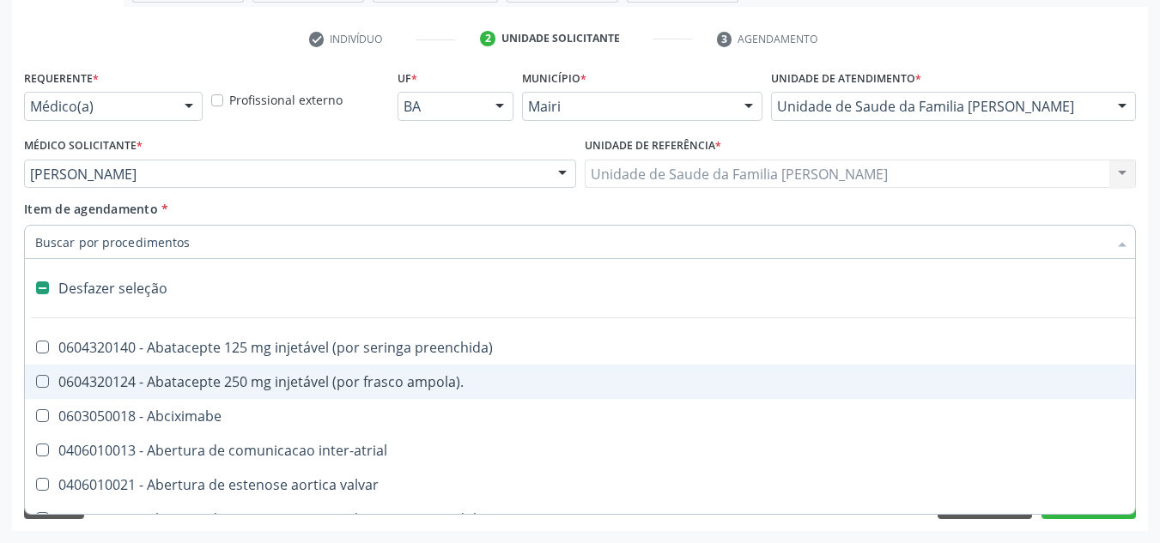
type input "g"
checkbox hospitais "true"
checkbox cirurgica "true"
checkbox renal "true"
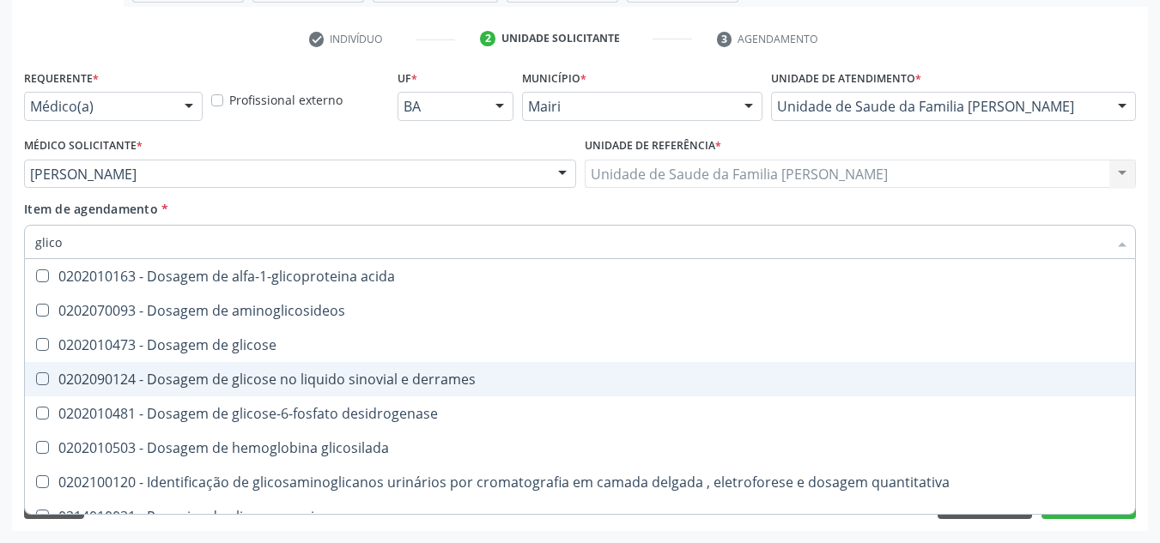
type input "glicos"
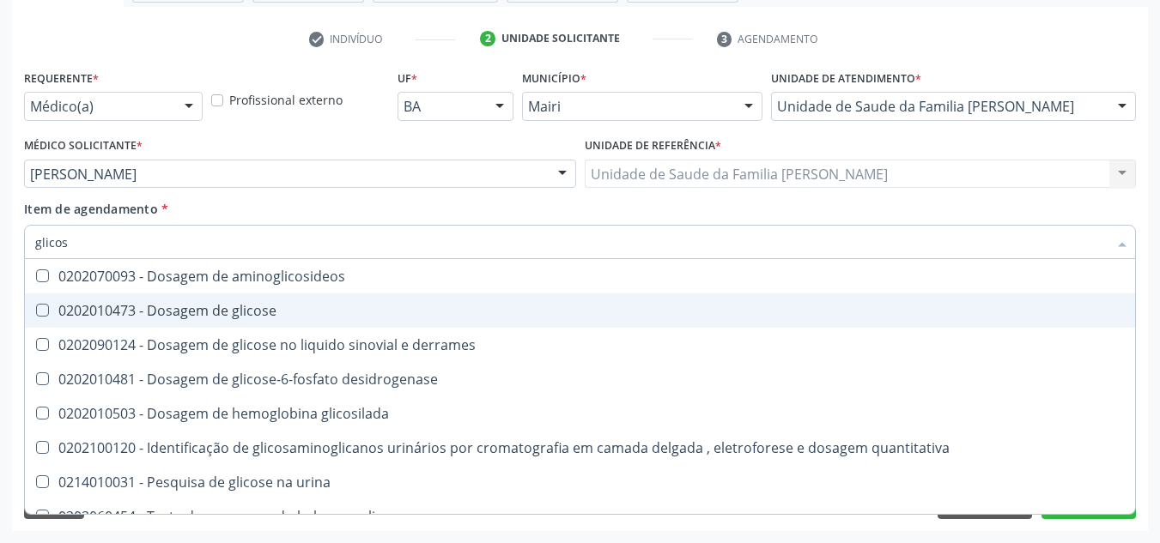
click at [276, 317] on div "0202010473 - Dosagem de glicose" at bounding box center [580, 311] width 1090 height 14
checkbox glicose "true"
type input "glico"
checkbox glicose "false"
checkbox derrames "true"
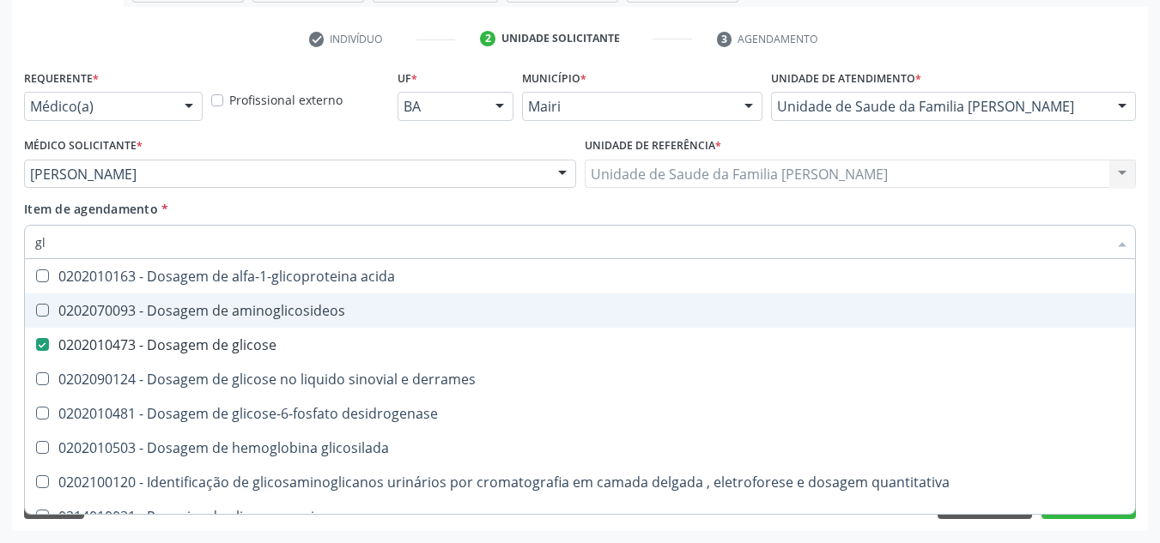
type input "g"
checkbox glicose "false"
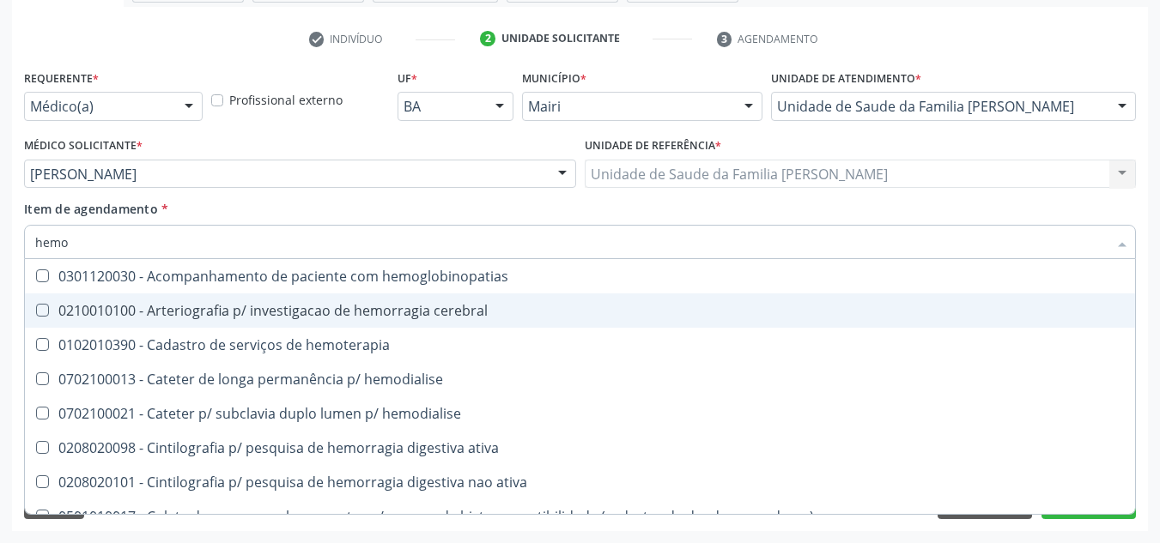
type input "hemog"
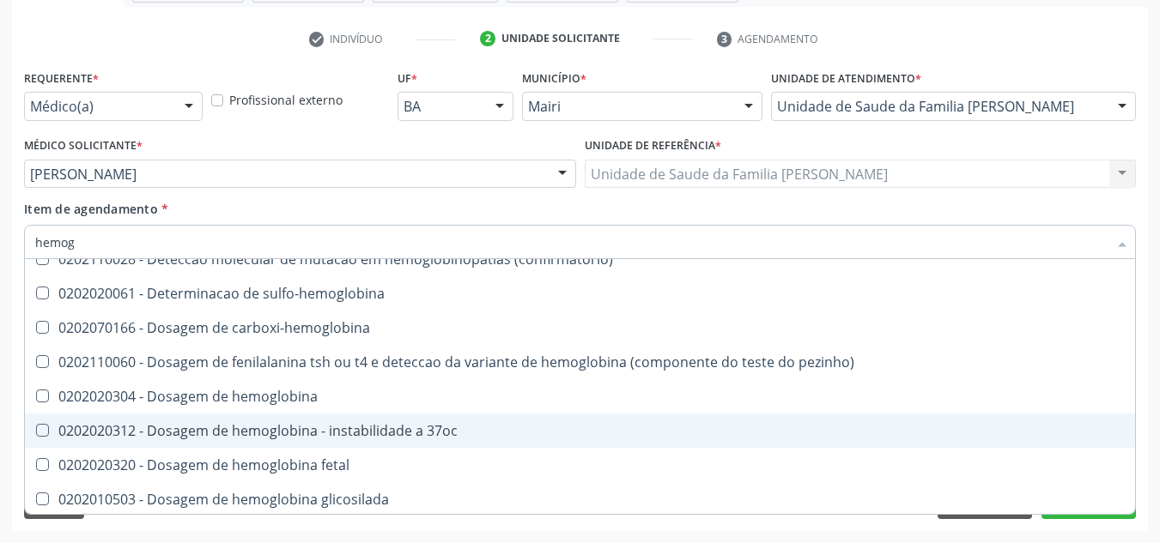
scroll to position [172, 0]
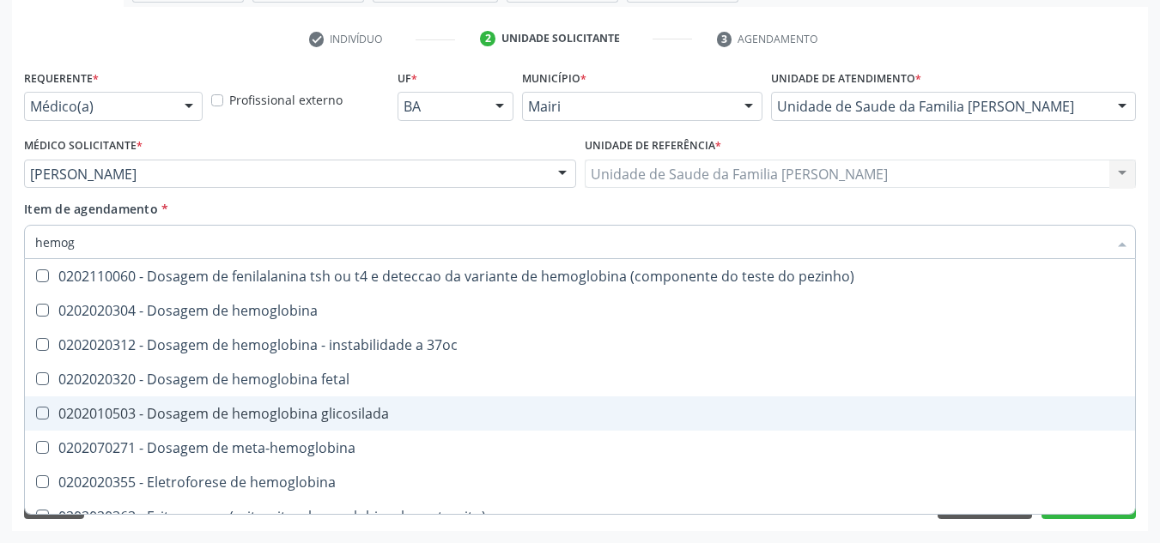
click at [273, 409] on div "0202010503 - Dosagem de hemoglobina glicosilada" at bounding box center [580, 414] width 1090 height 14
checkbox glicosilada "true"
type input "hemo"
checkbox glicosilada "false"
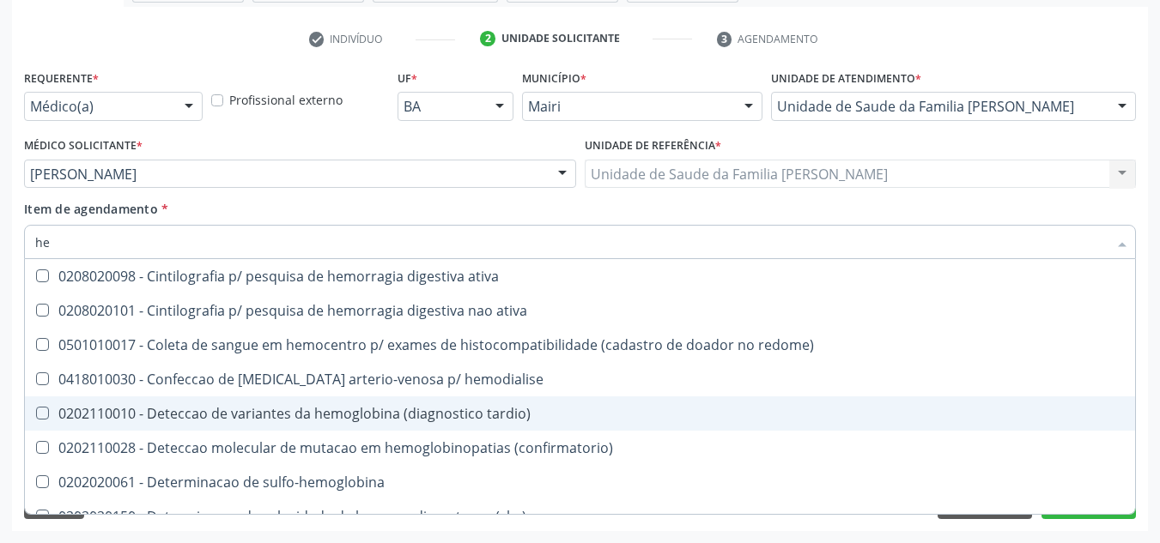
type input "h"
checkbox glicosilada "false"
checkbox semana\) "false"
checkbox hemoterapia "false"
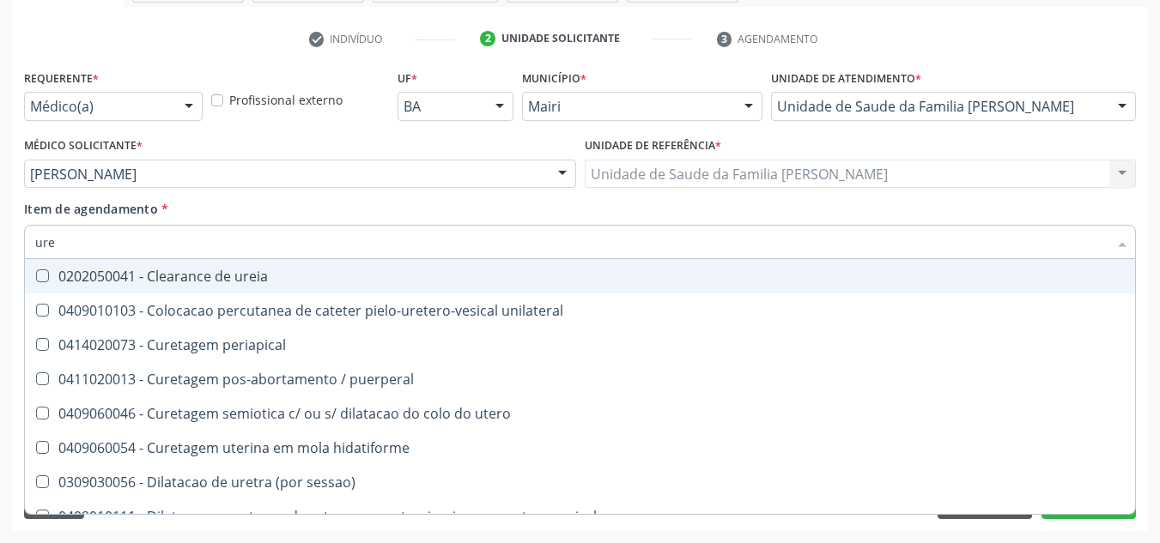
type input "urei"
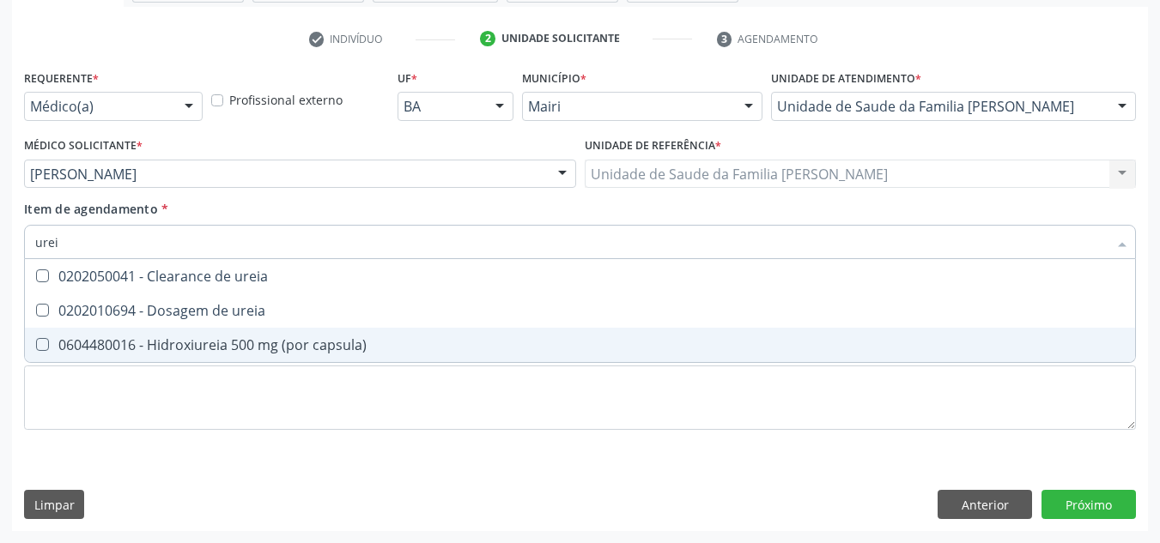
scroll to position [0, 0]
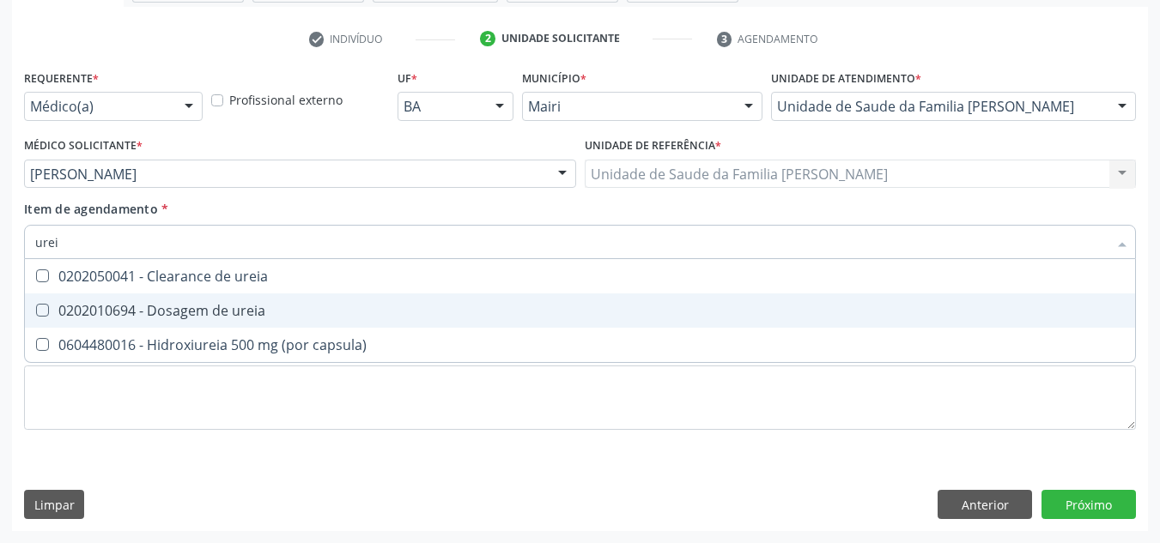
click at [238, 313] on div "0202010694 - Dosagem de ureia" at bounding box center [580, 311] width 1090 height 14
checkbox ureia "true"
type input "ure"
checkbox ureia "false"
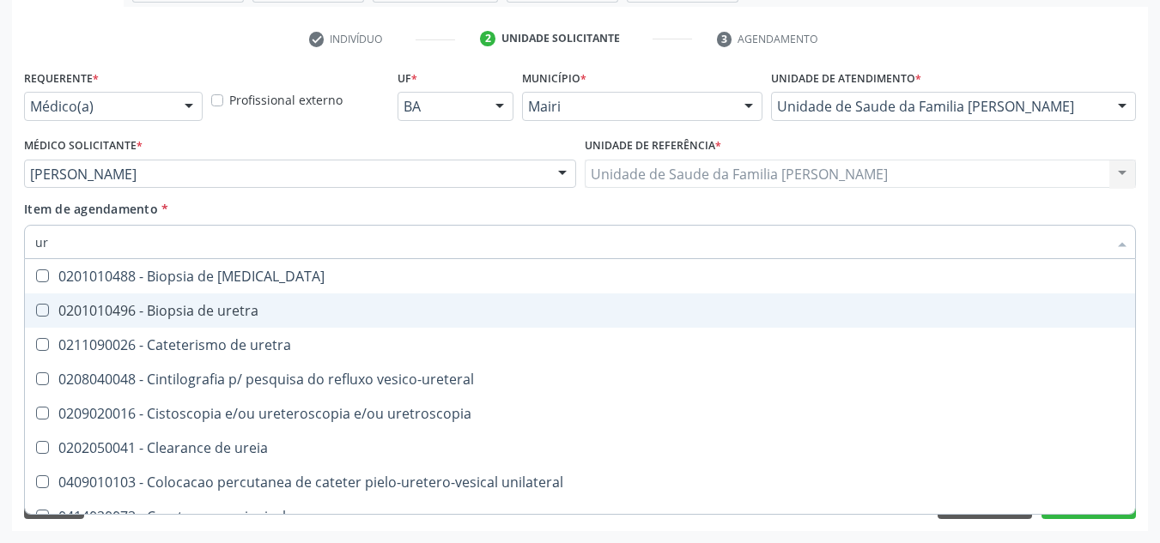
type input "u"
checkbox ureia "false"
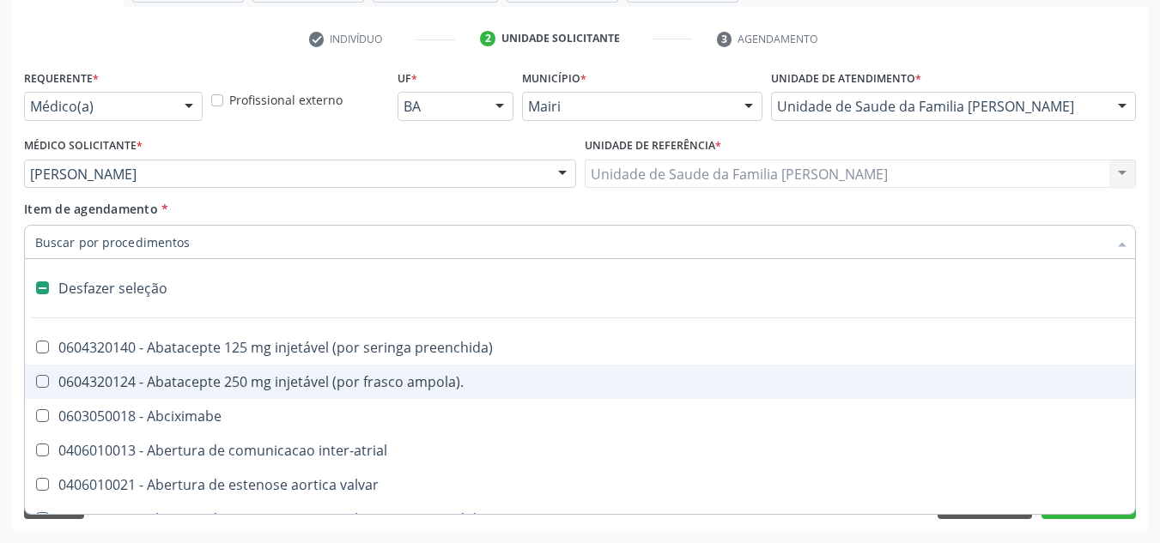
type input "u"
checkbox transplante "true"
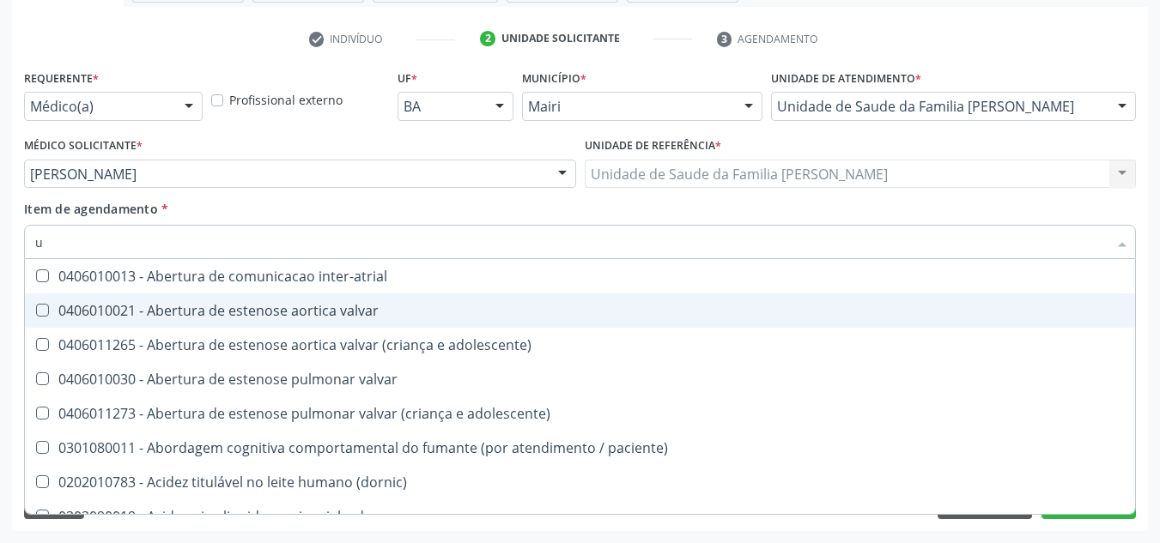
type input "ur"
checkbox nivel "true"
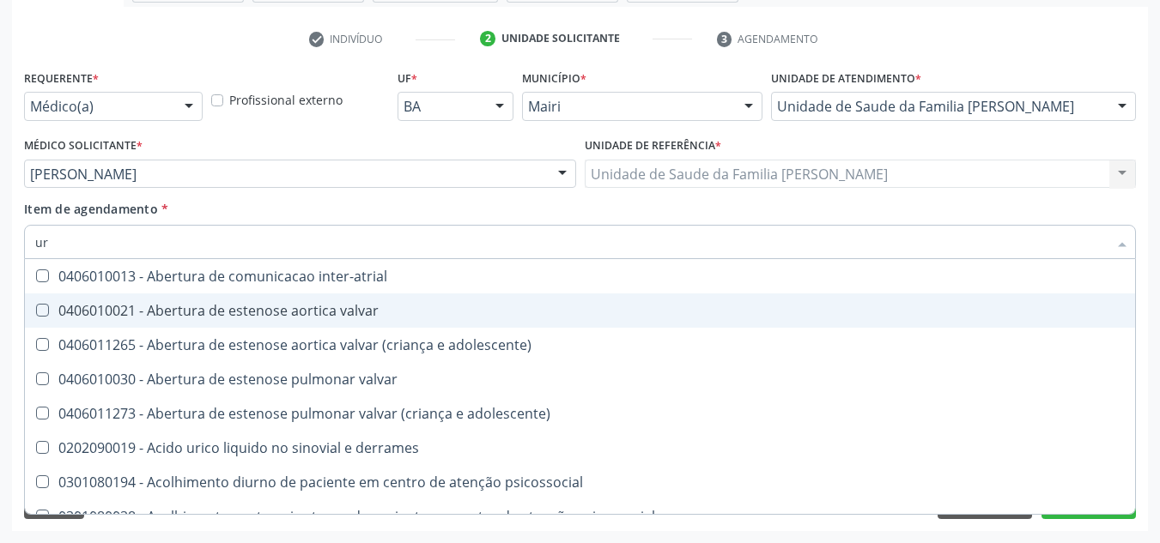
type input "ure"
checkbox agudizadas "true"
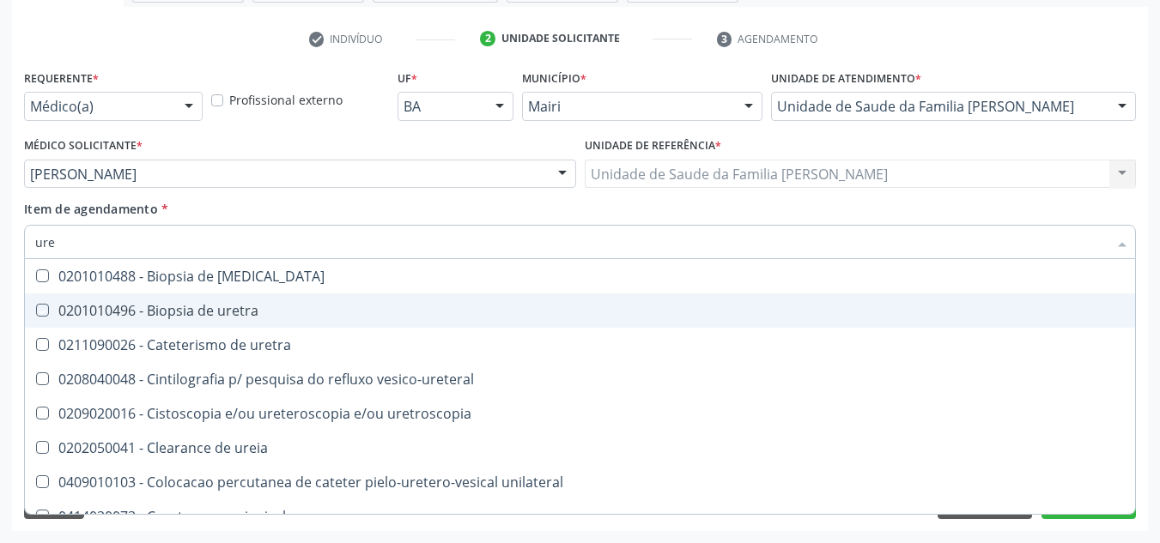
type input "urei"
checkbox uretra "true"
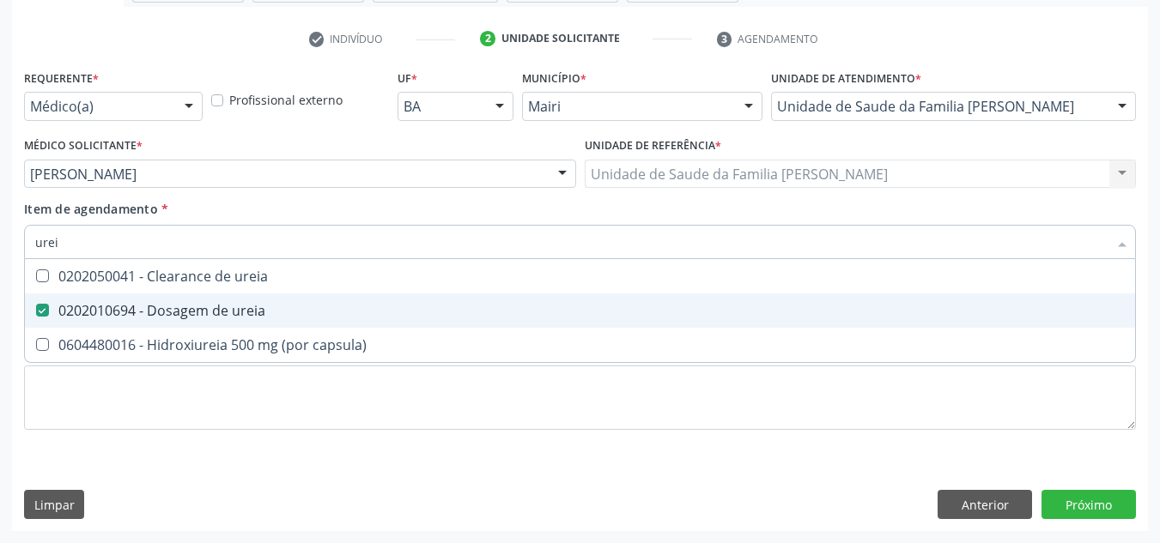
type input "ure"
checkbox ureia "false"
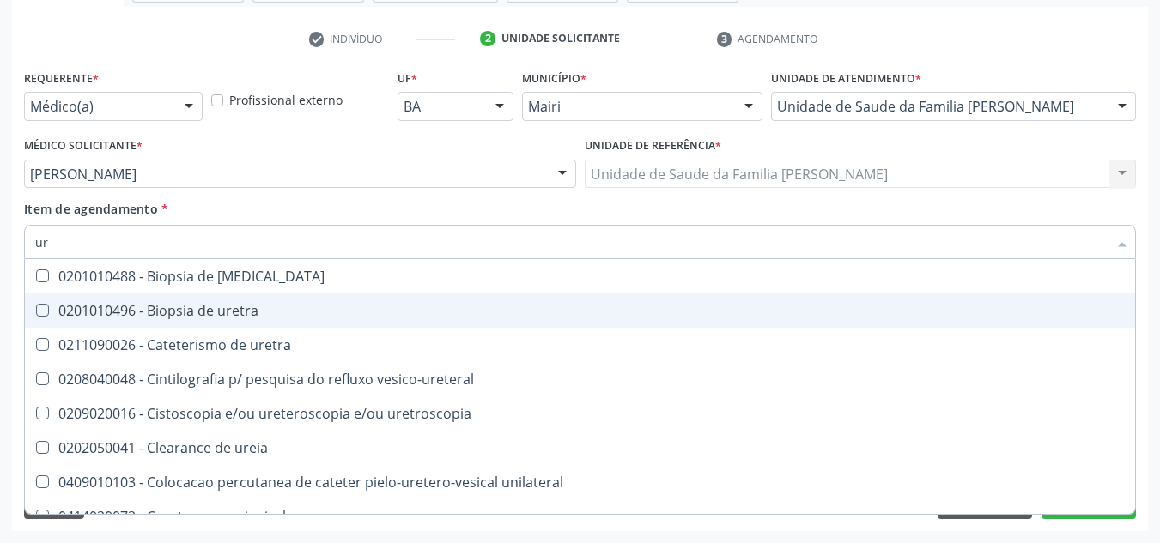
type input "u"
checkbox ureia "false"
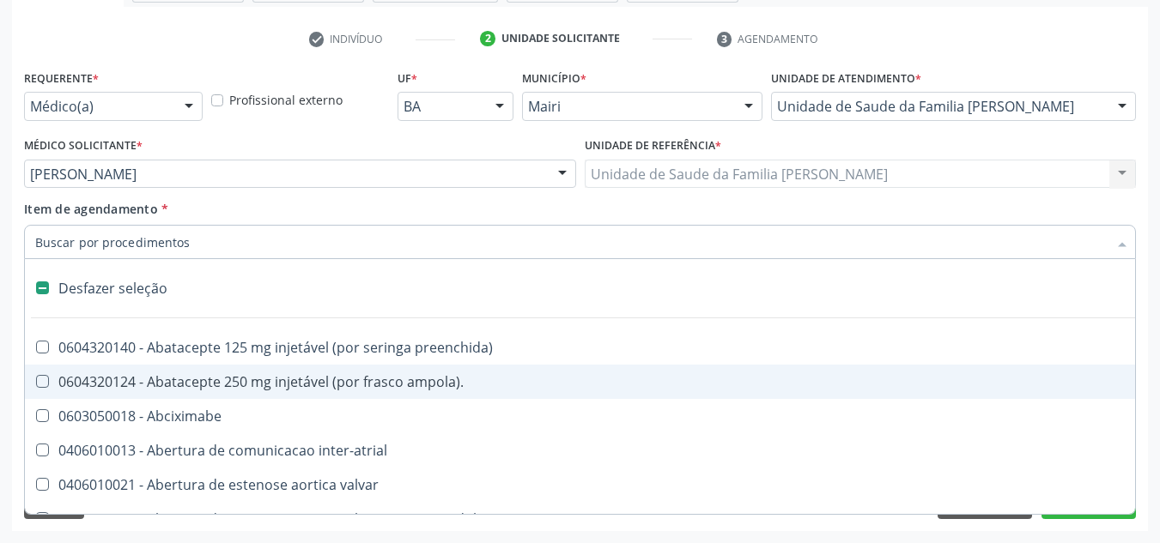
type input "h"
checkbox link "true"
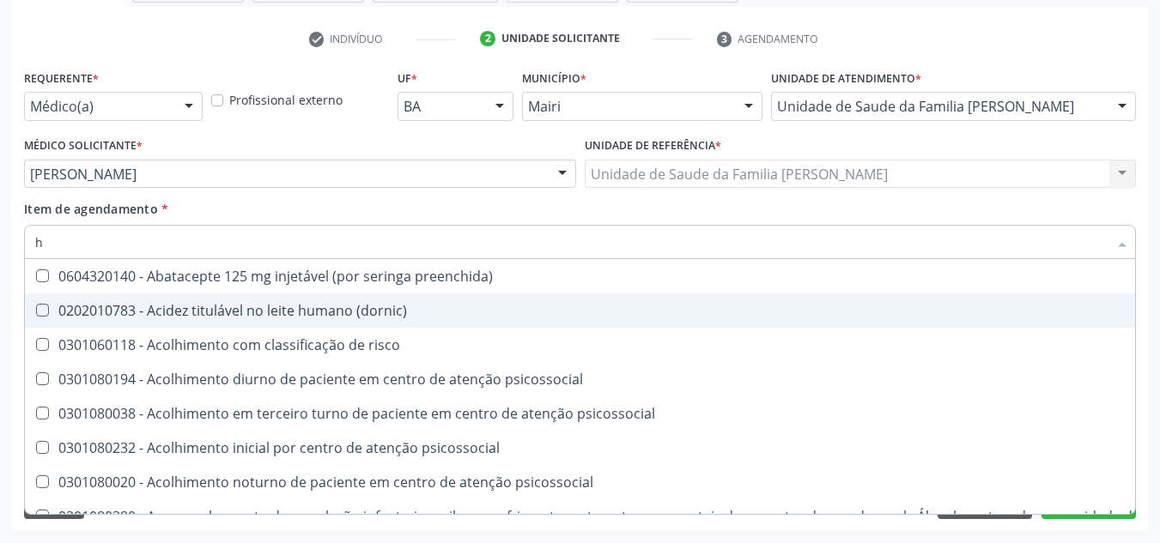
type input "he"
checkbox genético "true"
checkbox glicosilada "false"
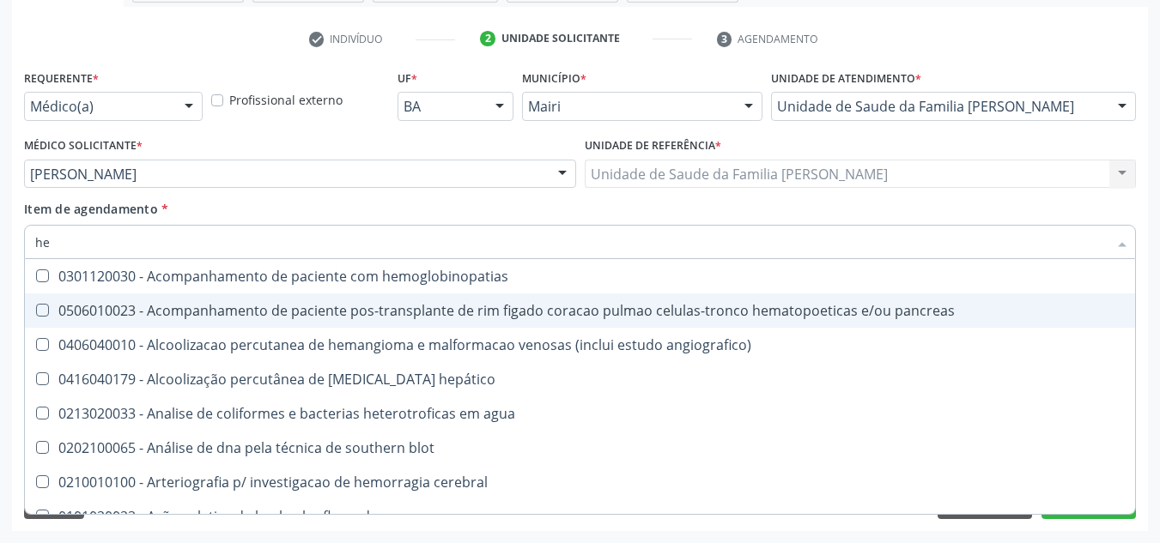
type input "hem"
checkbox radiosotopos\) "true"
checkbox glicosilada "false"
type input "hemo"
checkbox fase "true"
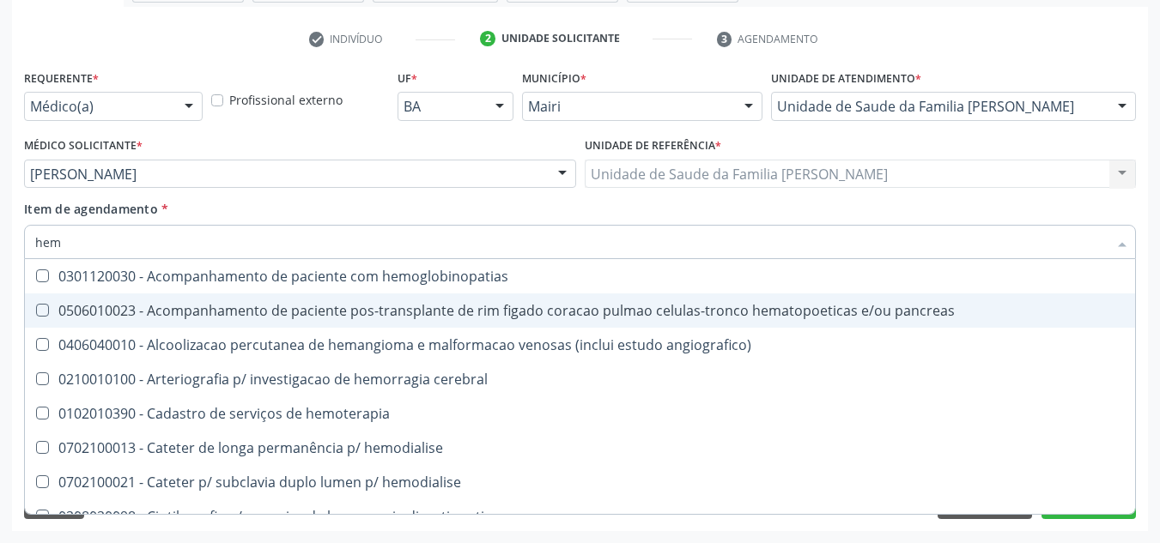
checkbox glicosilada "false"
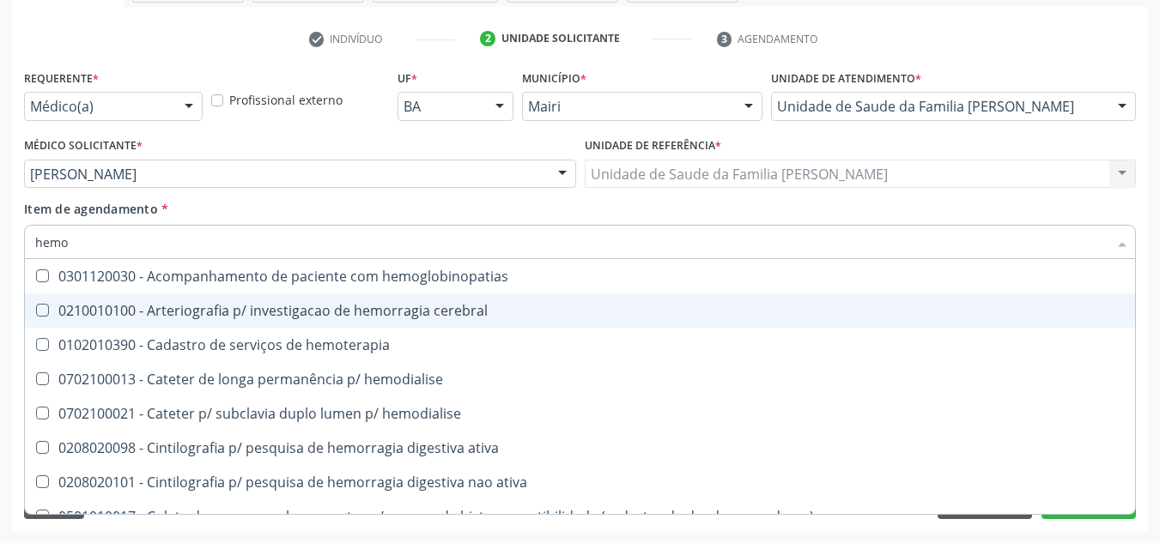
type input "hemog"
checkbox tardio\) "true"
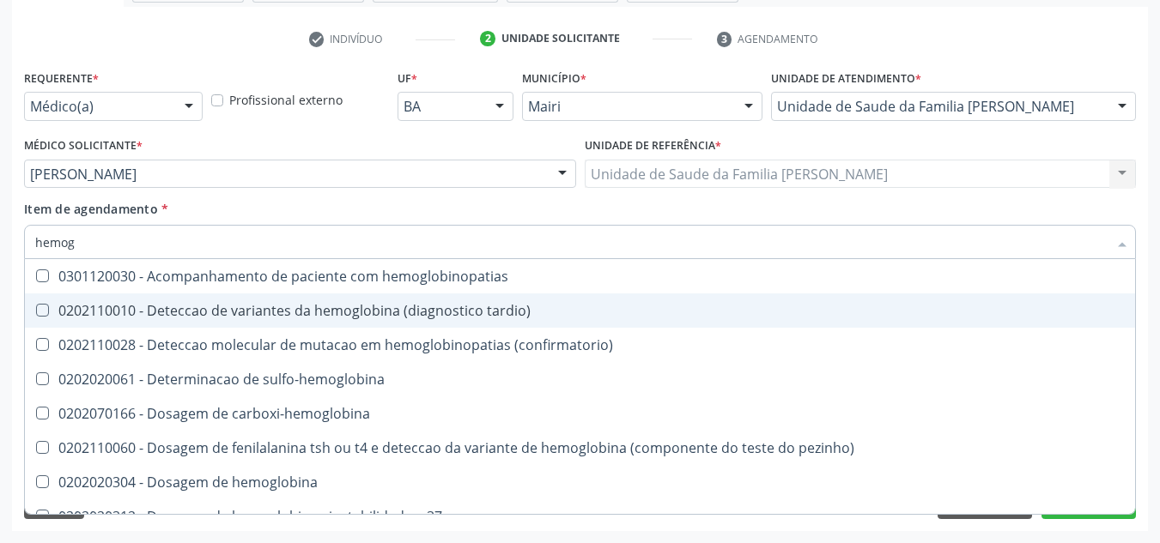
type input "hemogr"
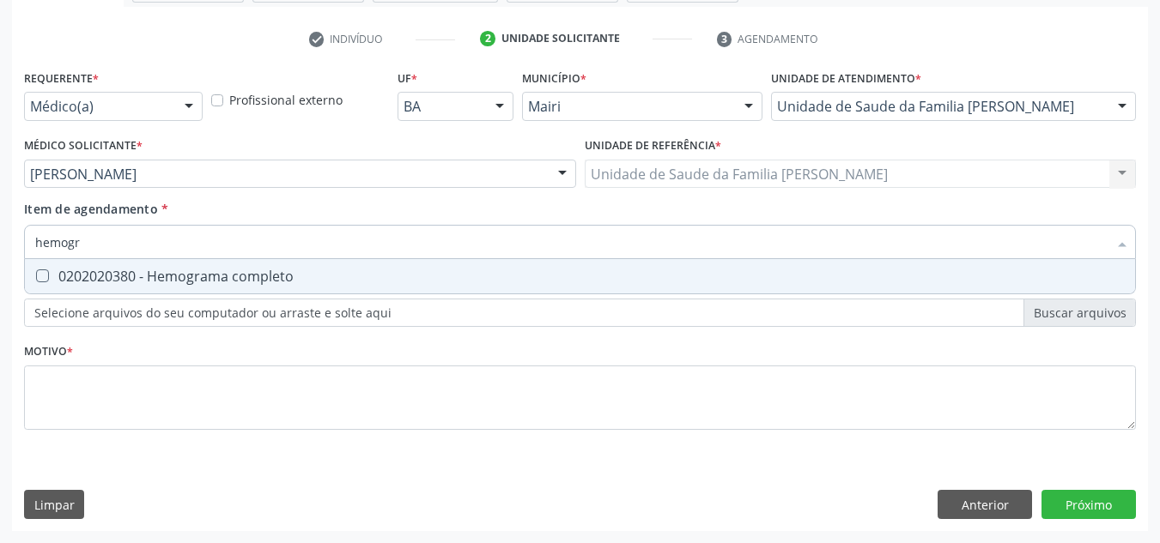
click at [238, 266] on span "0202020380 - Hemograma completo" at bounding box center [580, 276] width 1110 height 34
checkbox completo "true"
type input "hemog"
checkbox completo "false"
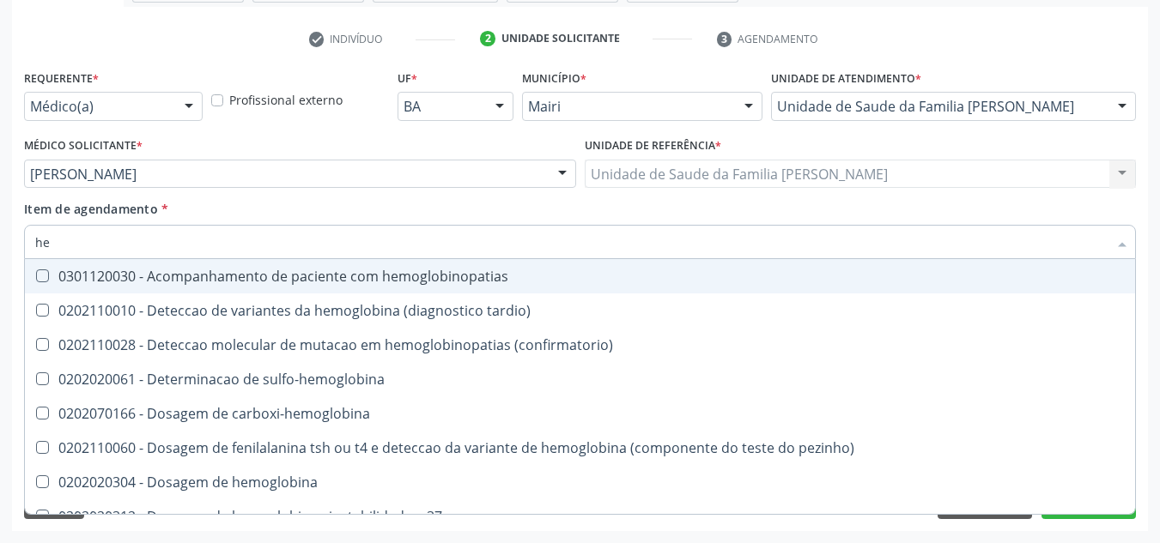
type input "h"
checkbox glicosilada "false"
checkbox completo "false"
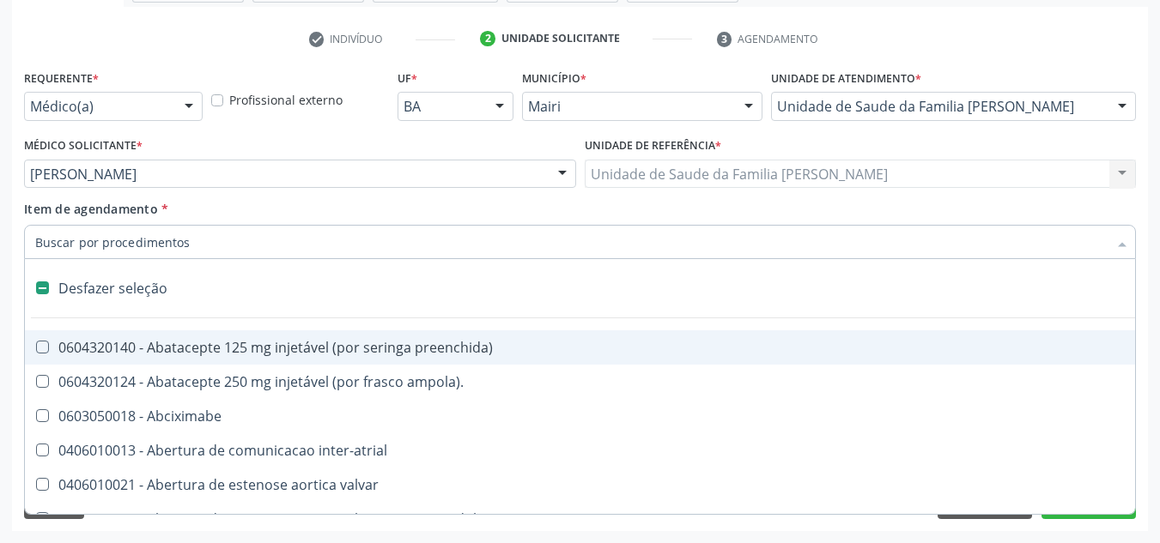
type input "u"
checkbox transplante "true"
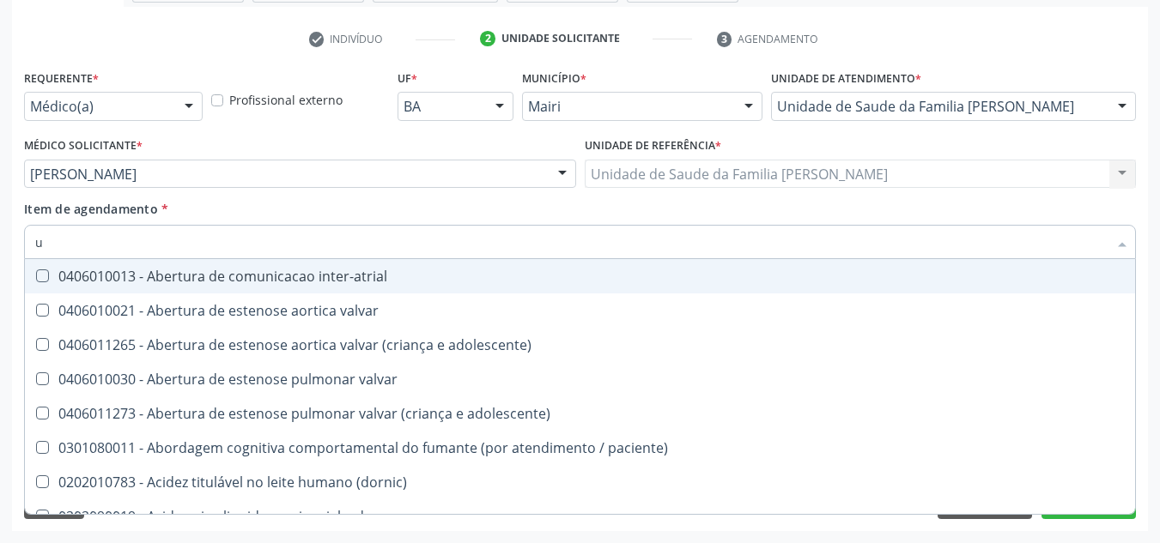
type input "ur"
checkbox nivel "true"
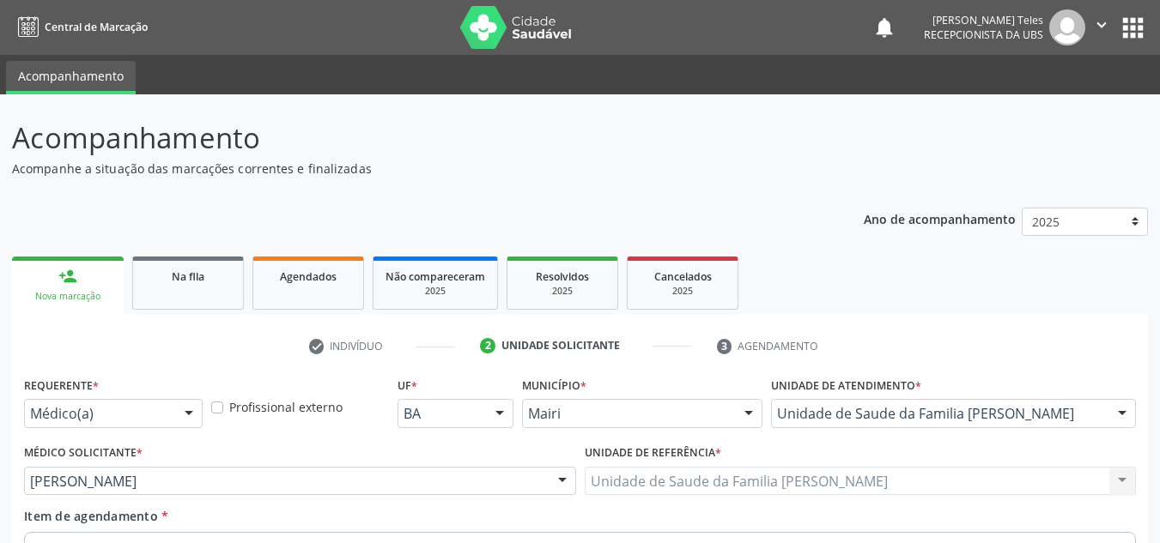
scroll to position [307, 0]
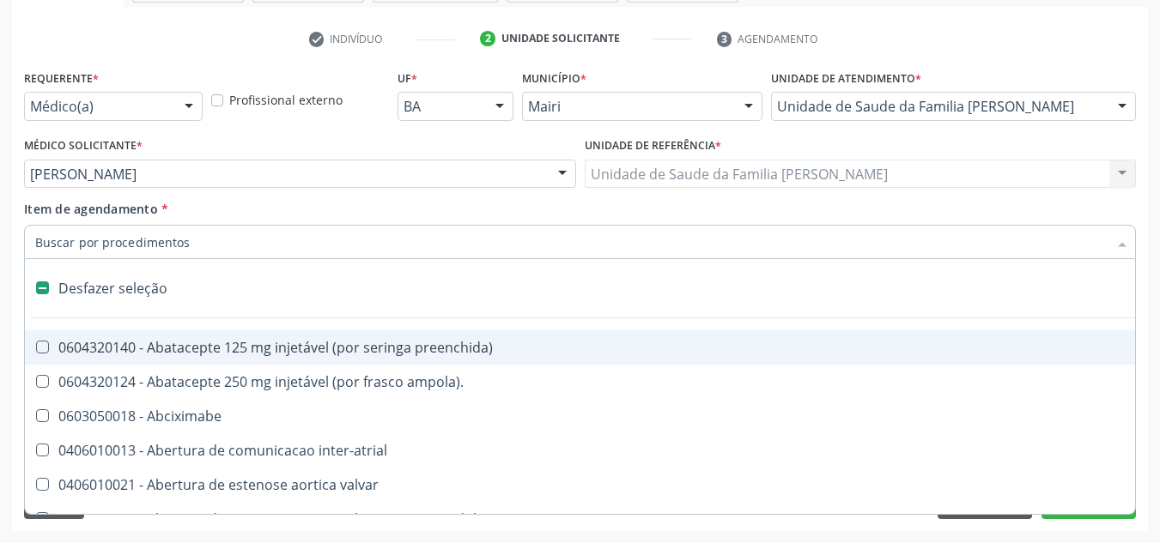
type input "t"
checkbox dedo "true"
checkbox urina "false"
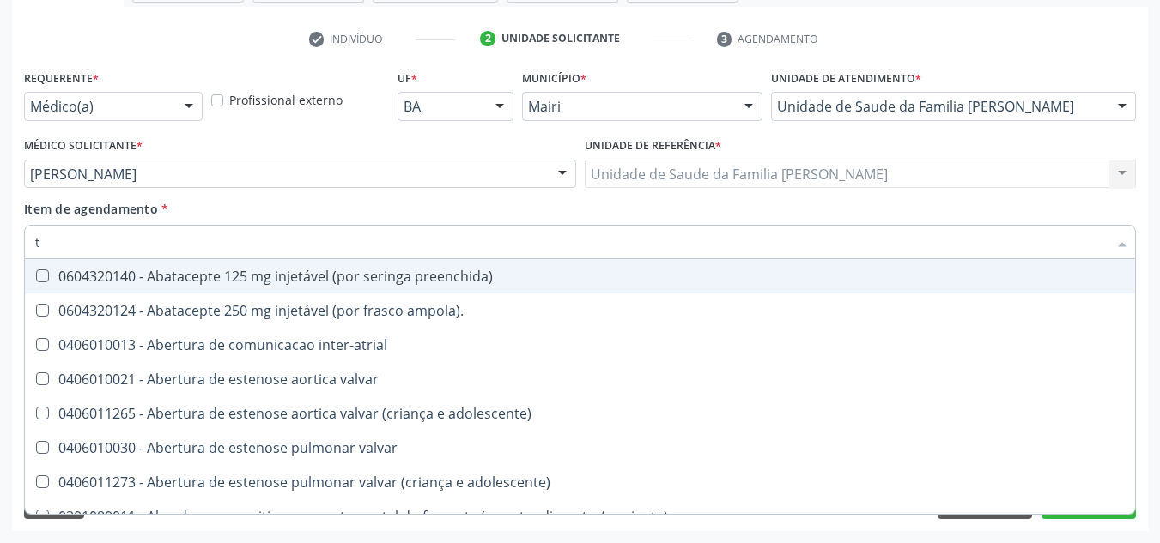
type input "ts"
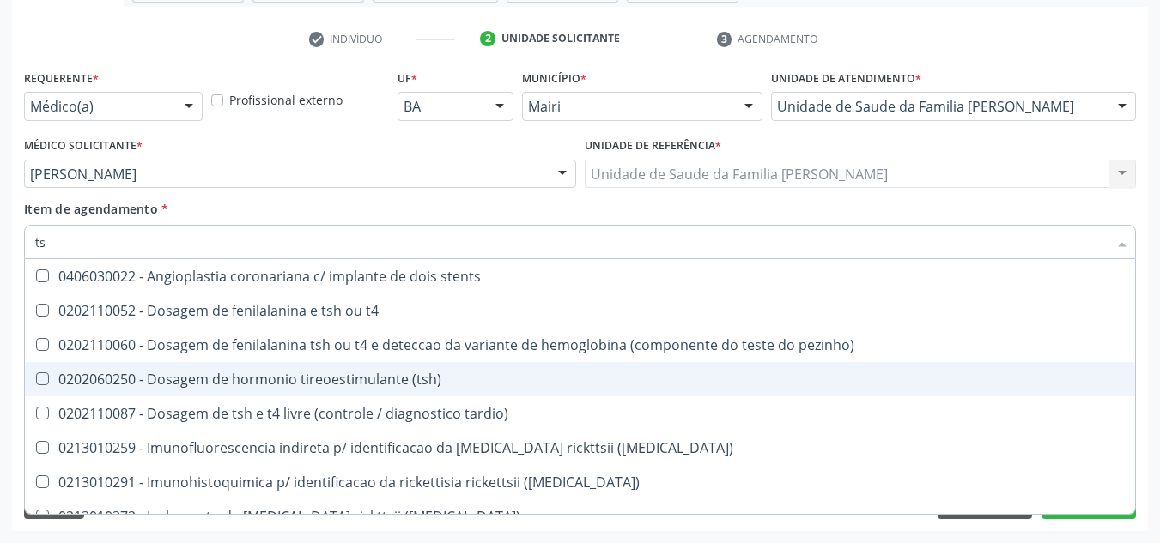
click at [277, 379] on div "0202060250 - Dosagem de hormonio tireoestimulante (tsh)" at bounding box center [580, 380] width 1090 height 14
checkbox \(tsh\) "true"
type input "t"
checkbox \(tsh\) "false"
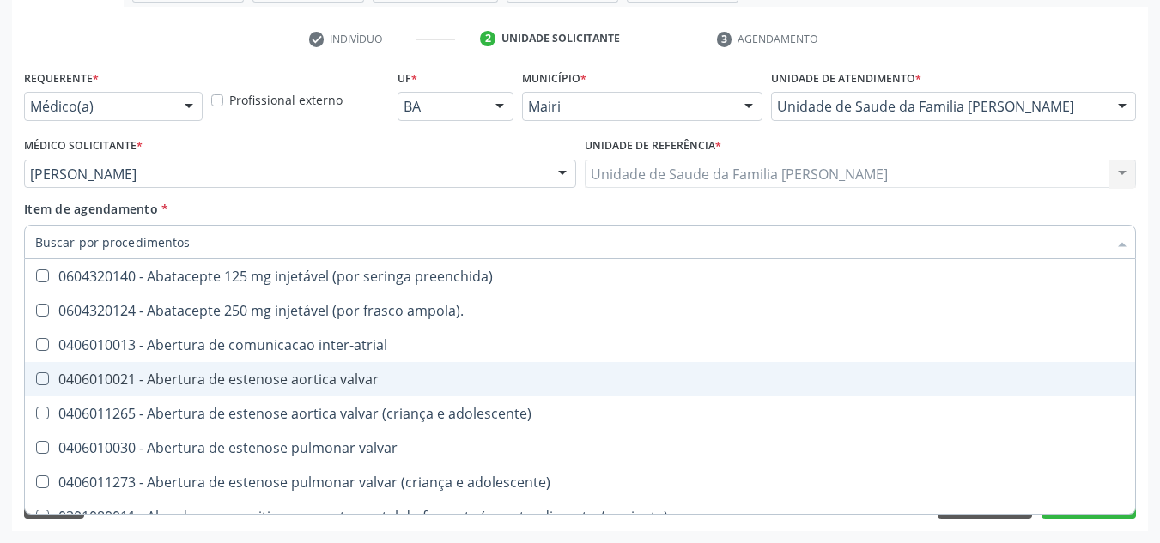
checkbox urina "false"
checkbox total "true"
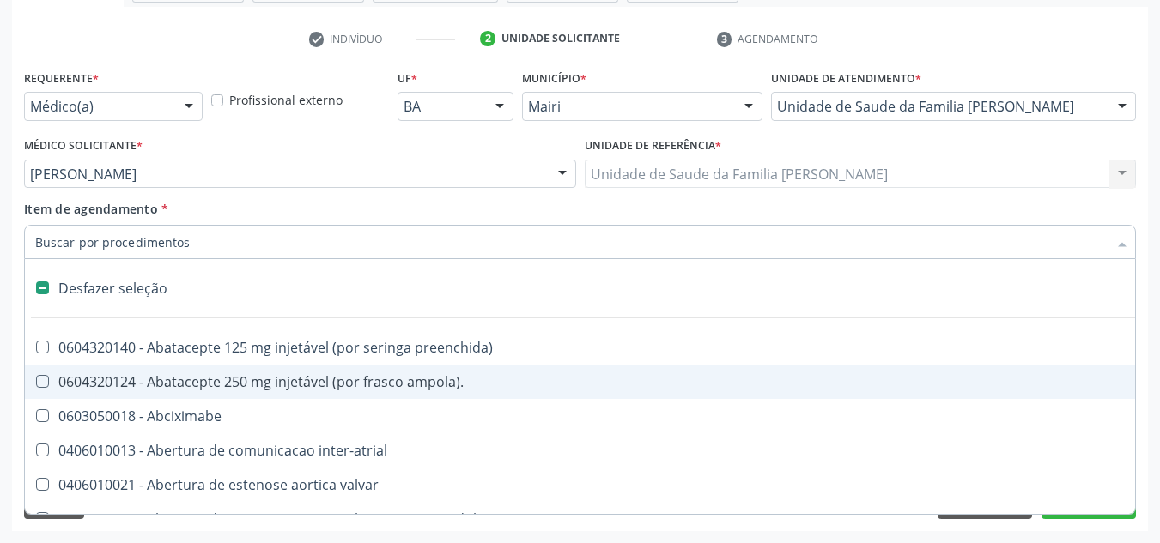
type input "i"
checkbox reto "true"
checkbox urina "false"
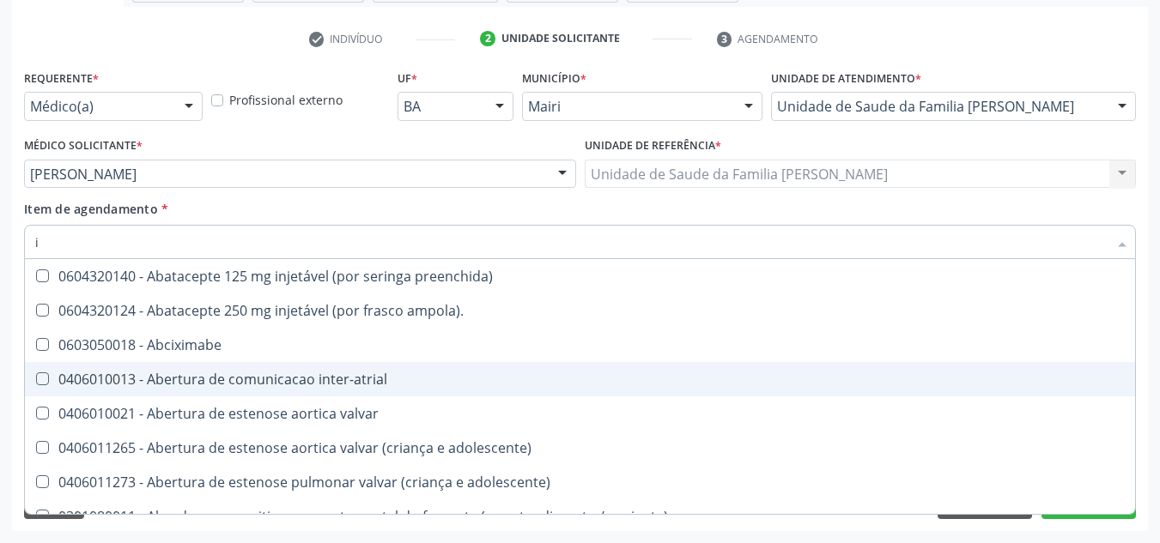
type input "in"
checkbox diálise "true"
checkbox urina "false"
checkbox anos "true"
checkbox muscular "true"
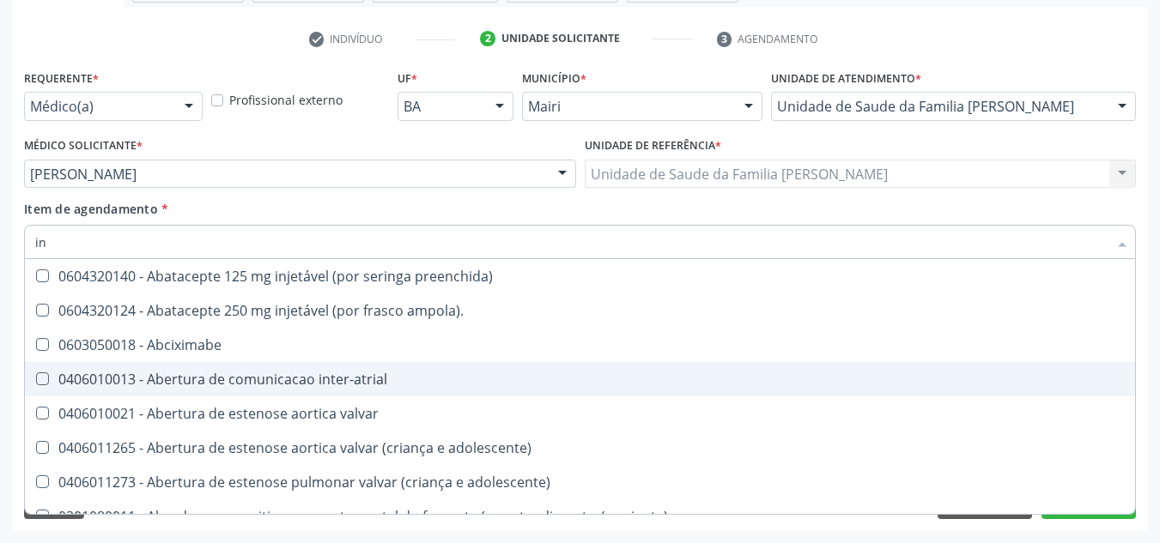
checkbox \(hanseniase\) "true"
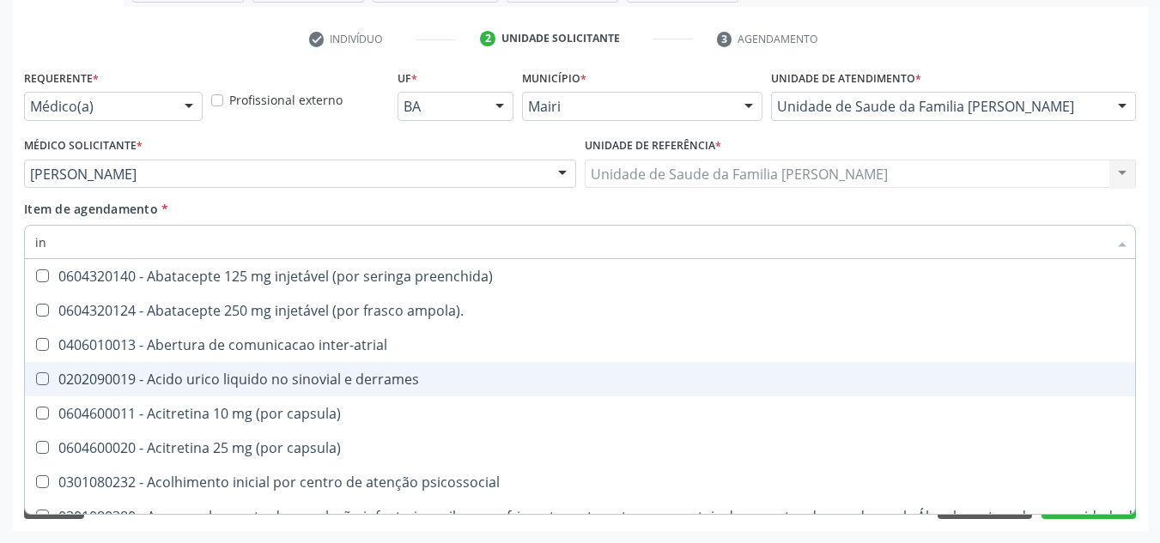
type input "ins"
checkbox urina "false"
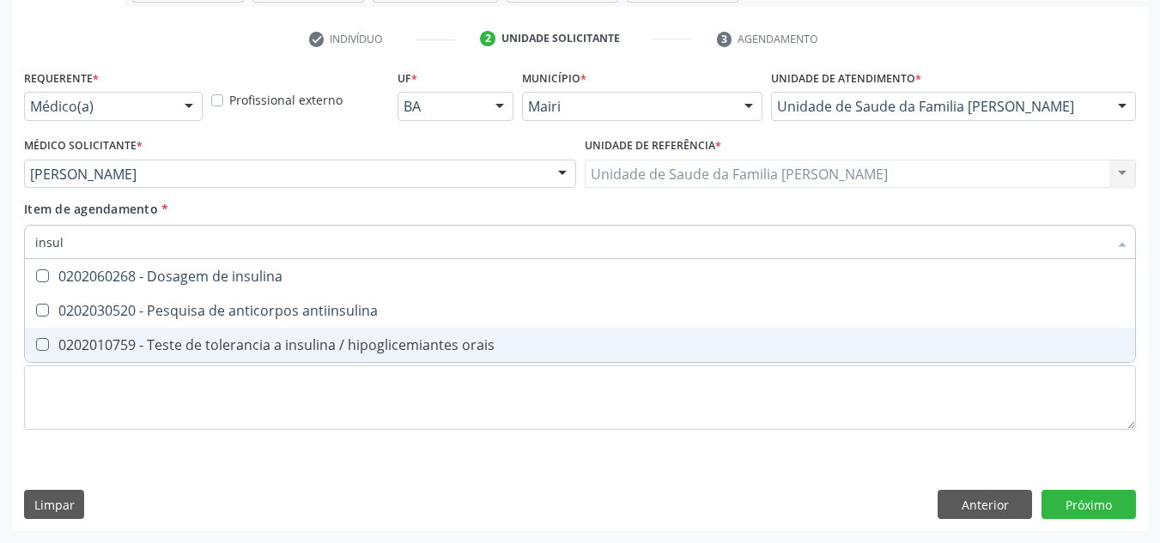
type input "insuli"
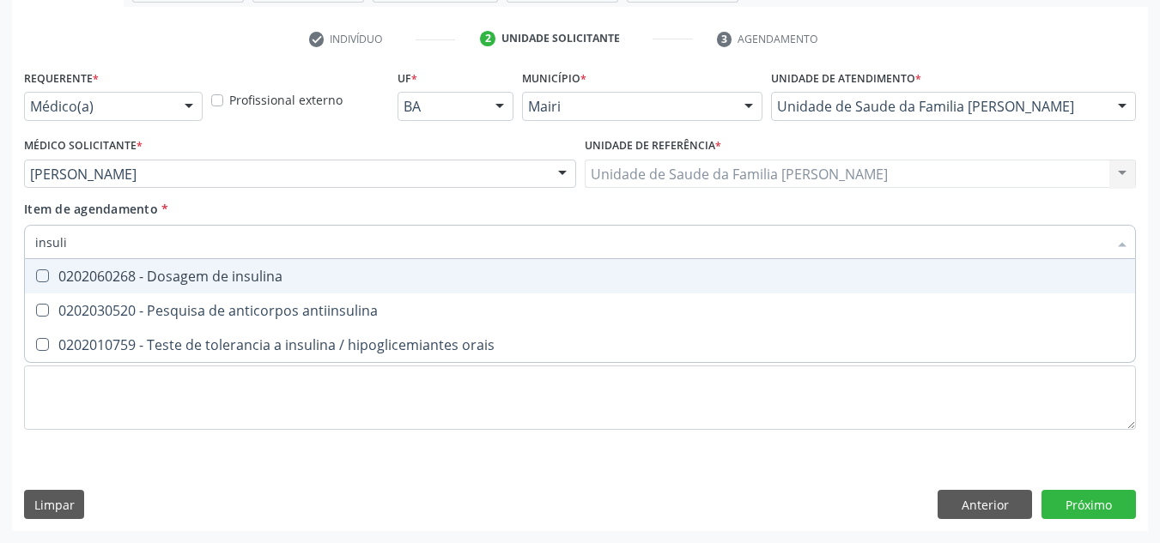
click at [245, 276] on div "0202060268 - Dosagem de insulina" at bounding box center [580, 277] width 1090 height 14
checkbox insulina "true"
type input "i"
checkbox insulina "false"
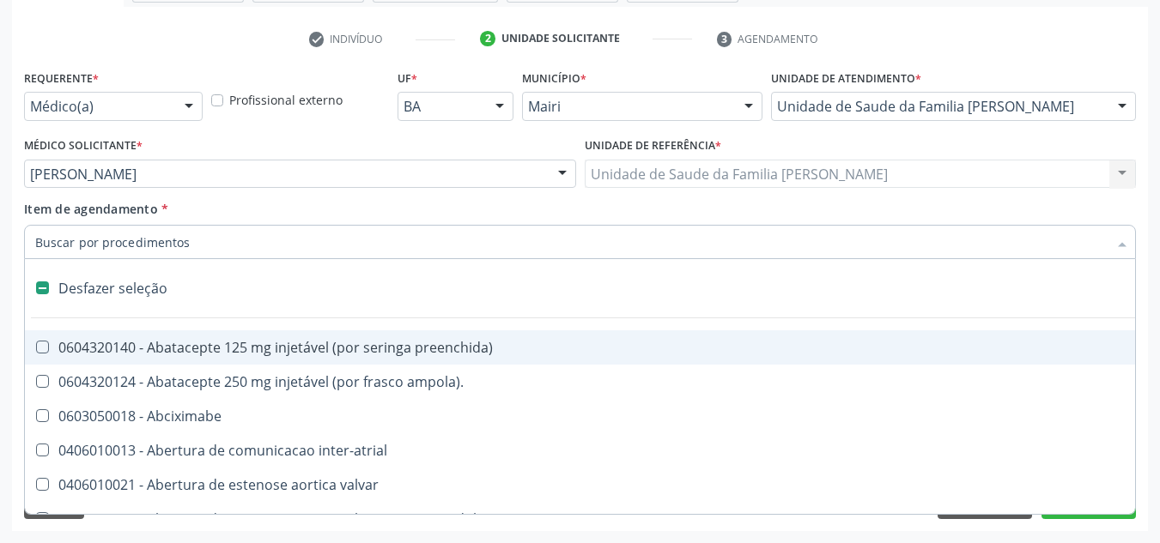
type input "t"
checkbox dedo "true"
checkbox urina "false"
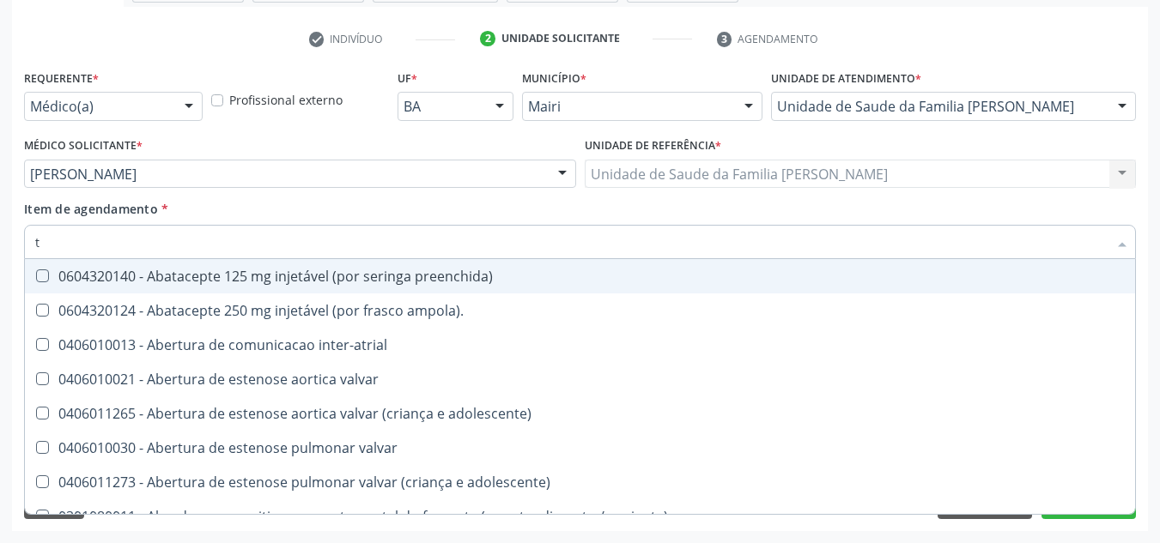
type input "te"
checkbox agudizadas "true"
checkbox urina "false"
checkbox comprimido\) "true"
checkbox videolaparoscopia "true"
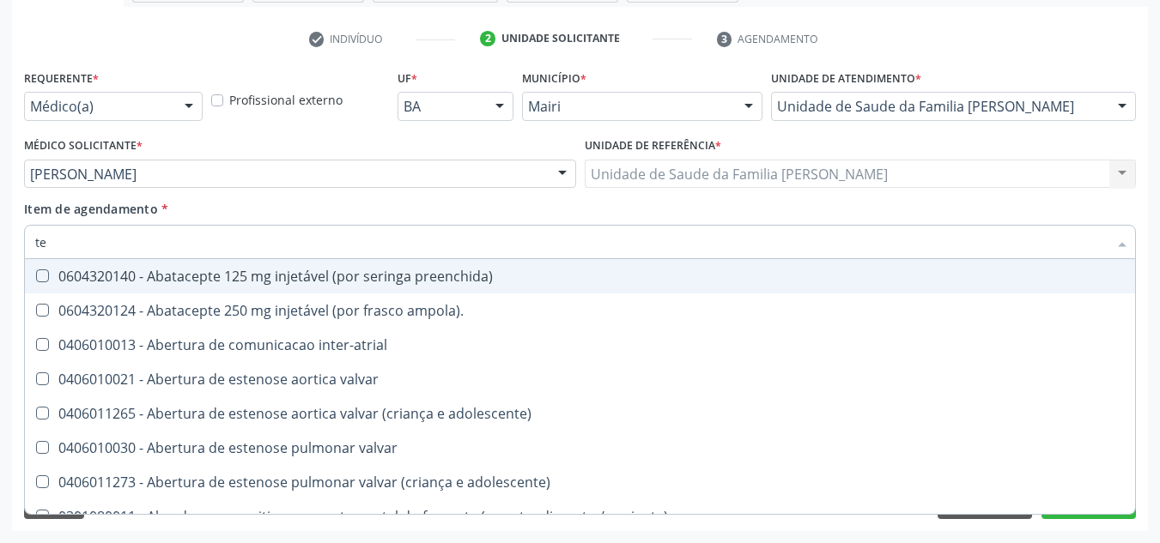
type input "tes"
checkbox urina "false"
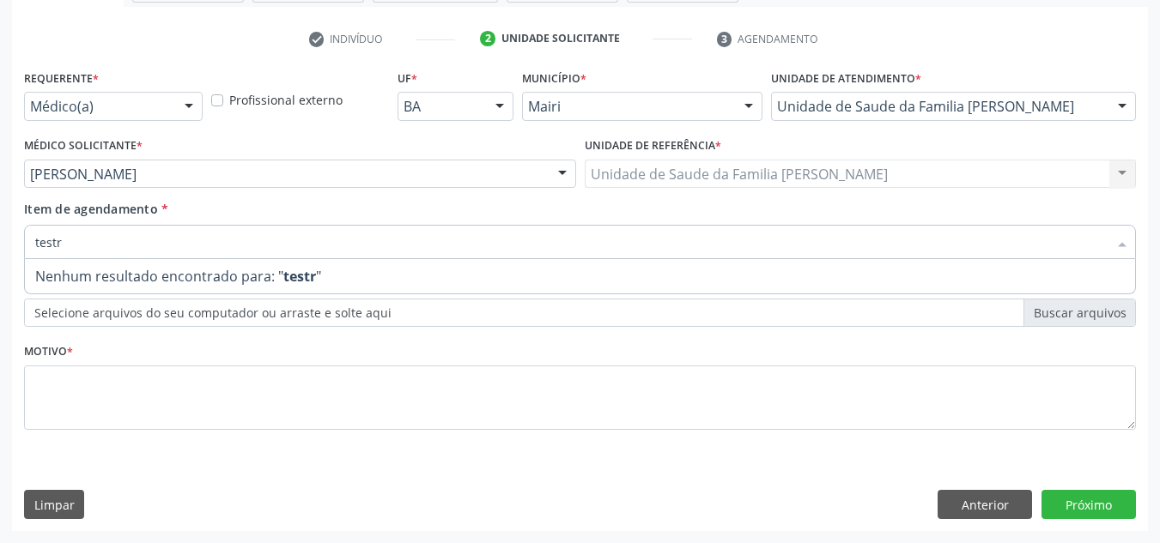
type input "test"
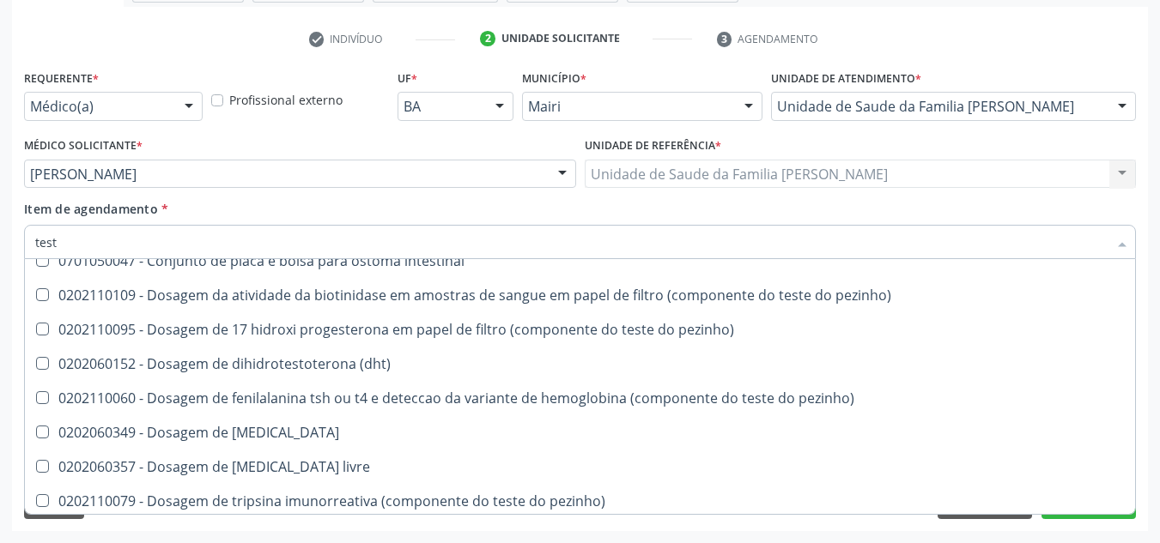
scroll to position [343, 0]
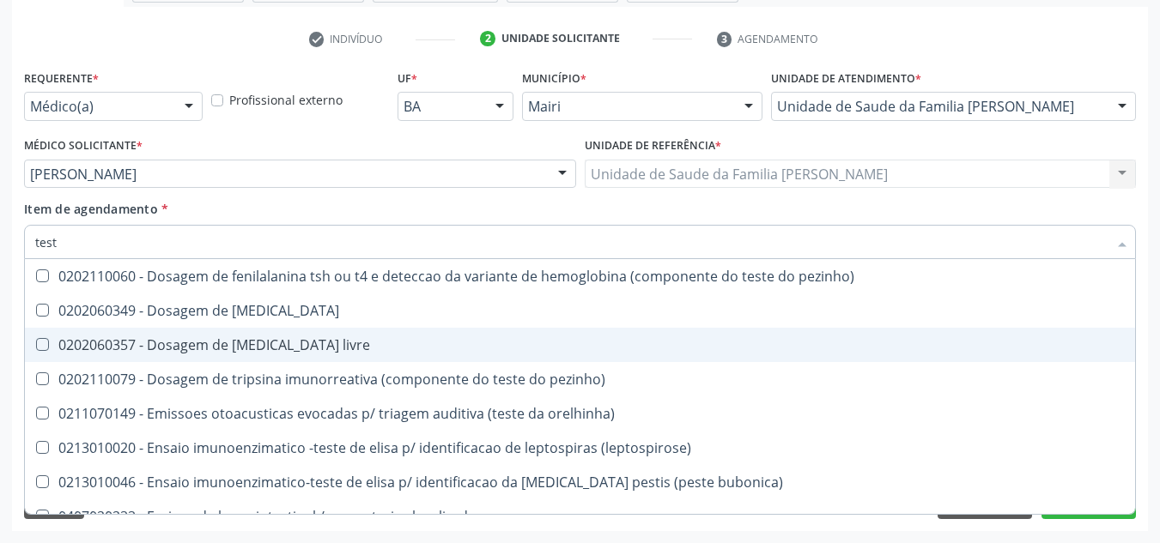
click at [269, 346] on div "0202060357 - Dosagem de [MEDICAL_DATA] livre" at bounding box center [627, 345] width 1184 height 14
checkbox livre "true"
type input "tes"
checkbox livre "false"
checkbox \(tad\) "true"
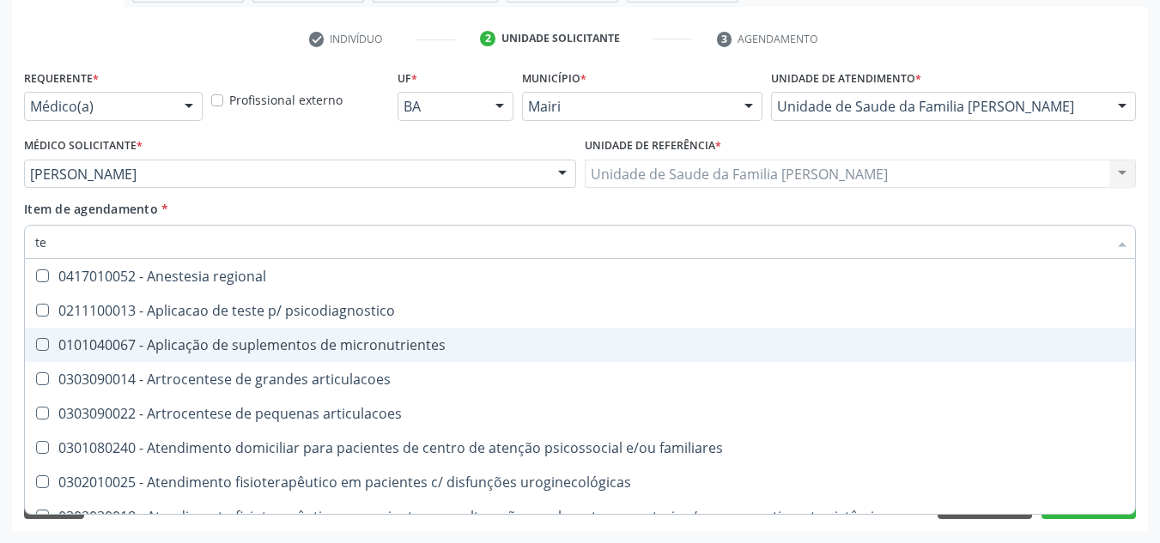
type input "t"
checkbox livre "false"
checkbox privados "false"
checkbox mamaria "false"
checkbox diafisaria "true"
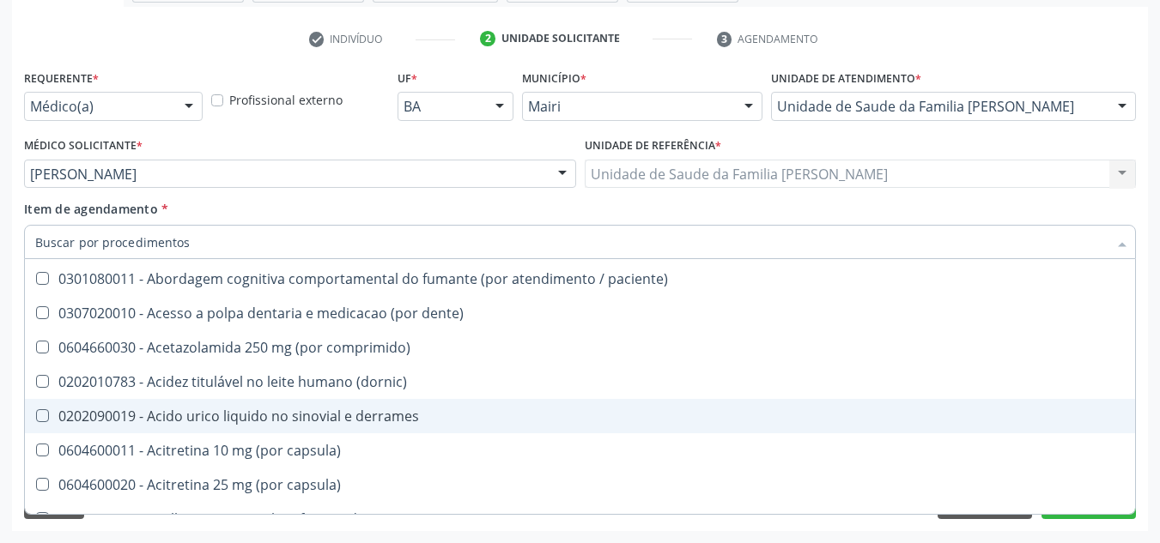
scroll to position [415, 0]
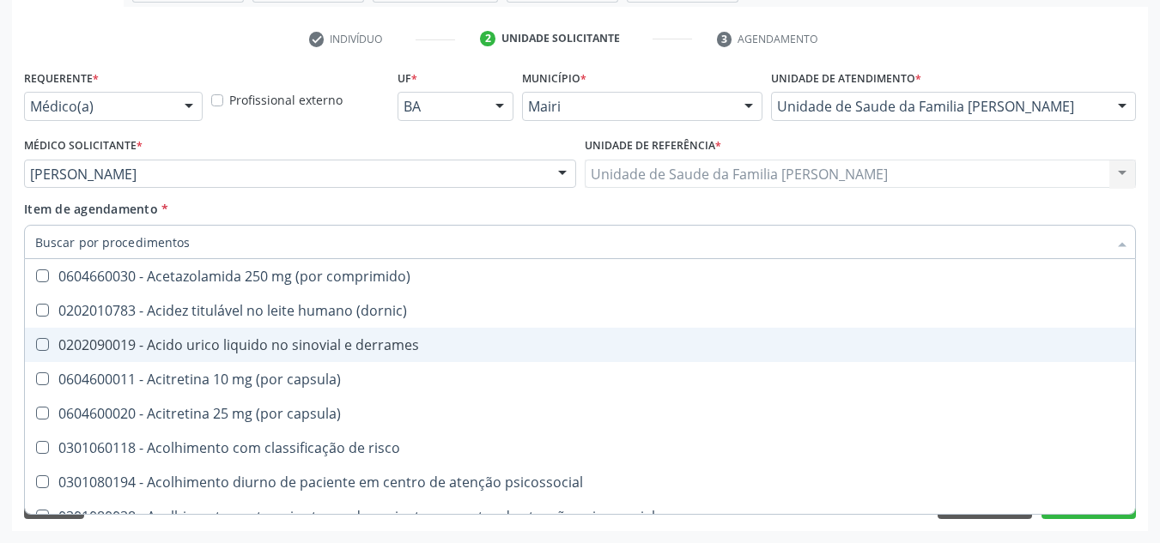
type input "t"
checkbox dedo "true"
checkbox urina "false"
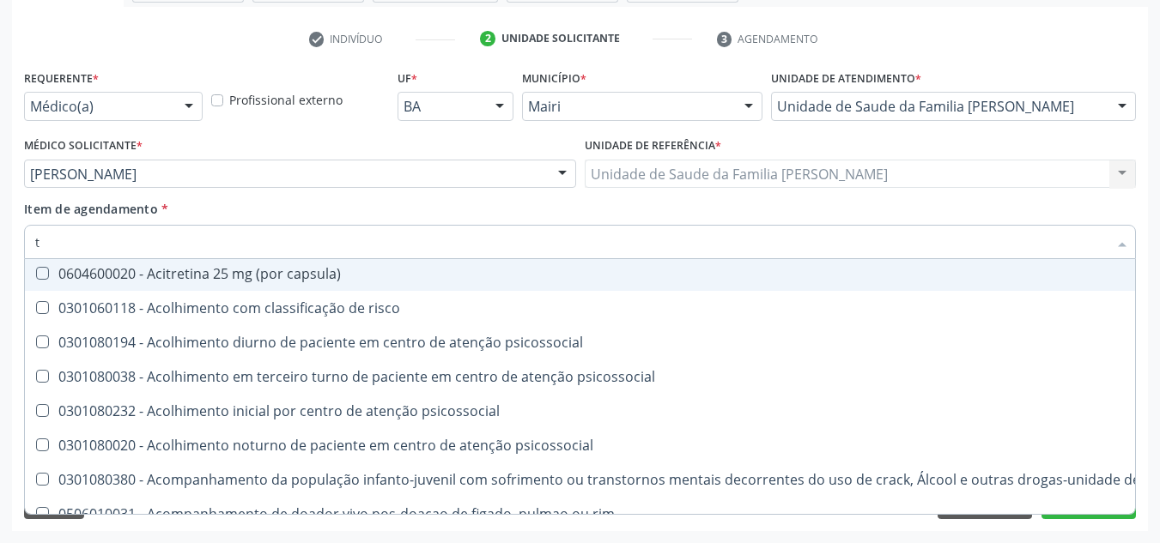
scroll to position [343, 0]
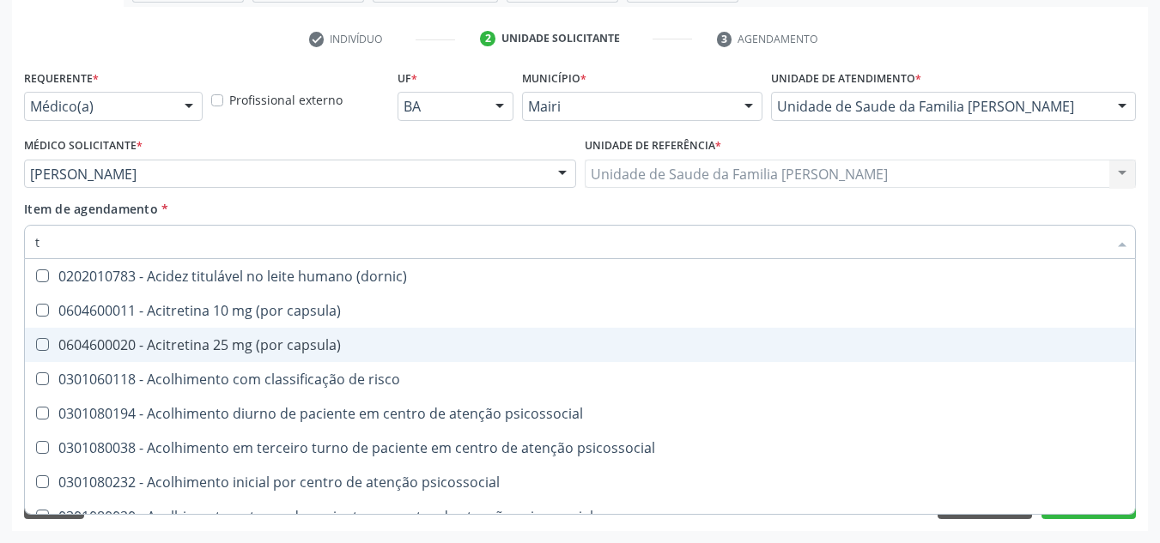
type input "ti"
checkbox urina "false"
checkbox \(par\) "true"
checkbox lenta\) "true"
checkbox pele "true"
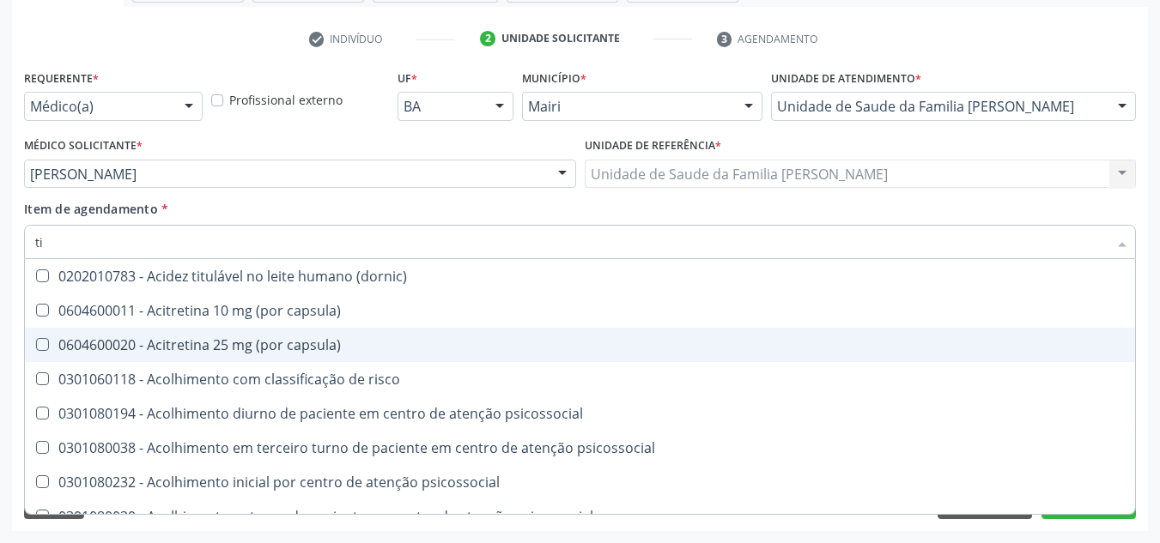
checkbox tireoide "true"
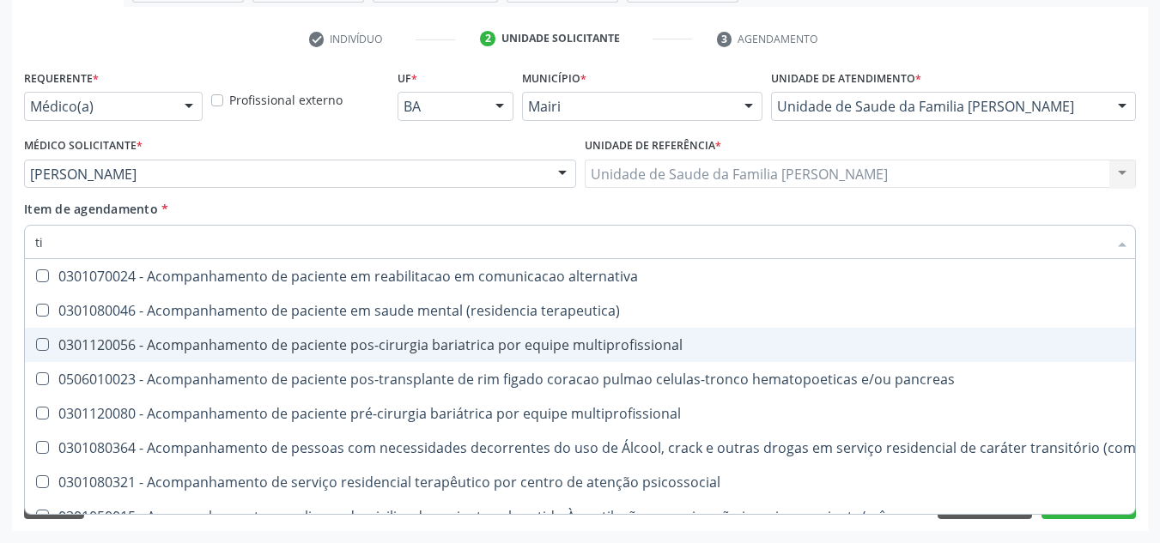
type input "tir"
checkbox rodas "true"
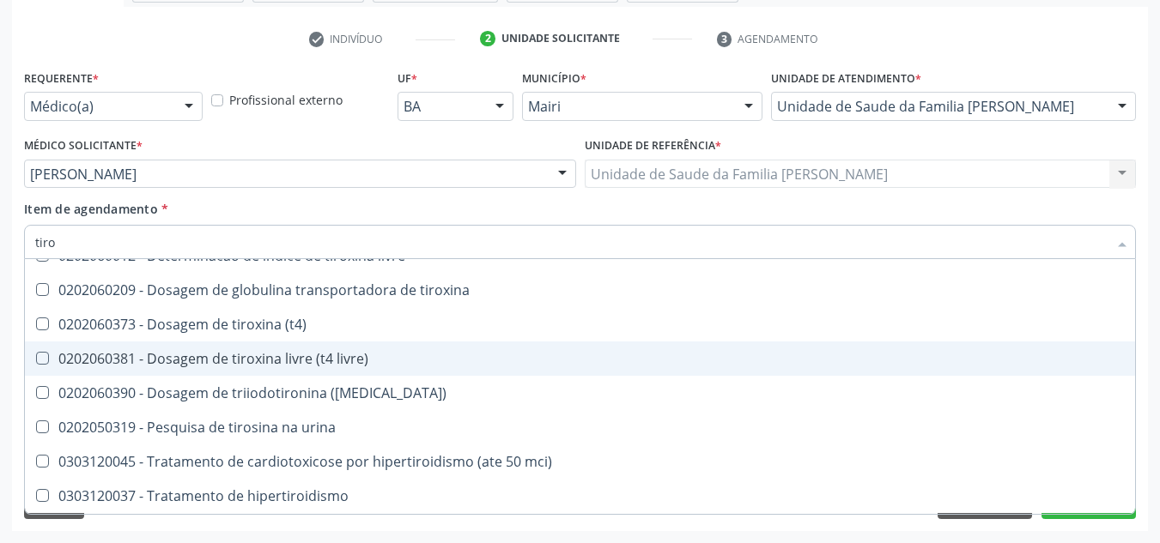
scroll to position [55, 0]
type input "tirox"
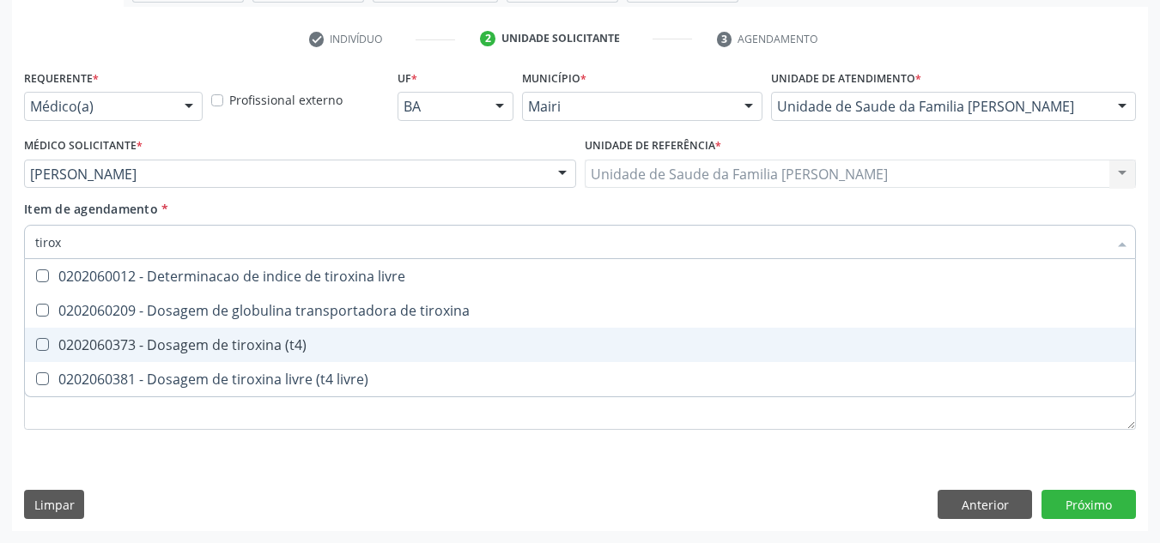
scroll to position [0, 0]
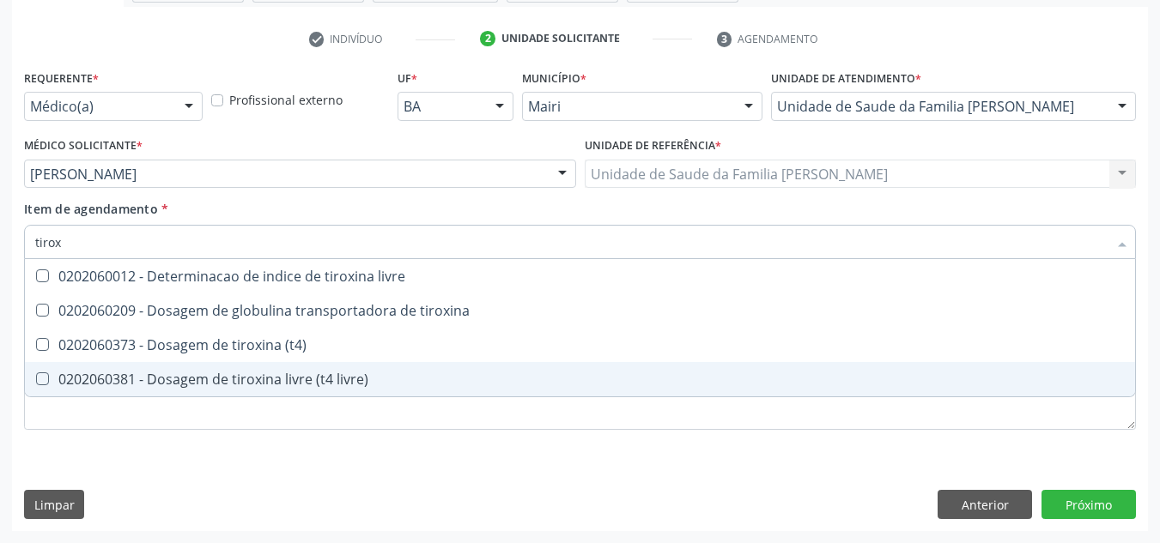
click at [288, 380] on div "0202060381 - Dosagem de tiroxina livre (t4 livre)" at bounding box center [580, 380] width 1090 height 14
checkbox livre\) "true"
type input "tiro"
checkbox livre\) "false"
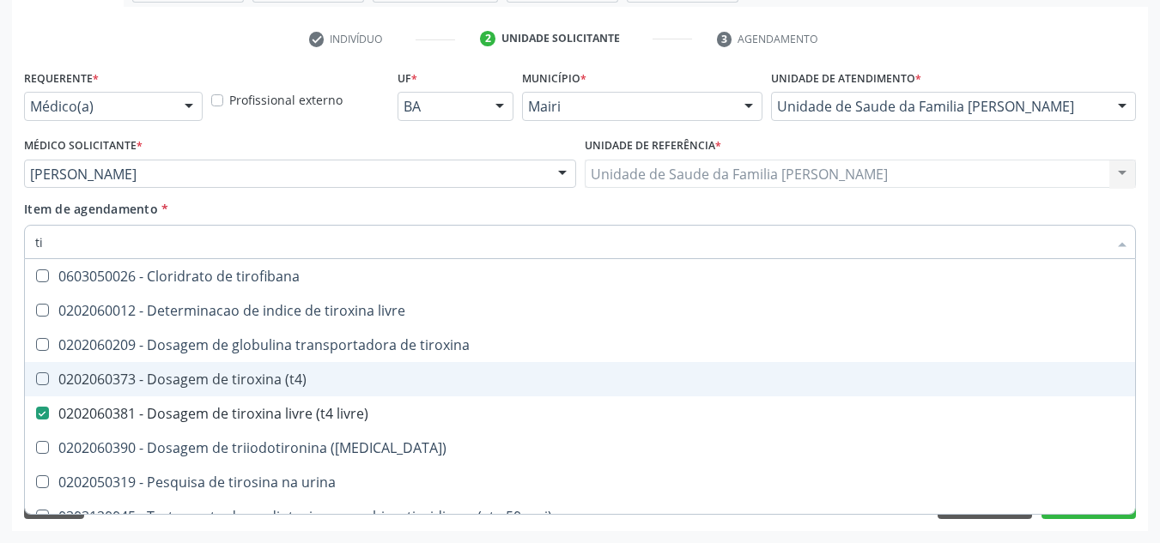
type input "t"
checkbox livre\) "false"
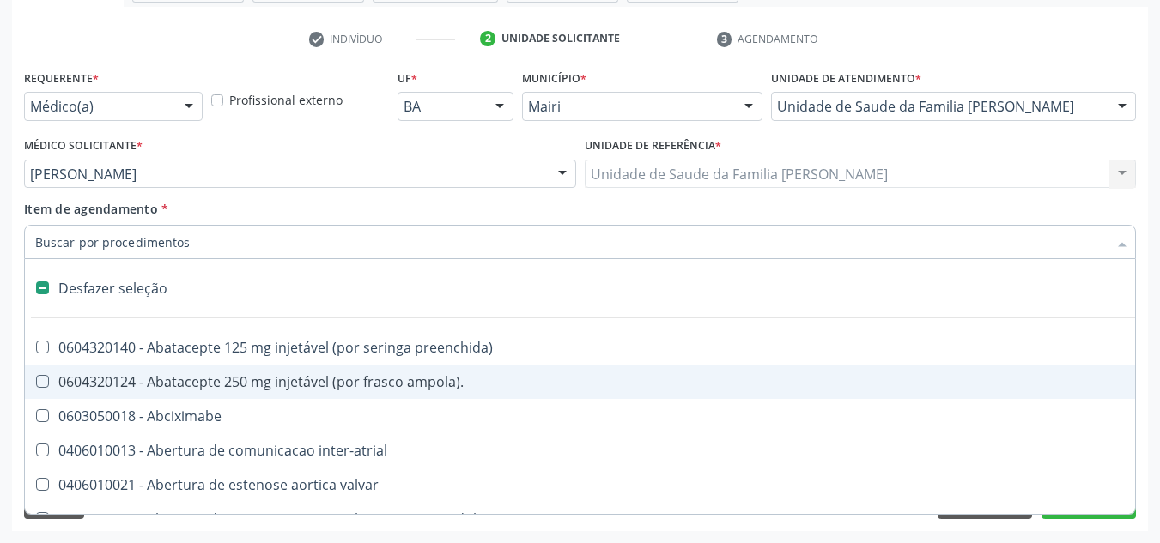
type input "z"
checkbox urina "false"
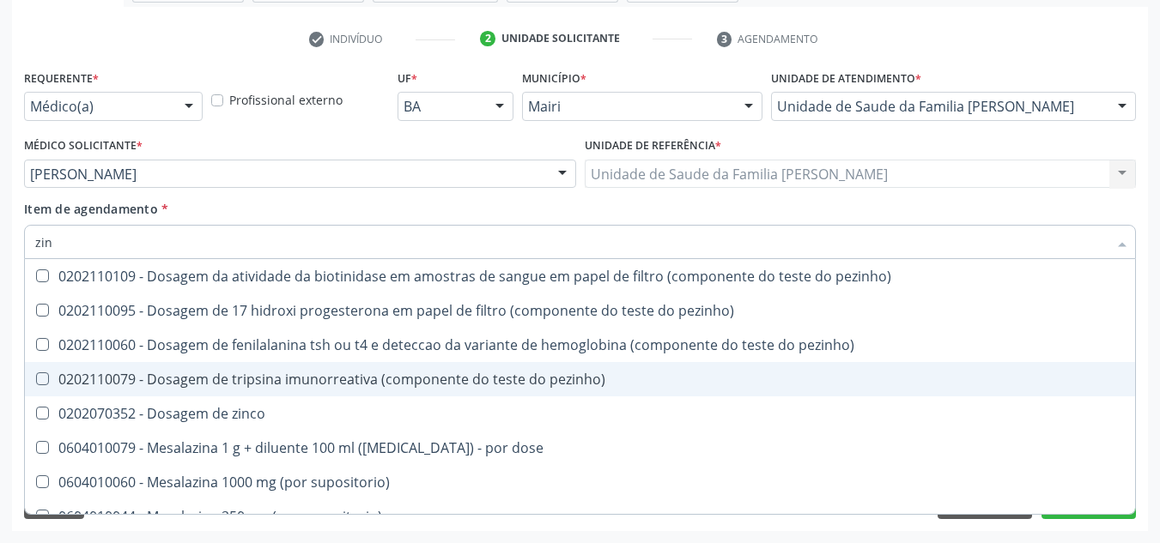
type input "zinc"
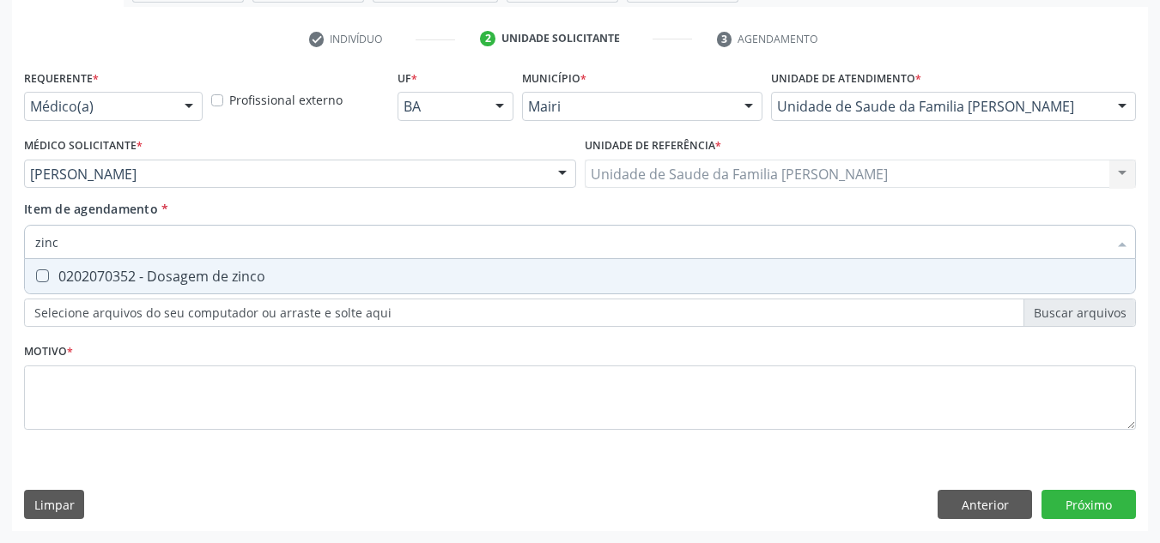
click at [281, 276] on div "0202070352 - Dosagem de zinco" at bounding box center [580, 277] width 1090 height 14
checkbox zinco "true"
type input "zin"
checkbox zinco "false"
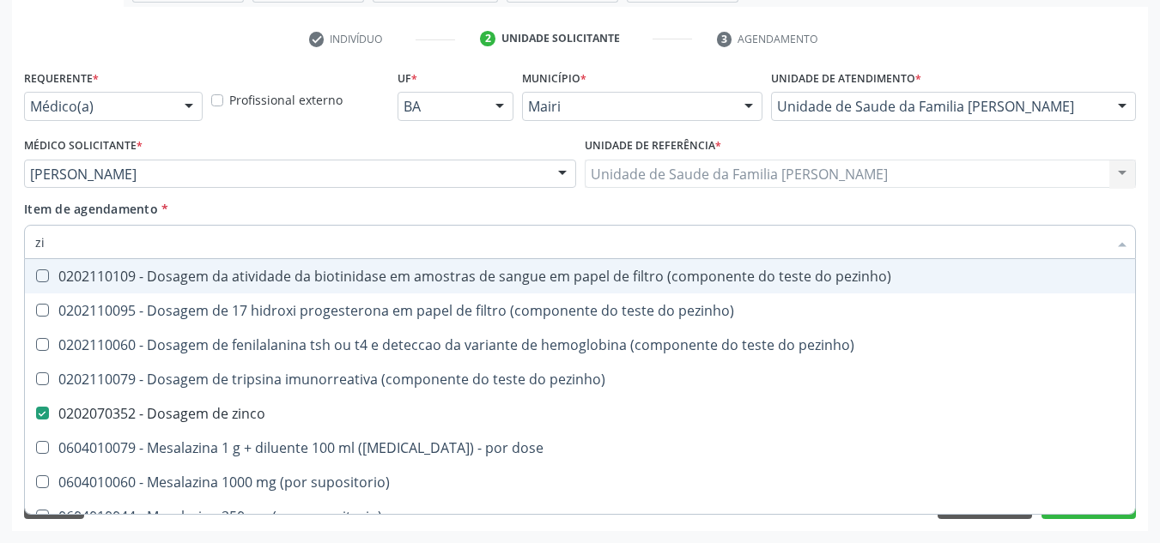
type input "z"
checkbox zinco "false"
checkbox comprimido\) "false"
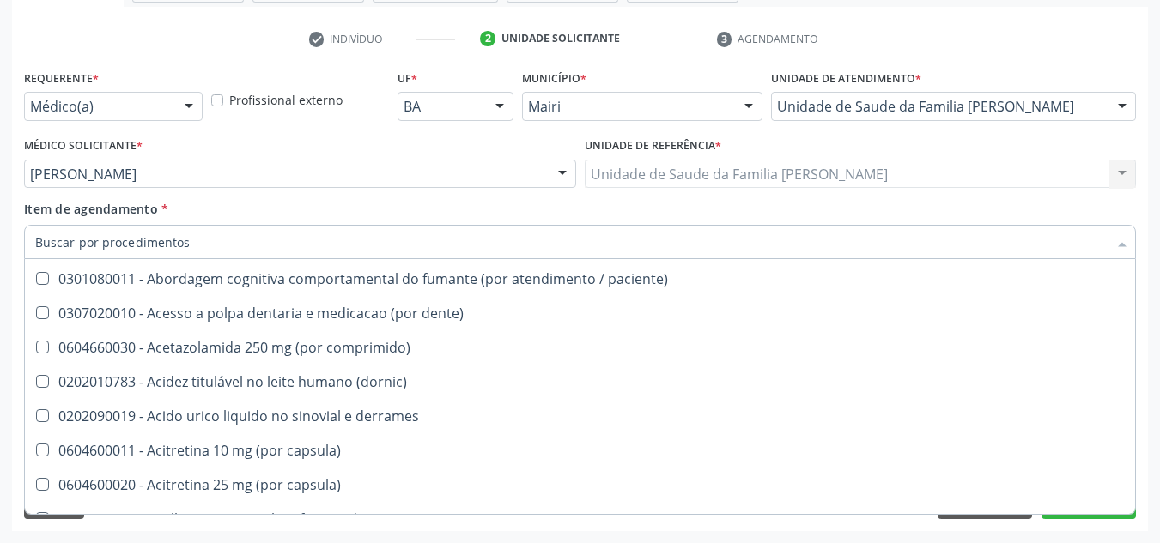
scroll to position [601, 0]
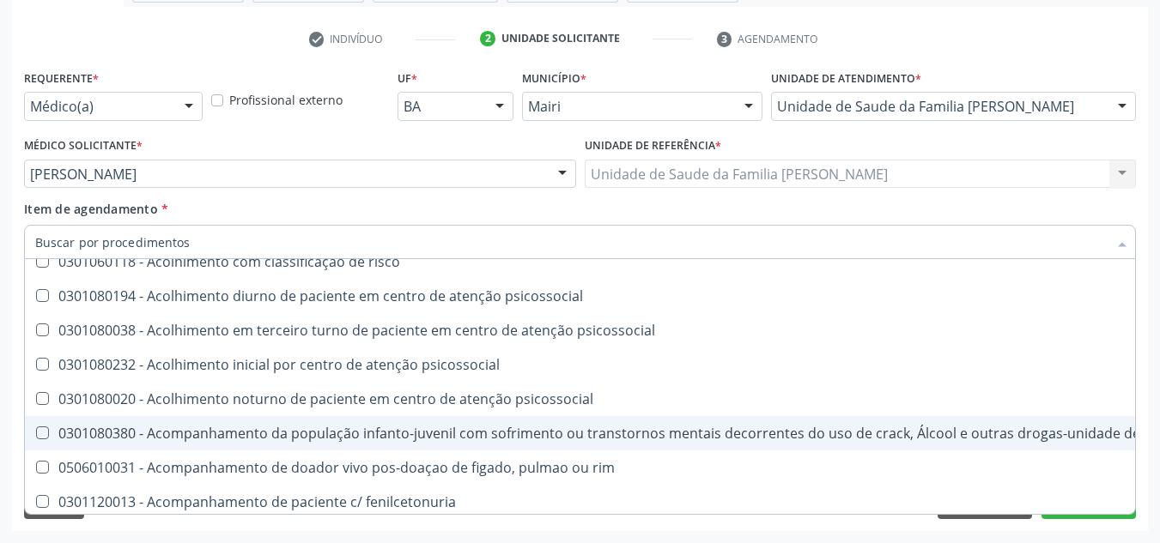
click at [1139, 426] on div "Motivo *" at bounding box center [580, 396] width 1120 height 115
checkbox ampola\)\ "true"
checkbox Abciximabe "true"
checkbox inter-atrial "true"
checkbox valvar "true"
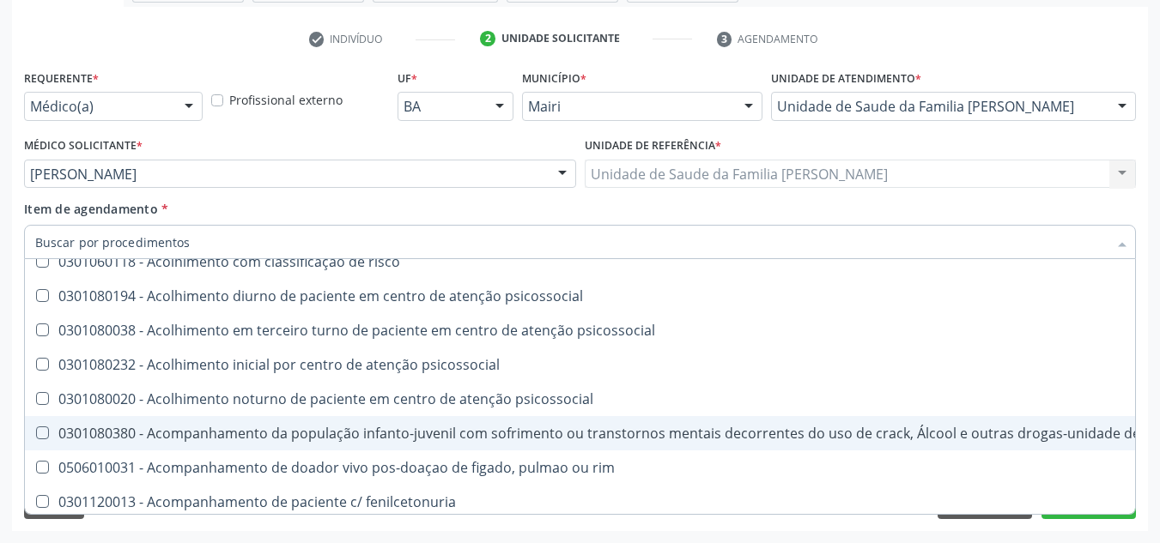
checkbox adolescente\) "true"
checkbox valvar "true"
checkbox adolescente\) "true"
checkbox paciente\) "true"
checkbox dente\) "true"
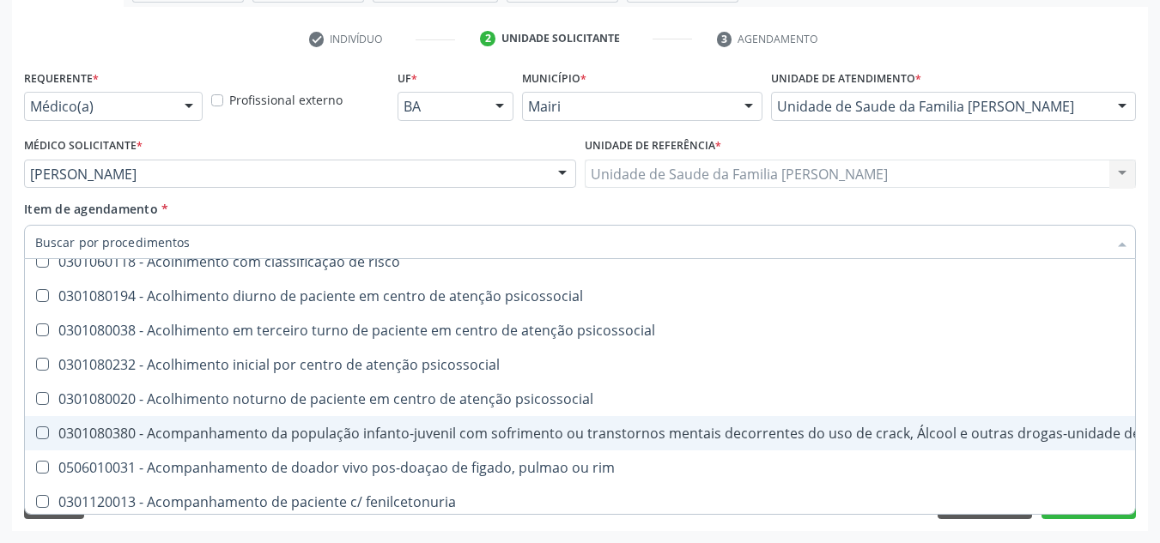
checkbox comprimido\) "true"
checkbox \(dornic\) "true"
checkbox derrames "true"
checkbox capsula\) "true"
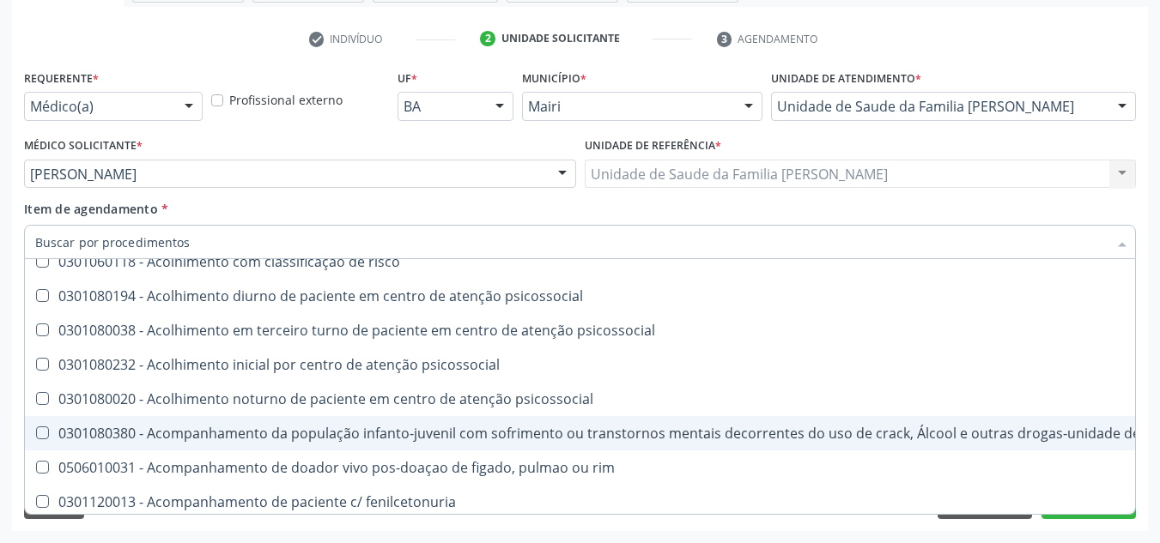
checkbox risco "true"
checkbox urina "false"
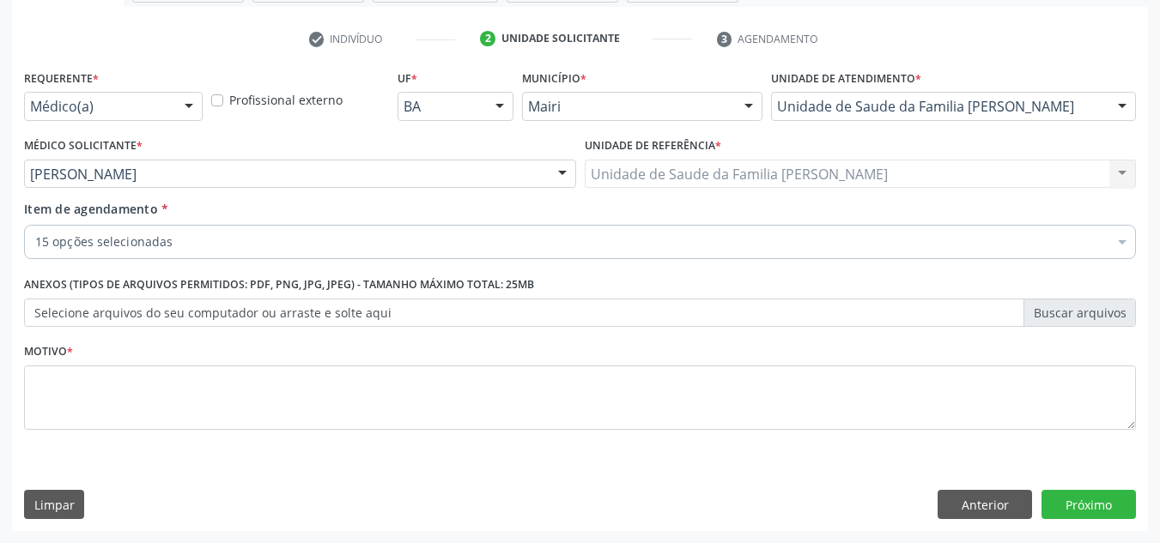
scroll to position [0, 0]
click at [1090, 504] on button "Próximo" at bounding box center [1088, 504] width 94 height 29
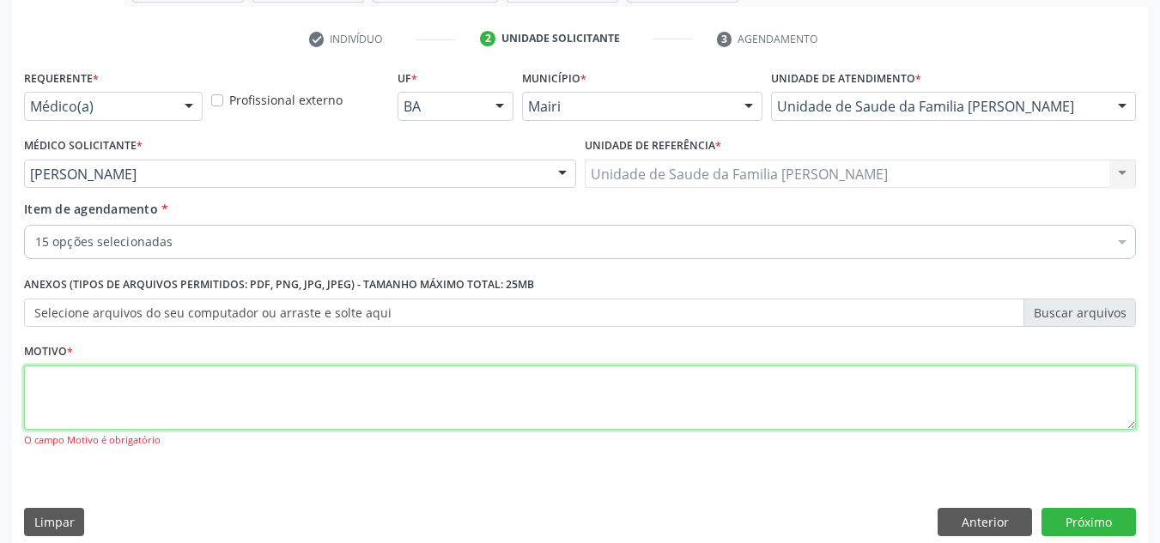
click at [262, 405] on textarea at bounding box center [580, 398] width 1112 height 65
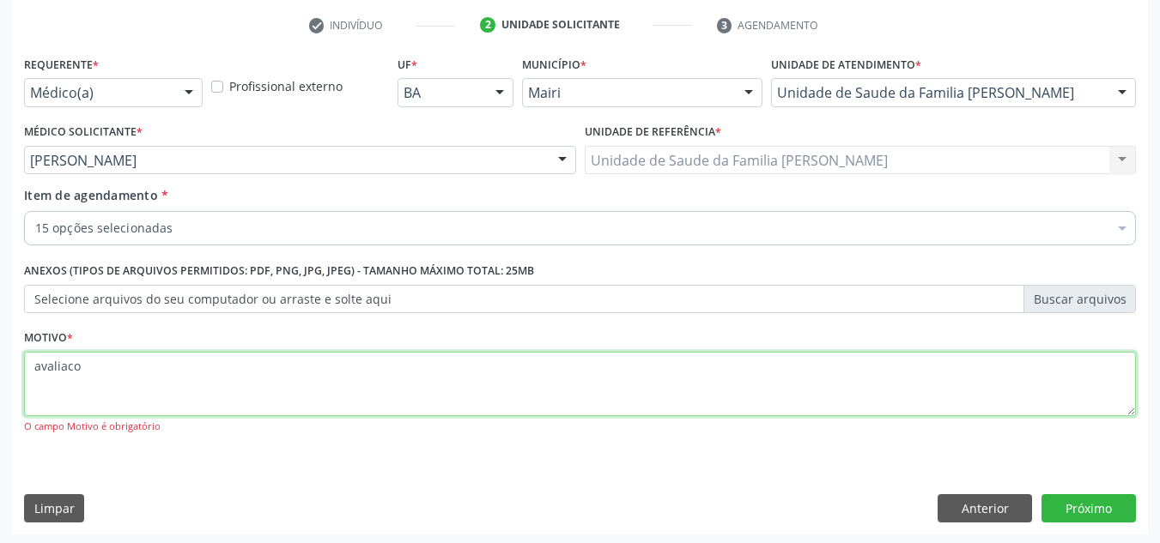
scroll to position [325, 0]
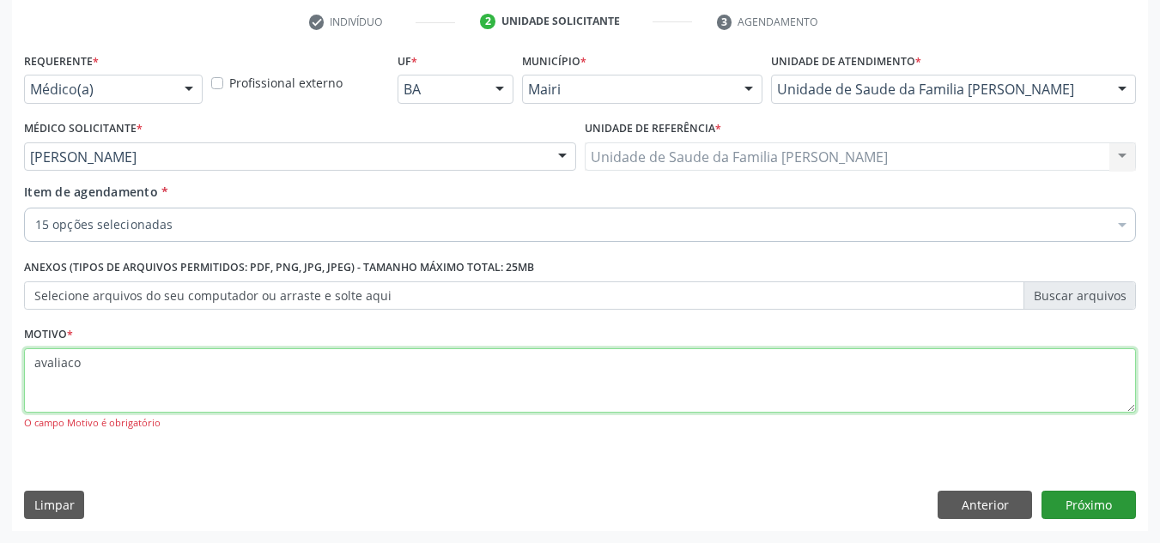
type textarea "avaliaco"
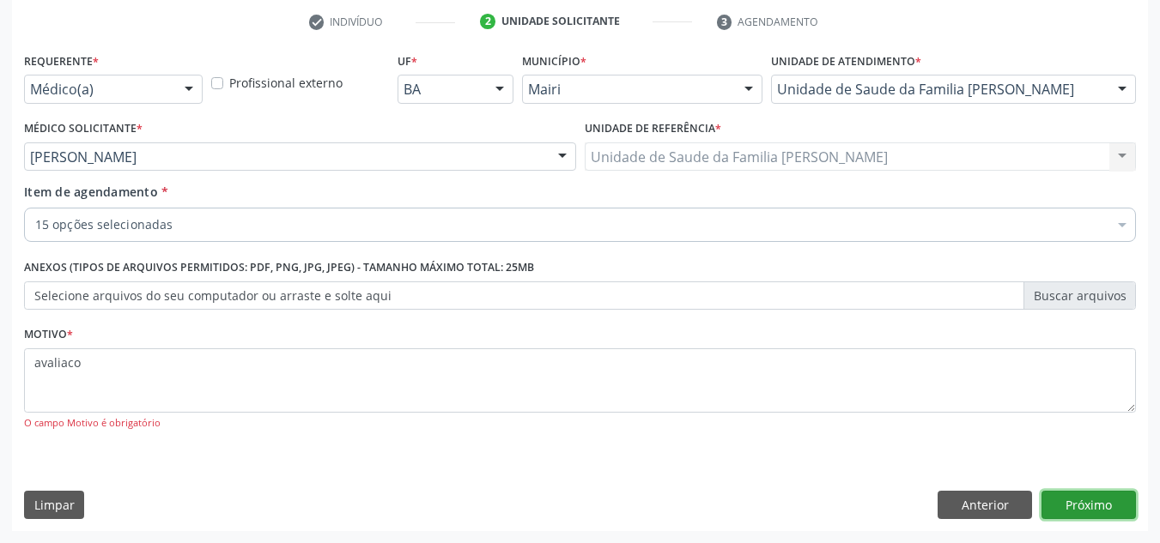
click at [1084, 499] on button "Próximo" at bounding box center [1088, 505] width 94 height 29
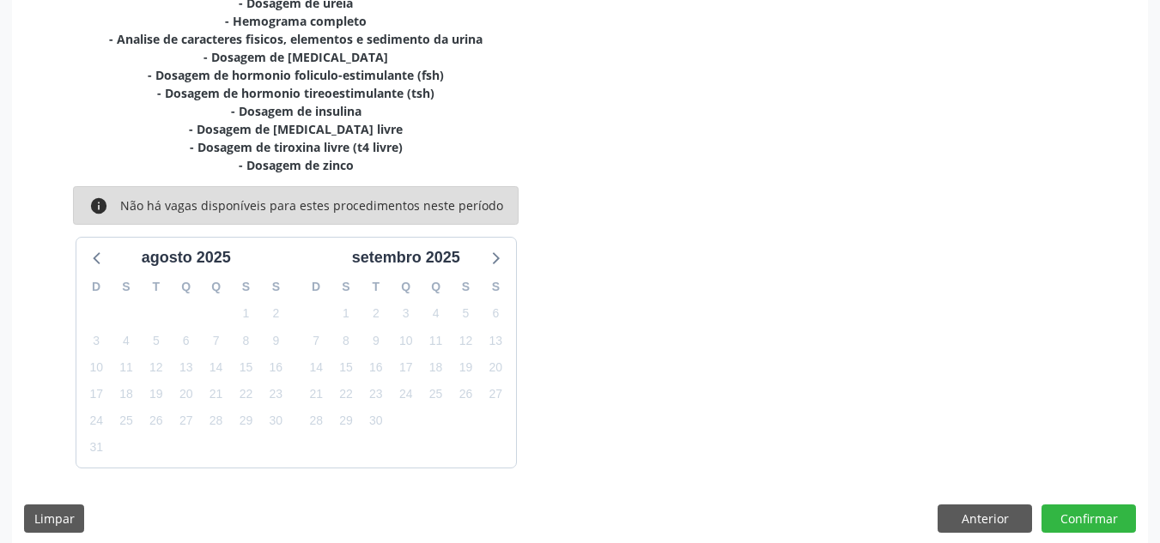
scroll to position [507, 0]
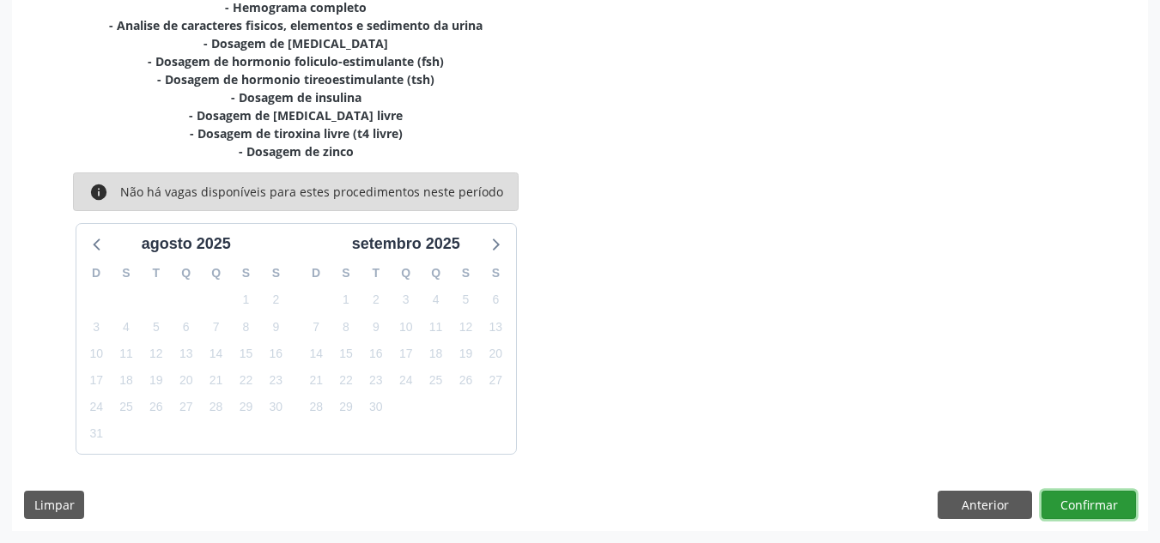
click at [1098, 502] on button "Confirmar" at bounding box center [1088, 505] width 94 height 29
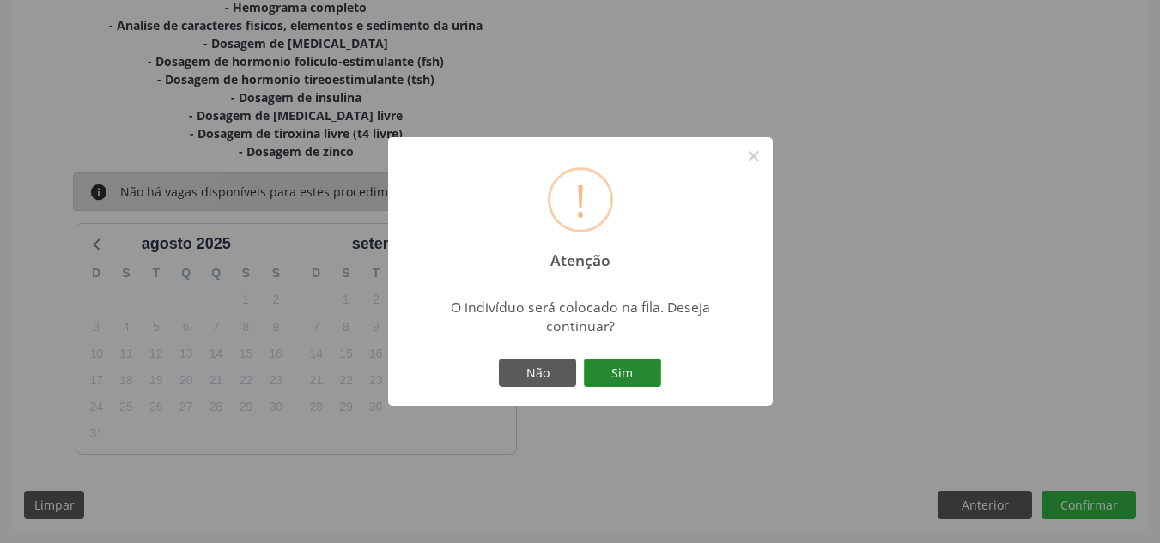
click at [643, 365] on button "Sim" at bounding box center [622, 373] width 77 height 29
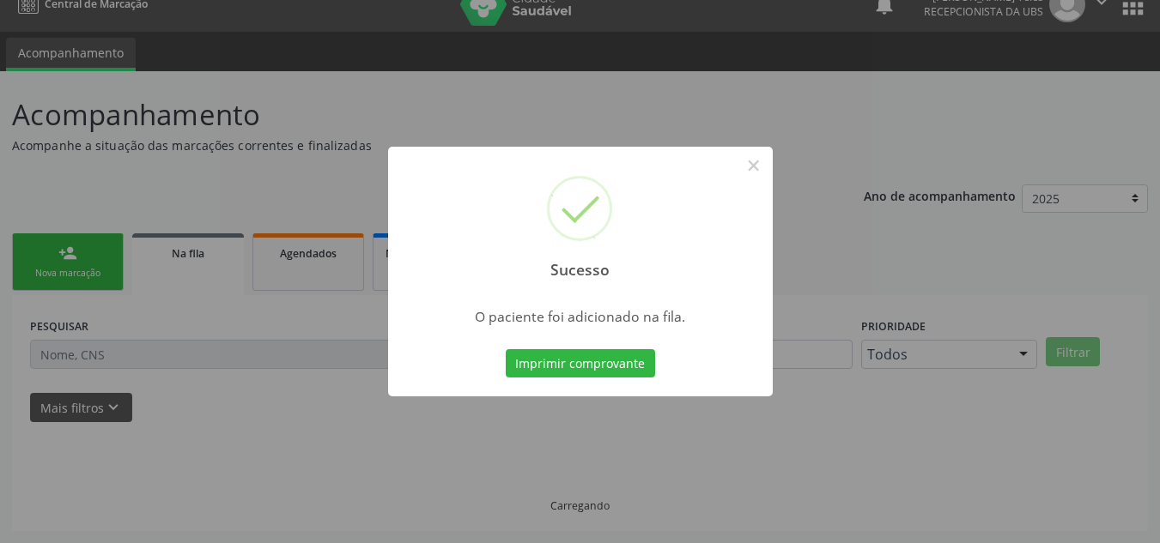
scroll to position [23, 0]
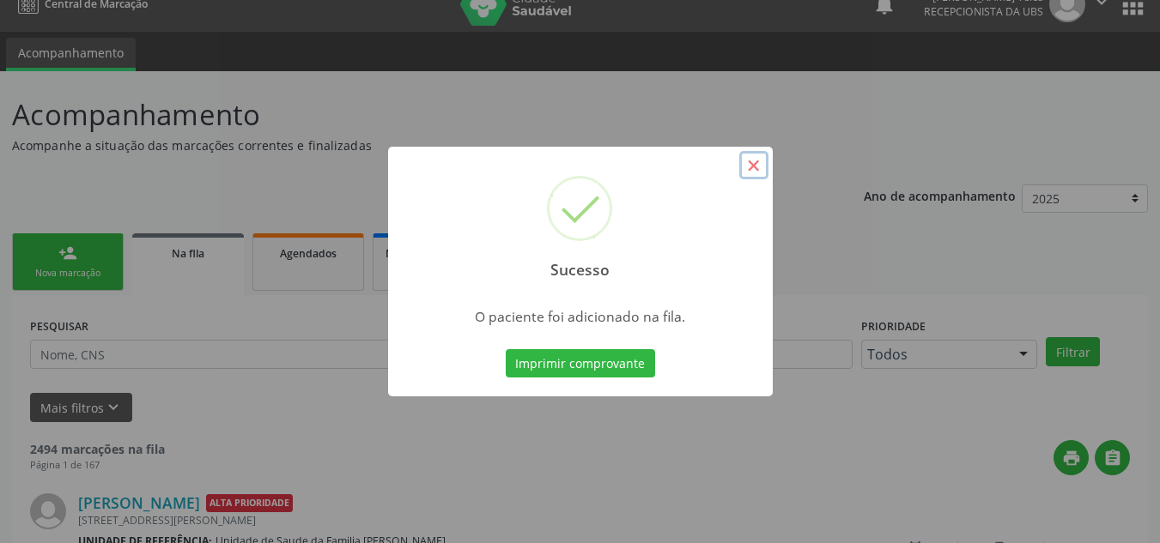
click at [760, 166] on button "×" at bounding box center [753, 165] width 29 height 29
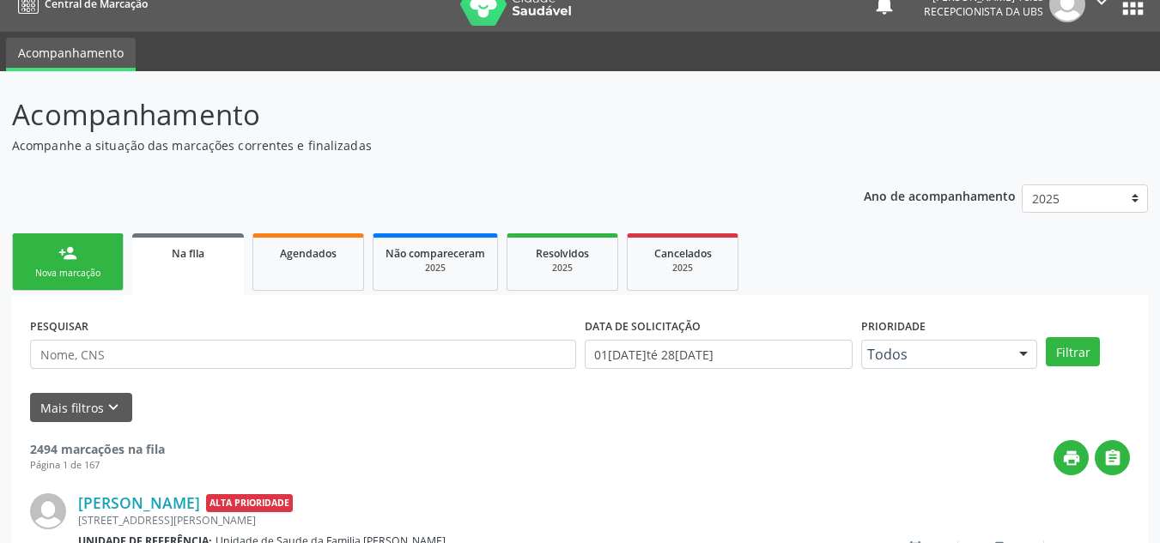
click at [75, 259] on div "person_add" at bounding box center [67, 253] width 19 height 19
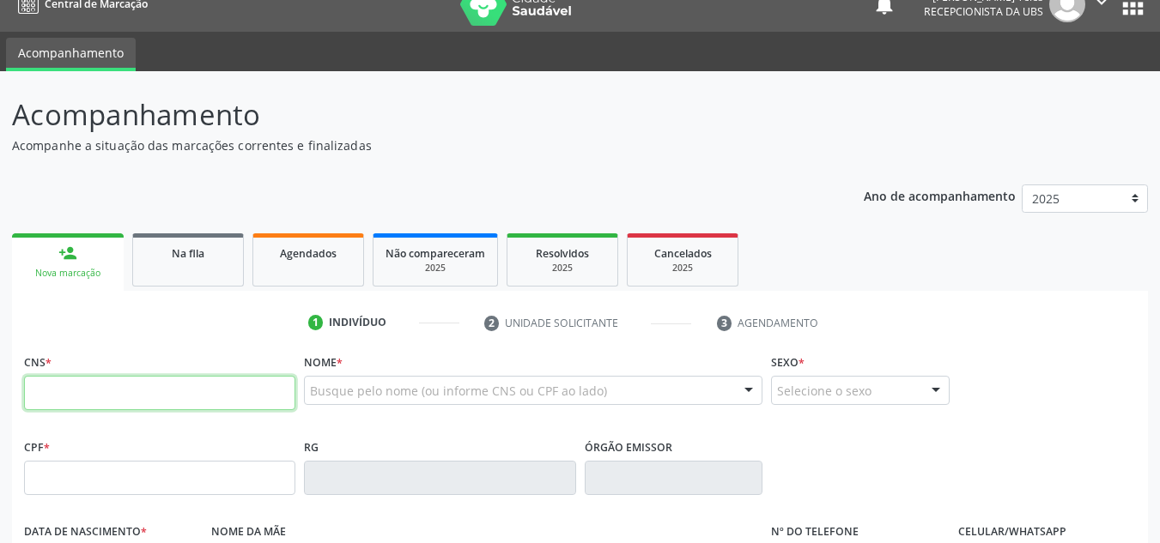
click at [93, 395] on input "text" at bounding box center [159, 393] width 271 height 34
type input "708 1[DEMOGRAPHIC_DATA] 5807 5540"
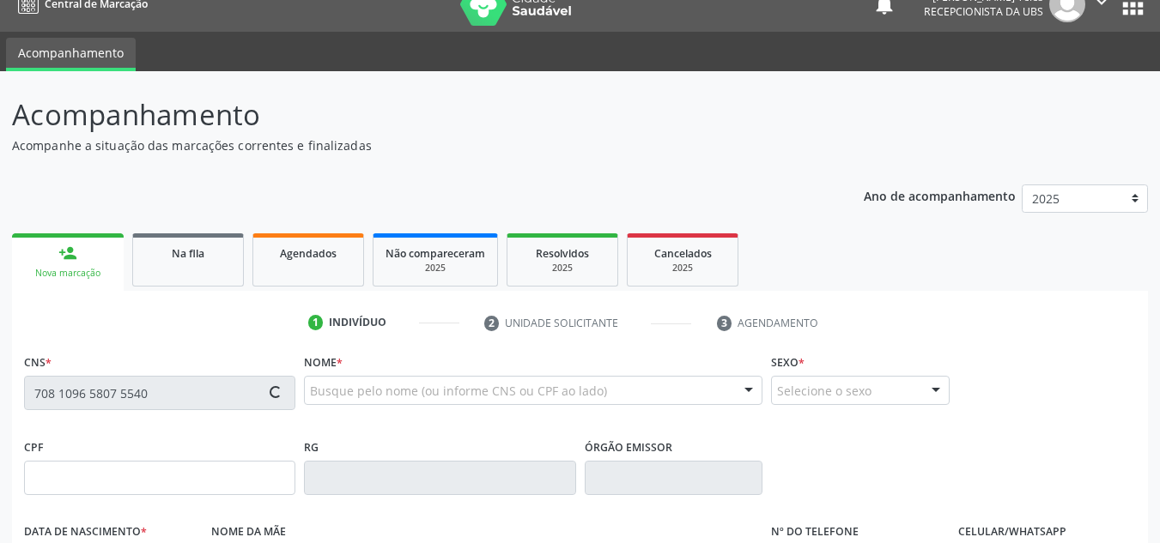
type input "576.657.965-91"
type input "03[DATE]"
type input "[PERSON_NAME]"
type input "[PHONE_NUMBER]"
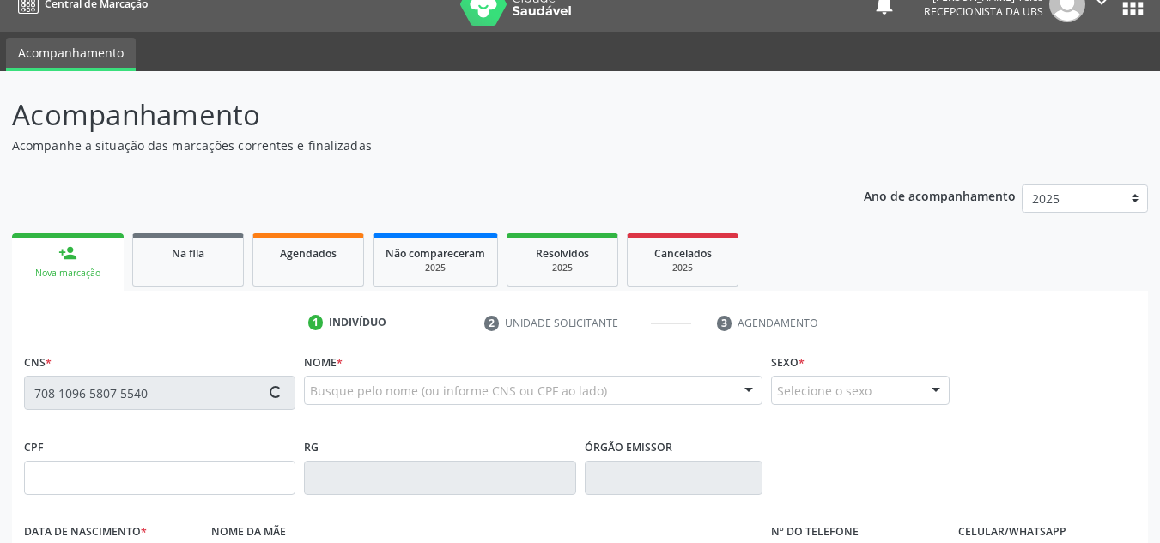
type input "381.937.105-25"
type input "257"
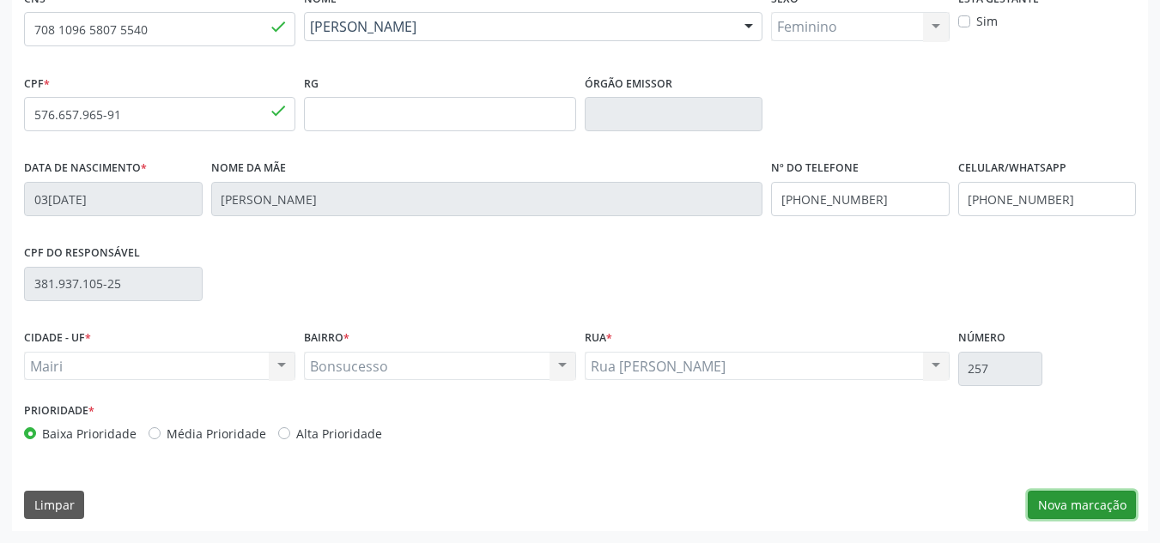
click at [1092, 506] on button "Nova marcação" at bounding box center [1082, 505] width 108 height 29
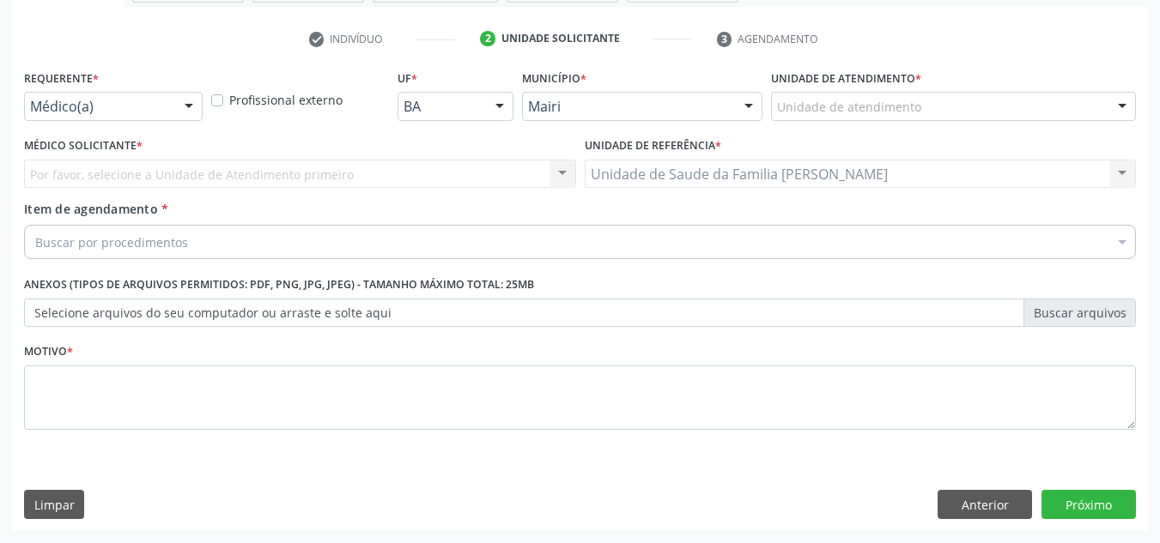
scroll to position [307, 0]
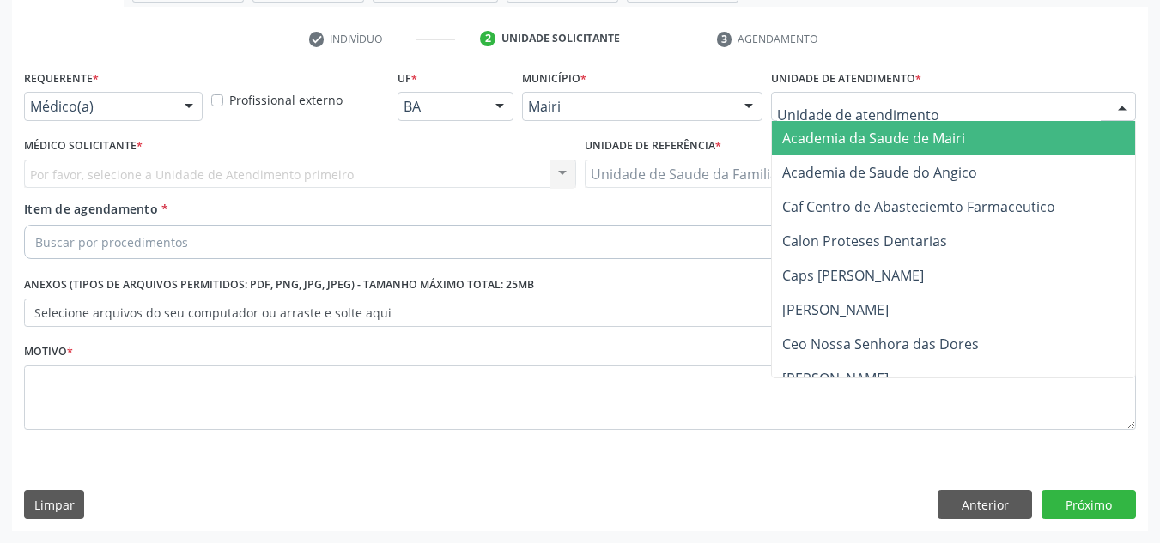
type input "j"
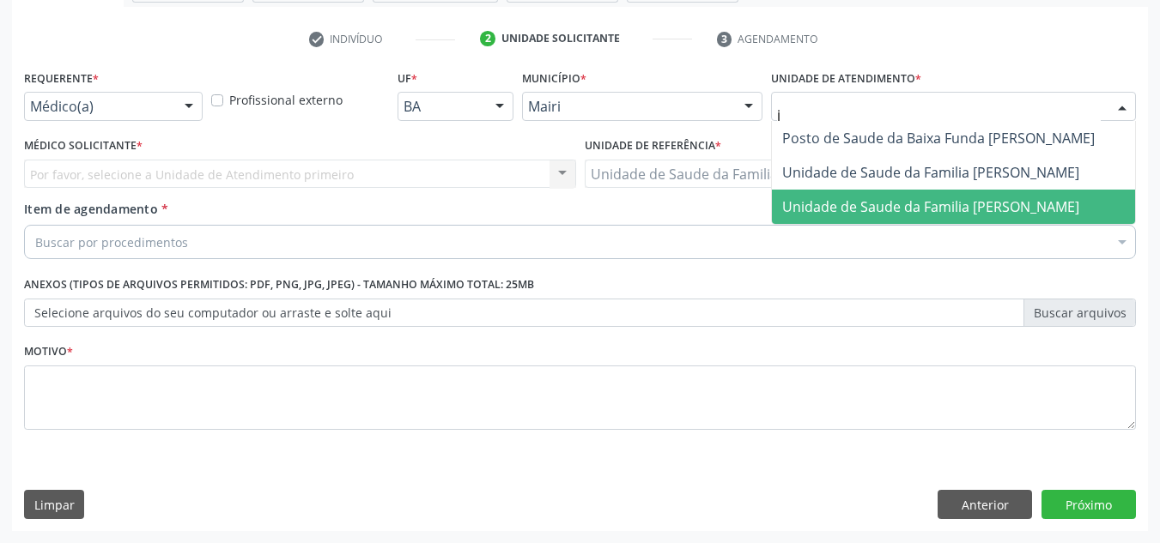
click at [826, 216] on span "Unidade de Saude da Familia [PERSON_NAME]" at bounding box center [930, 206] width 297 height 19
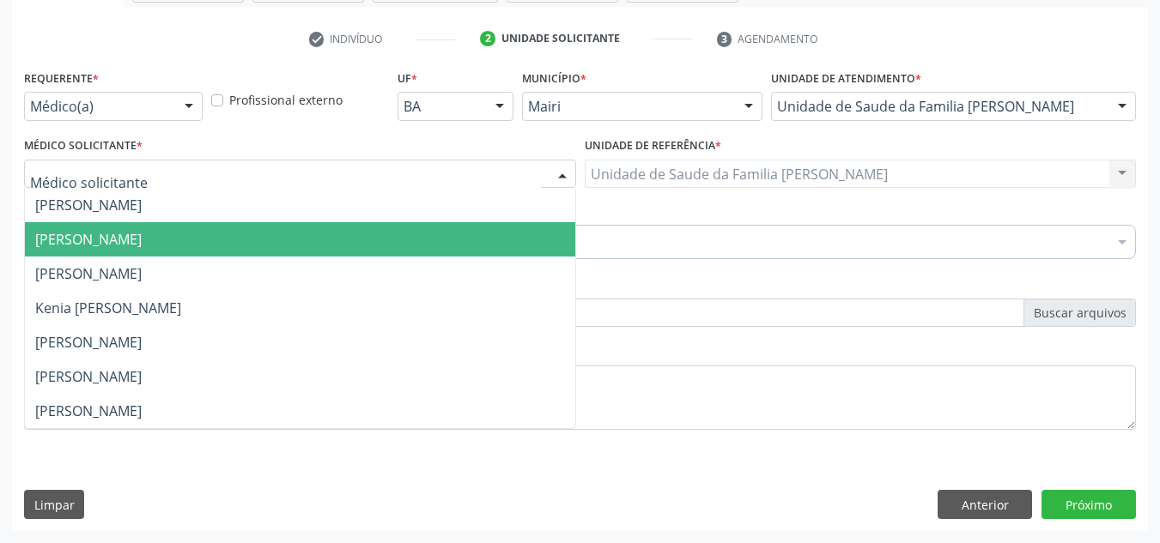
click at [93, 238] on span "[PERSON_NAME]" at bounding box center [88, 239] width 106 height 19
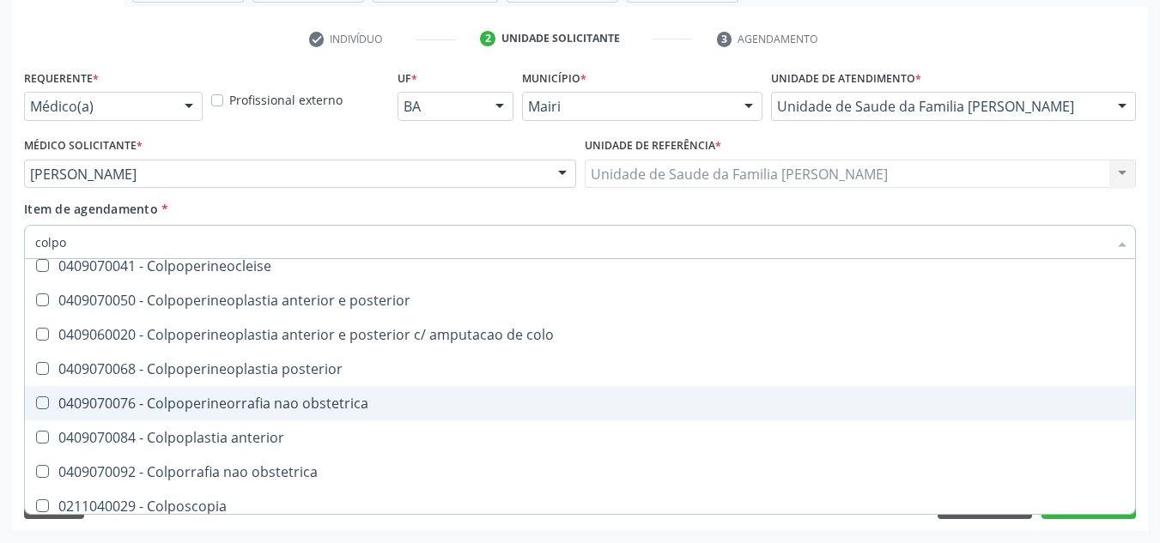
scroll to position [88, 0]
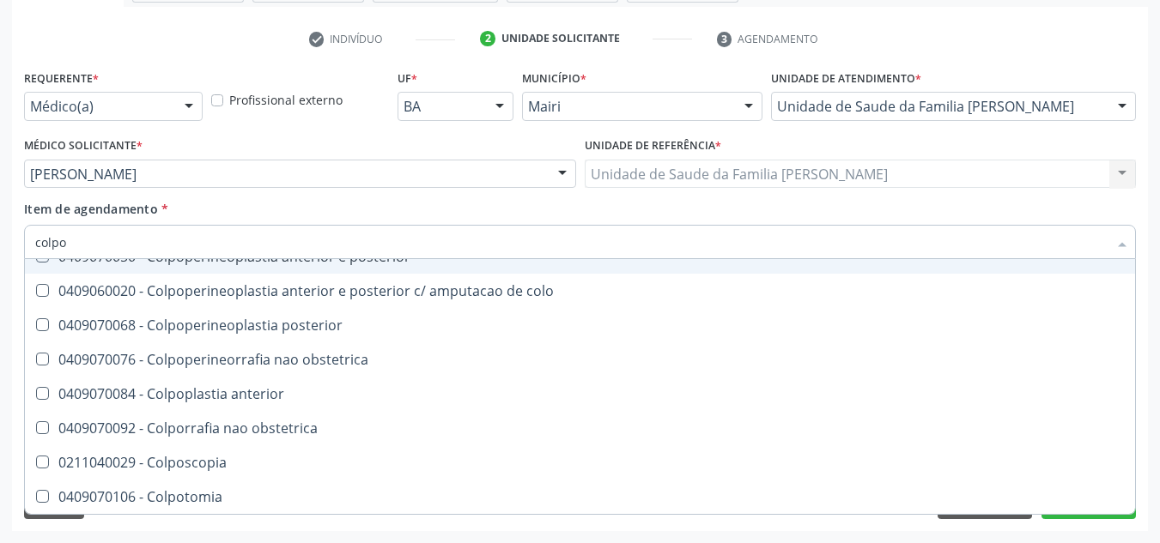
click at [143, 234] on input "colpo" at bounding box center [571, 242] width 1072 height 34
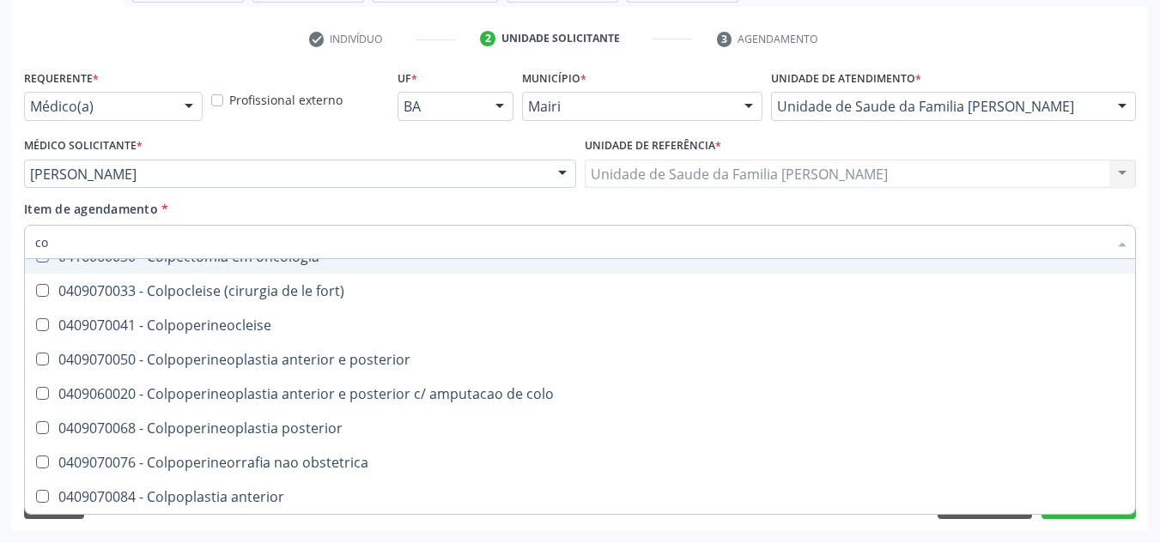
type input "c"
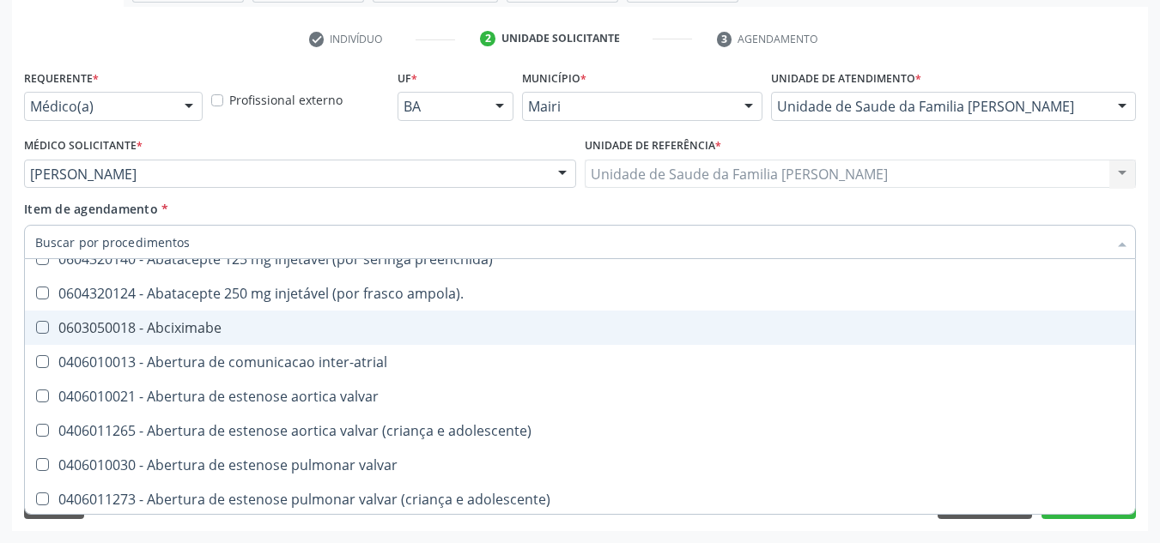
scroll to position [160, 0]
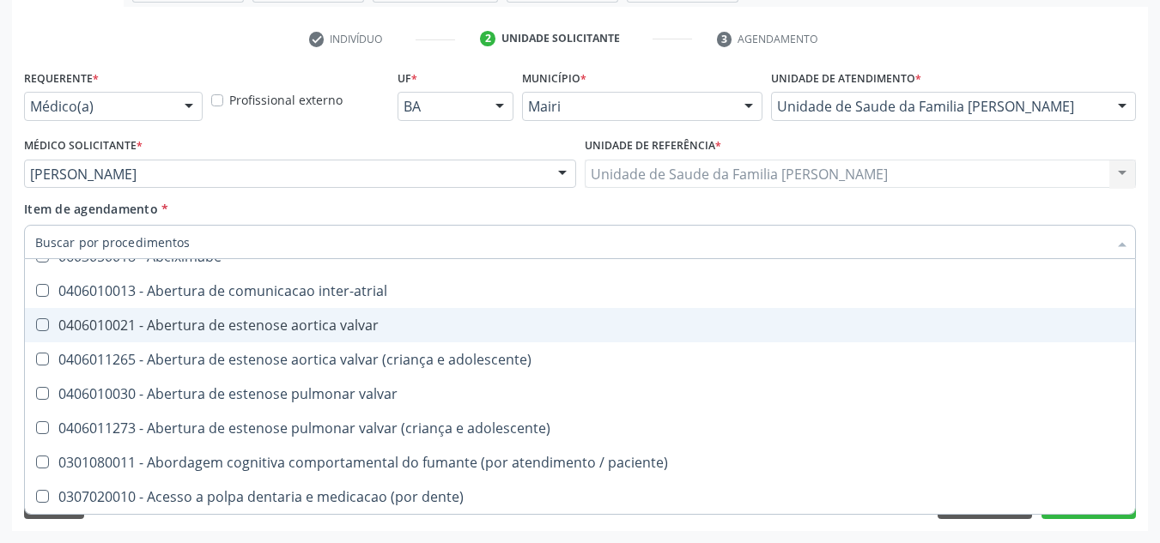
click at [1157, 366] on div "Acompanhamento Acompanhe a situação das marcações correntes e finalizadas Relat…" at bounding box center [580, 165] width 1160 height 756
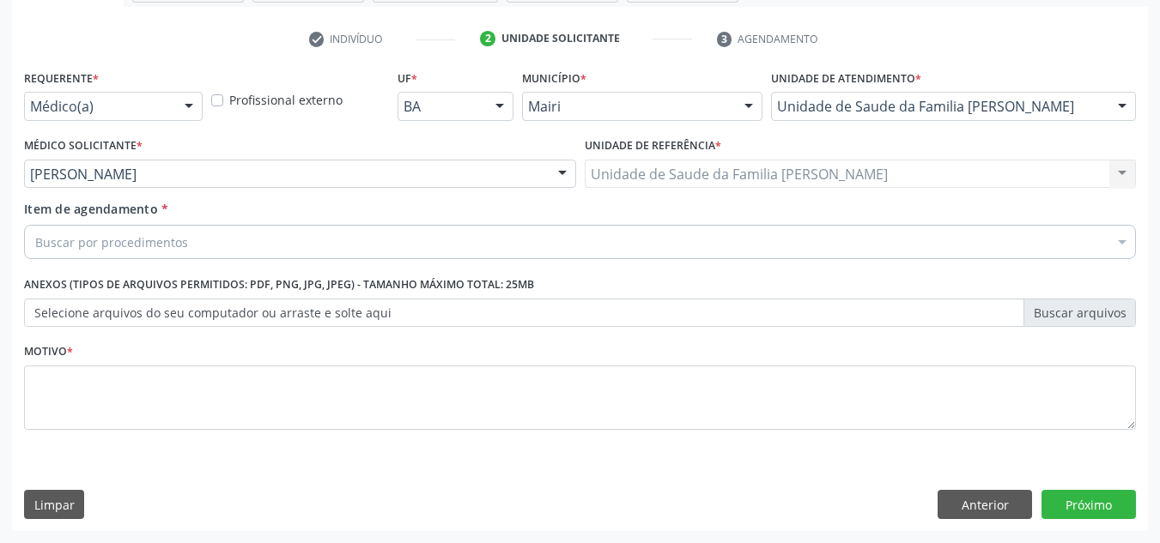
scroll to position [0, 0]
click at [1013, 503] on button "Anterior" at bounding box center [985, 504] width 94 height 29
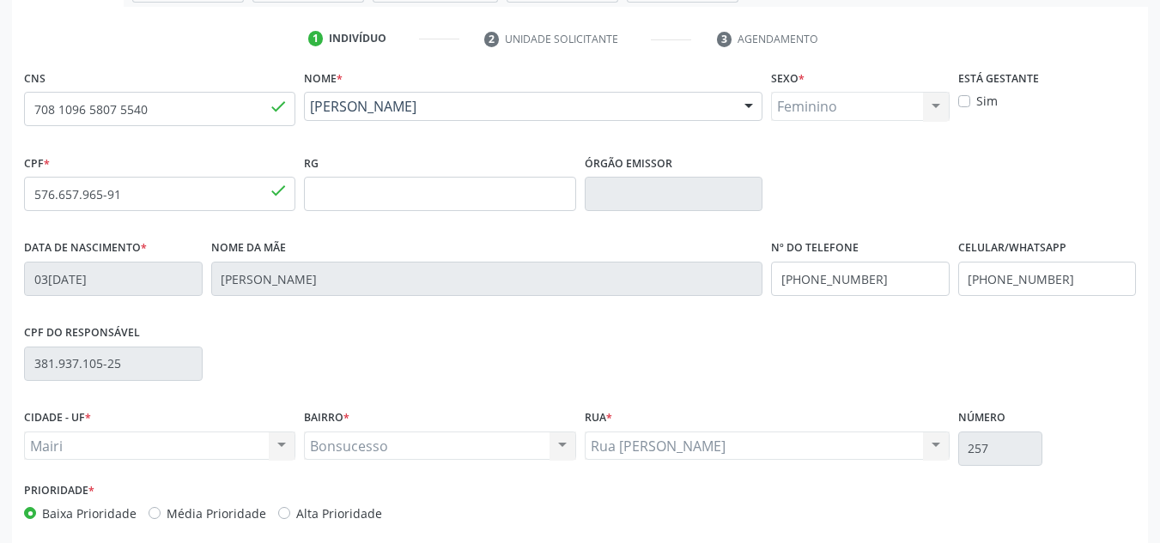
click at [1013, 503] on div "Prioridade * Baixa Prioridade Média Prioridade Alta Prioridade" at bounding box center [580, 506] width 1120 height 57
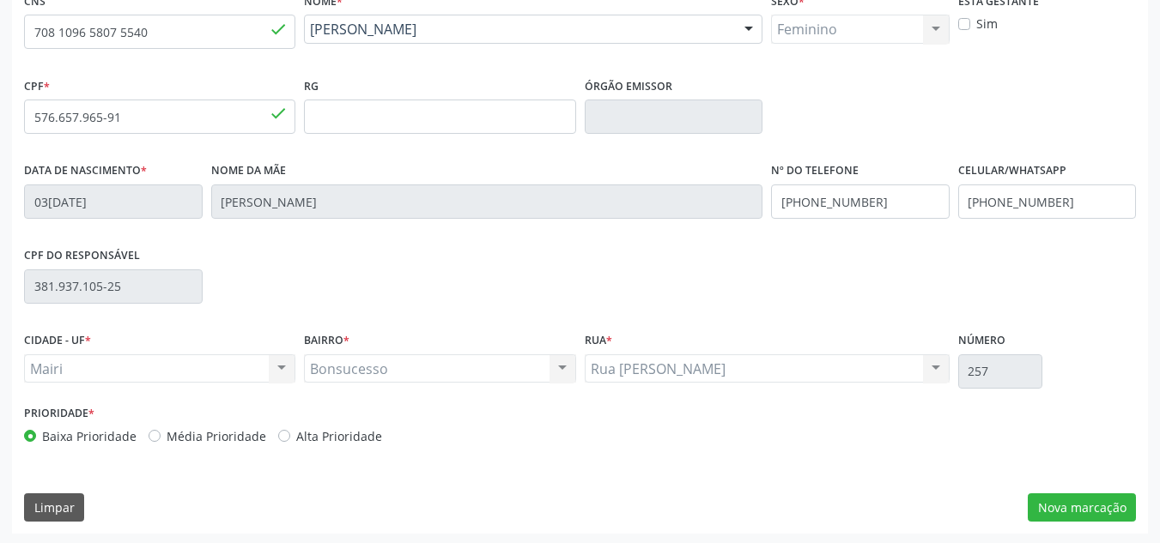
scroll to position [387, 0]
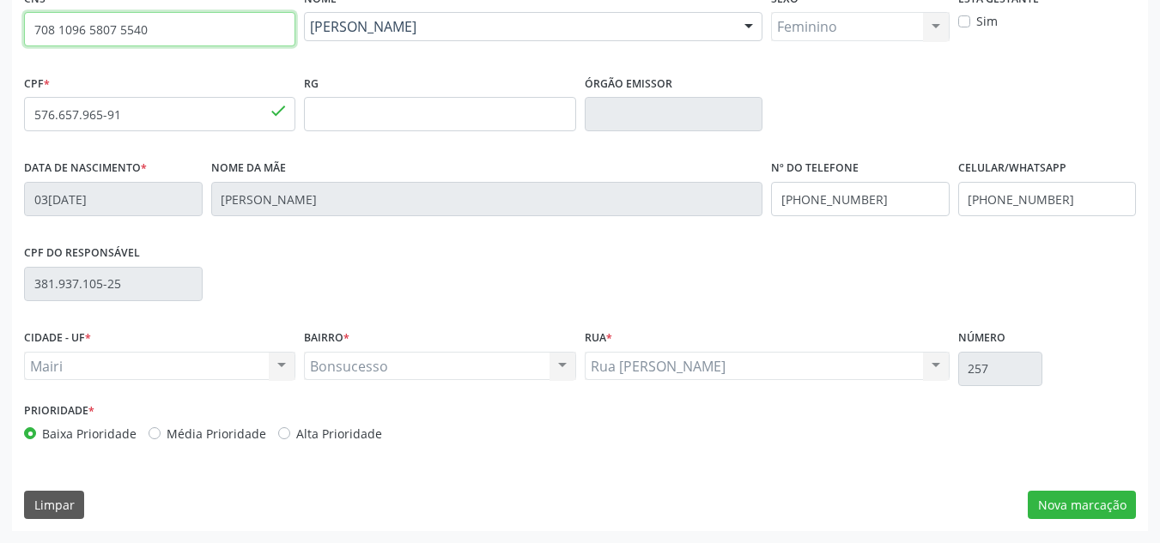
click at [216, 31] on input "708 1[DEMOGRAPHIC_DATA] 5807 5540" at bounding box center [159, 29] width 271 height 34
type input "7"
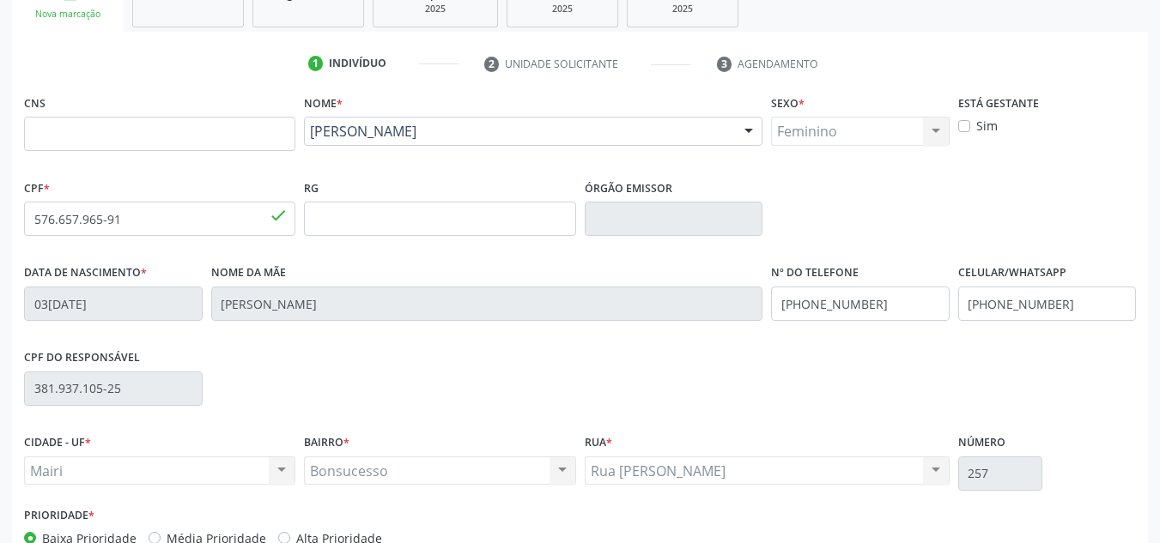
scroll to position [130, 0]
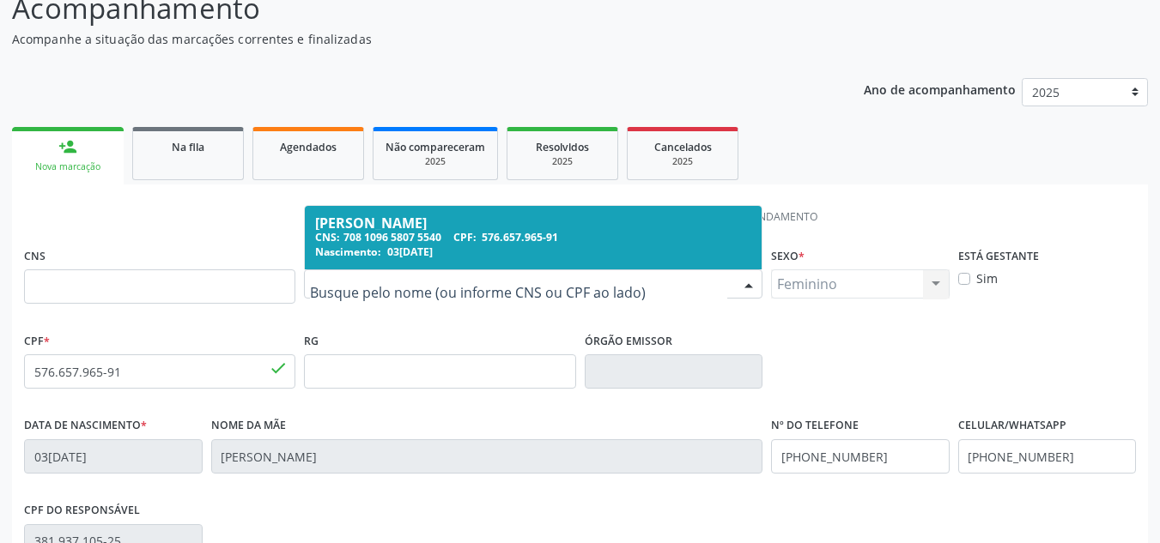
click at [745, 283] on div at bounding box center [749, 284] width 26 height 29
click at [704, 292] on input "text" at bounding box center [518, 293] width 417 height 34
click at [698, 295] on input "text" at bounding box center [518, 293] width 417 height 34
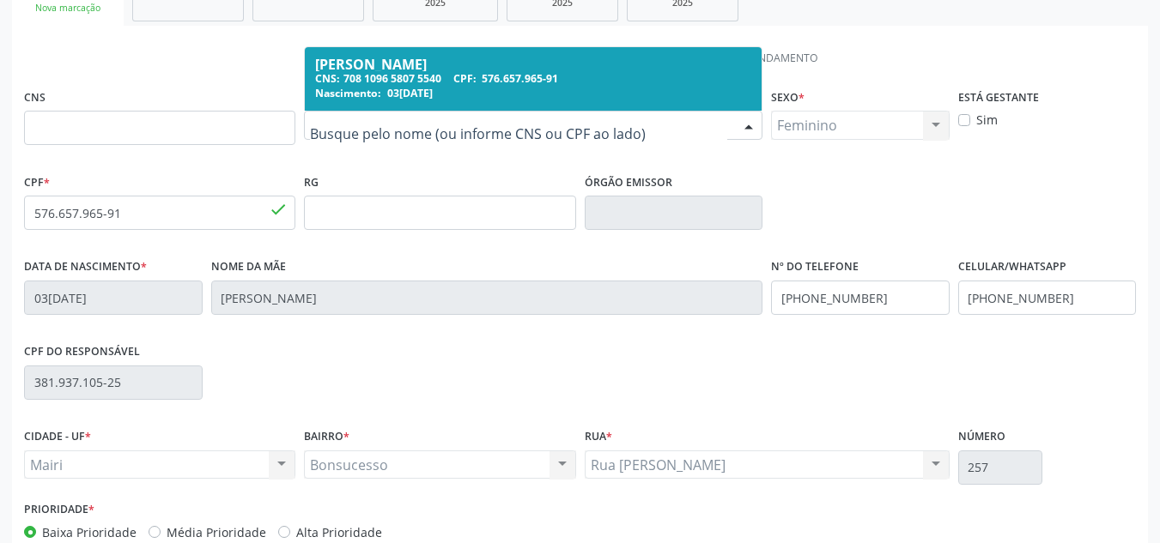
scroll to position [301, 0]
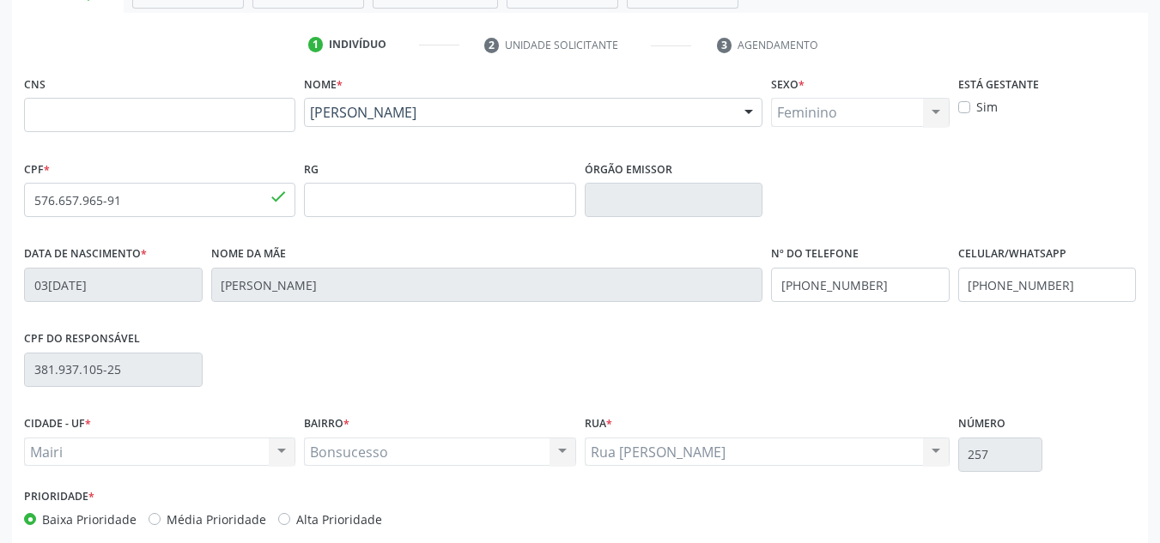
click at [278, 192] on span "done" at bounding box center [278, 196] width 19 height 19
click at [212, 201] on input "576.657.965-91" at bounding box center [159, 200] width 271 height 34
type input "5"
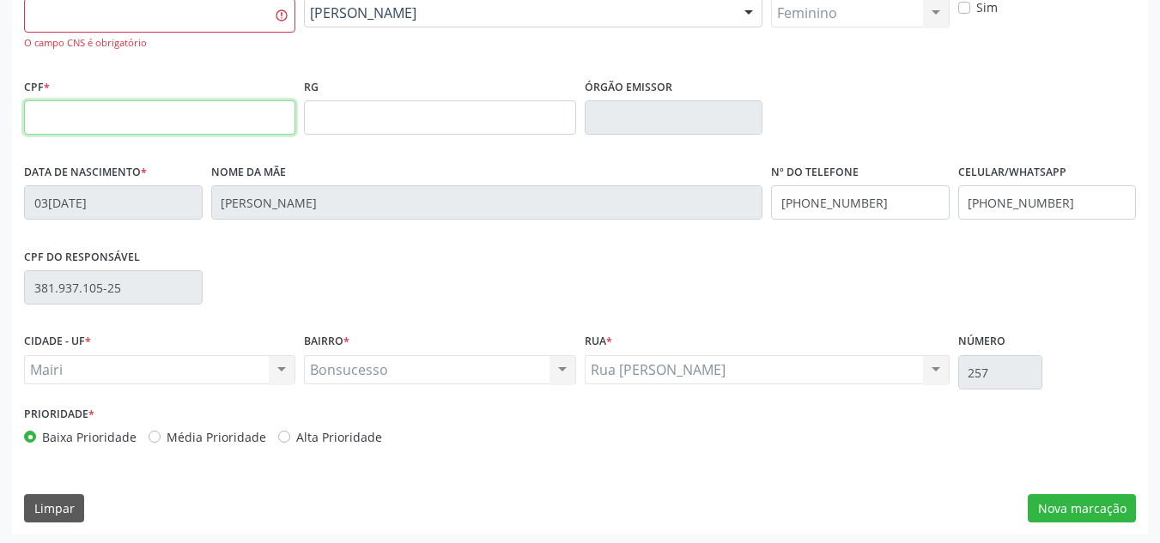
scroll to position [404, 0]
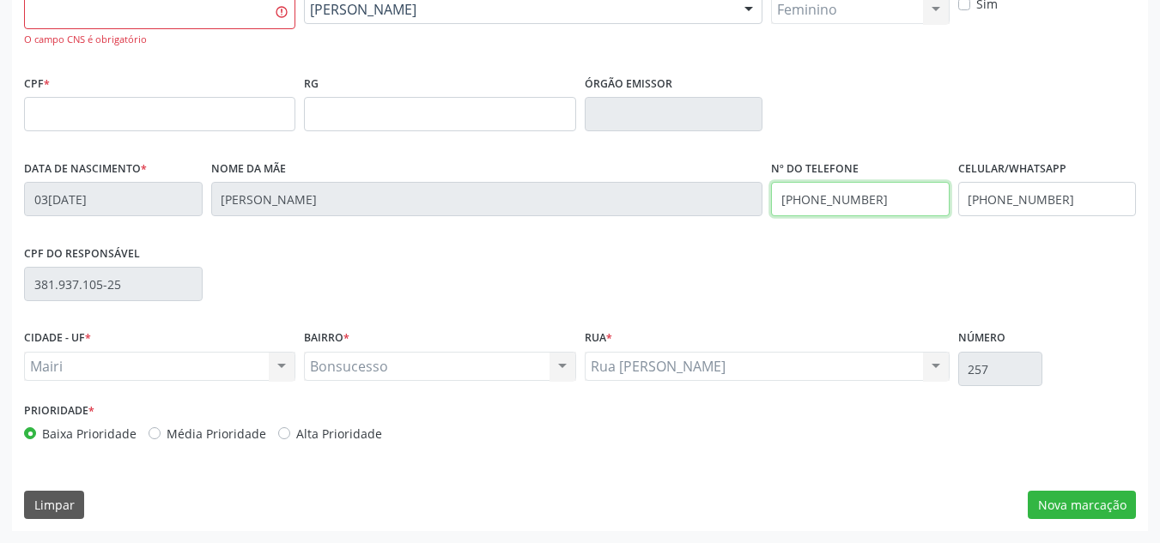
click at [868, 186] on input "[PHONE_NUMBER]" at bounding box center [860, 199] width 179 height 34
type input "("
click at [1085, 191] on input "[PHONE_NUMBER]" at bounding box center [1047, 199] width 179 height 34
type input "("
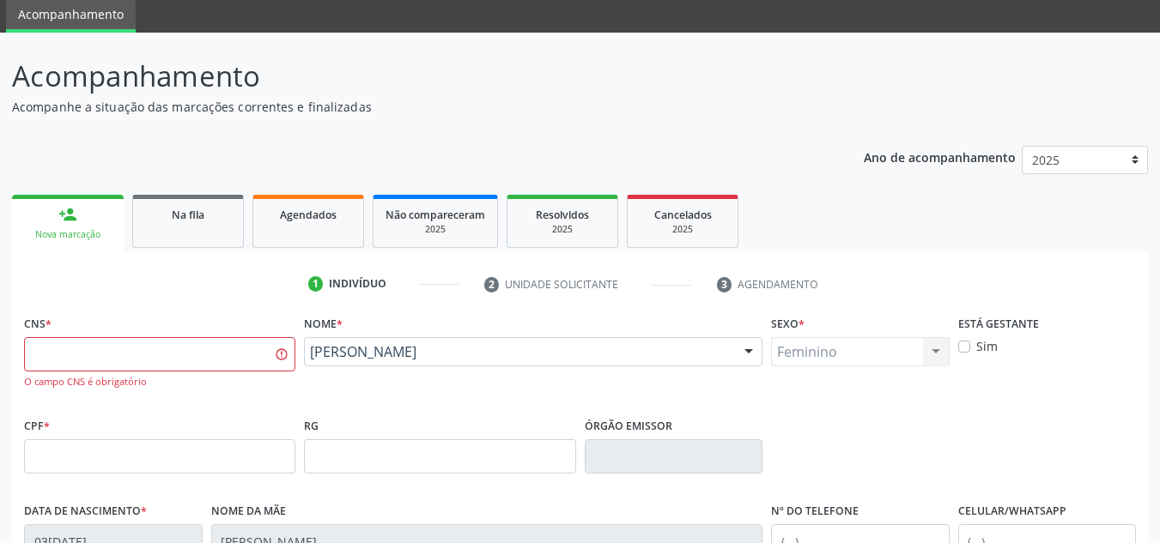
scroll to position [61, 0]
